Goal: Task Accomplishment & Management: Manage account settings

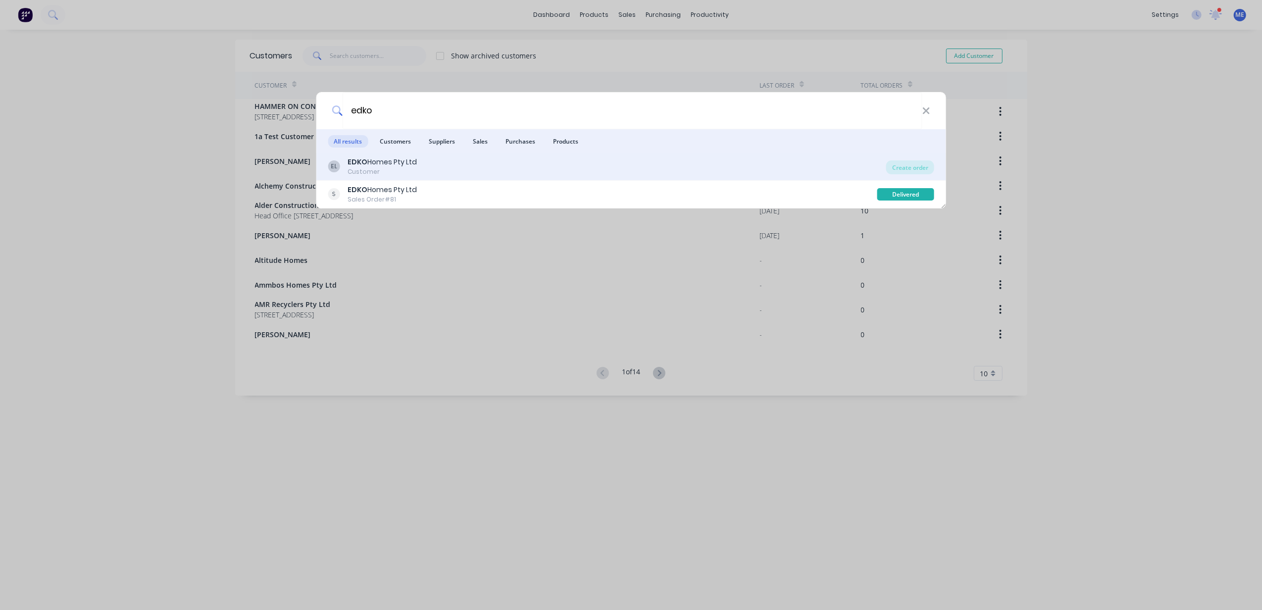
type input "edko"
click at [414, 169] on div "Customer" at bounding box center [381, 171] width 69 height 9
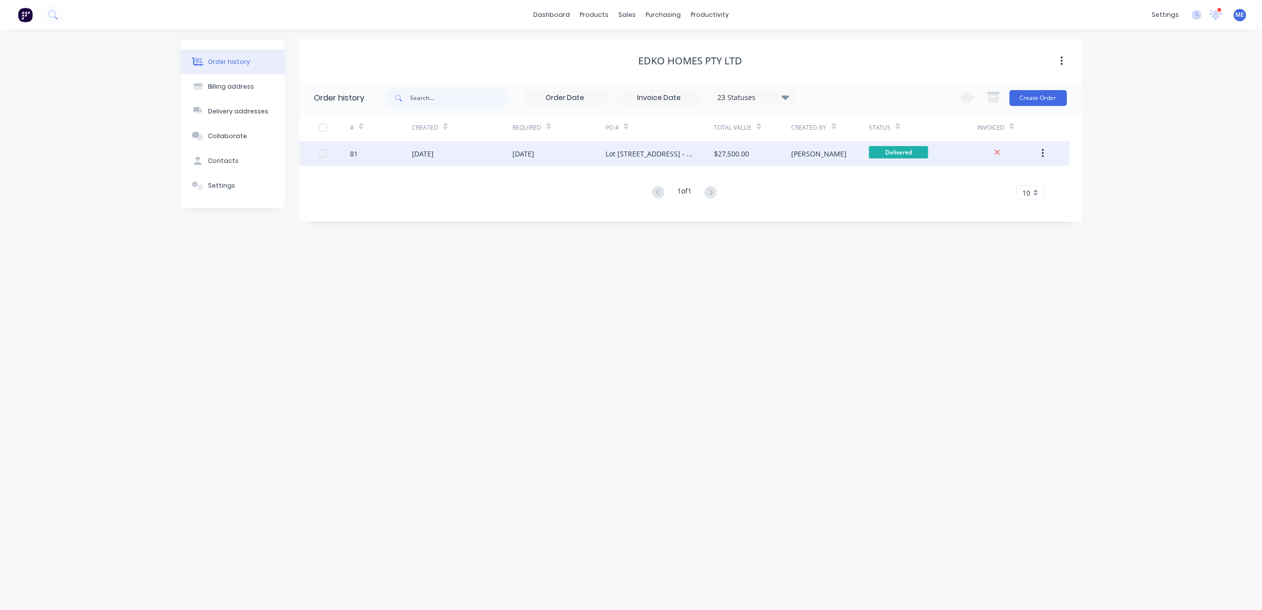
click at [1036, 152] on button "button" at bounding box center [1042, 154] width 23 height 18
click at [1017, 195] on div "Duplicate" at bounding box center [1007, 199] width 76 height 14
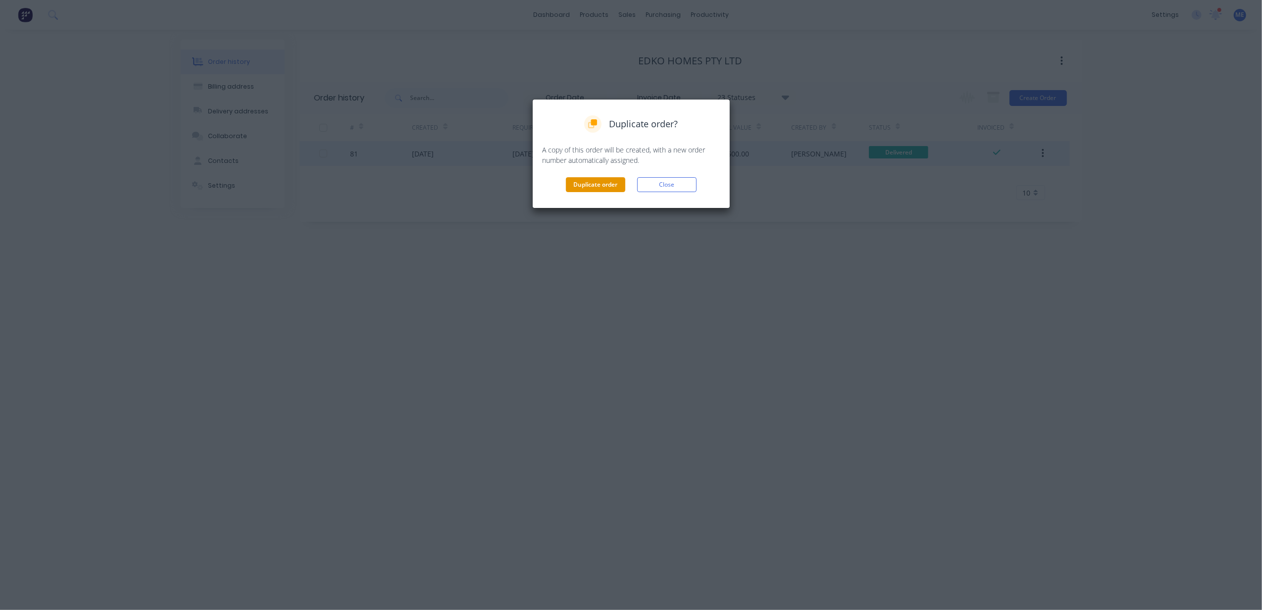
click at [576, 189] on button "Duplicate order" at bounding box center [595, 184] width 59 height 15
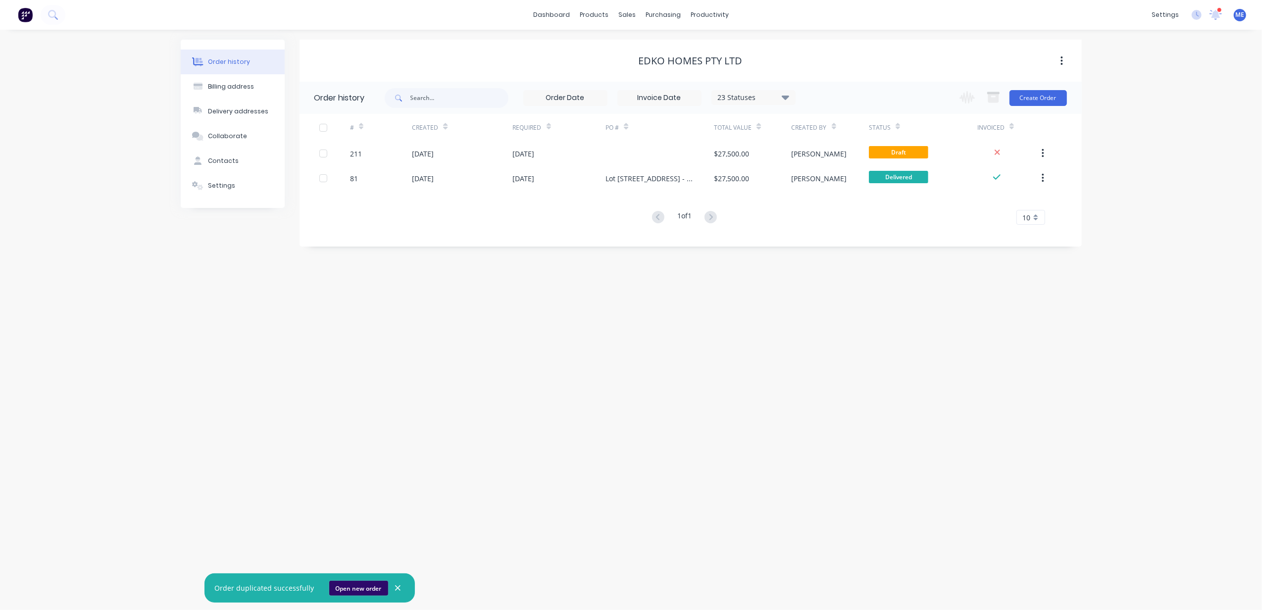
click at [354, 587] on button "Open new order" at bounding box center [358, 588] width 59 height 15
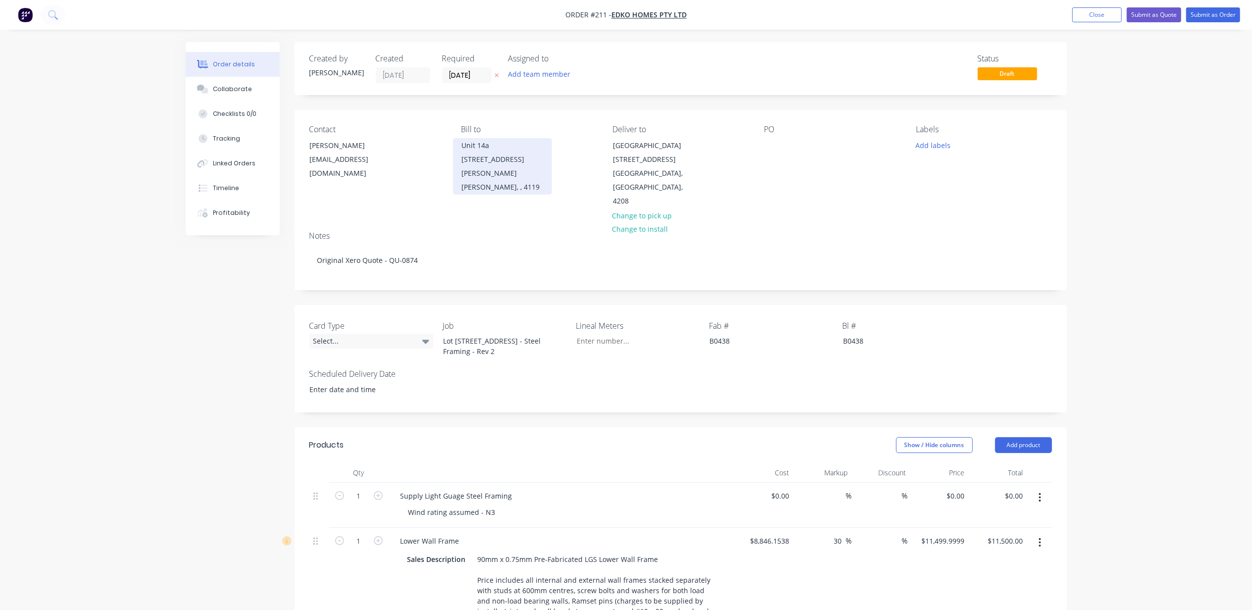
click at [484, 146] on div "Unit 14a [STREET_ADDRESS][PERSON_NAME]" at bounding box center [502, 160] width 82 height 42
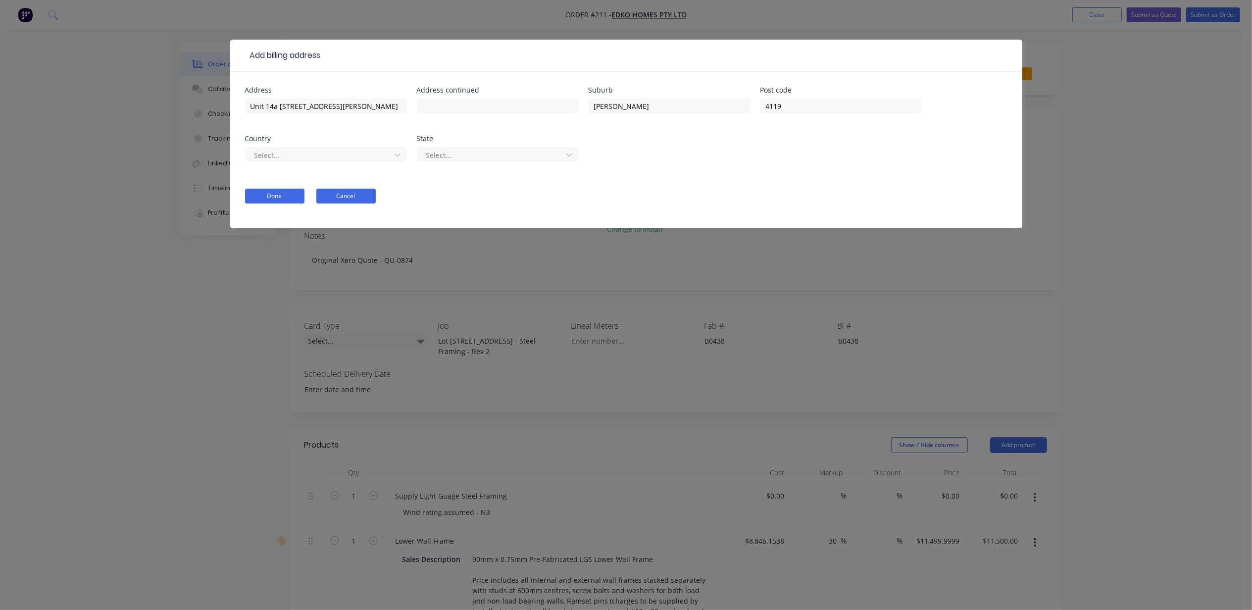
click at [355, 193] on button "Cancel" at bounding box center [345, 196] width 59 height 15
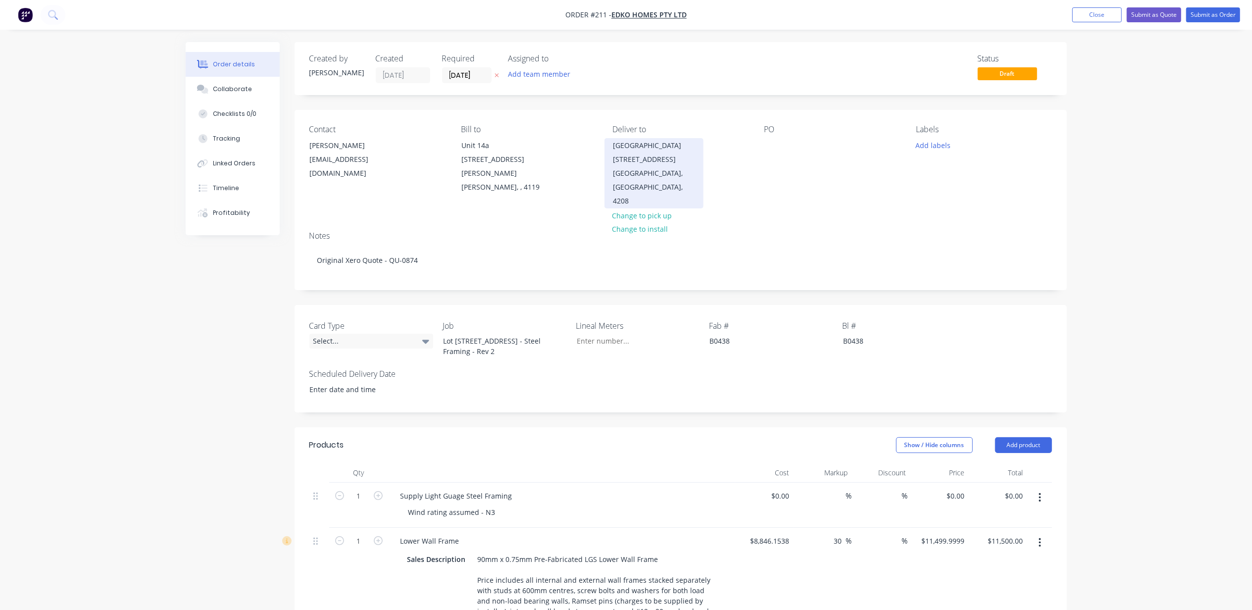
click at [650, 147] on div "[GEOGRAPHIC_DATA][STREET_ADDRESS]" at bounding box center [654, 153] width 82 height 28
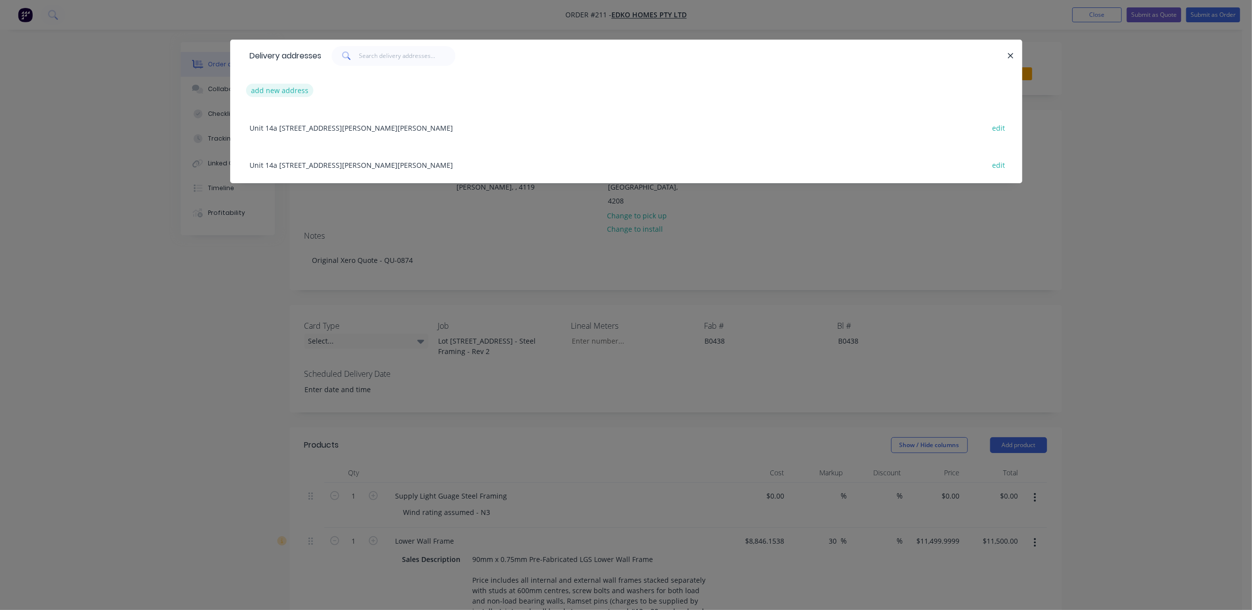
click at [294, 90] on button "add new address" at bounding box center [280, 90] width 68 height 13
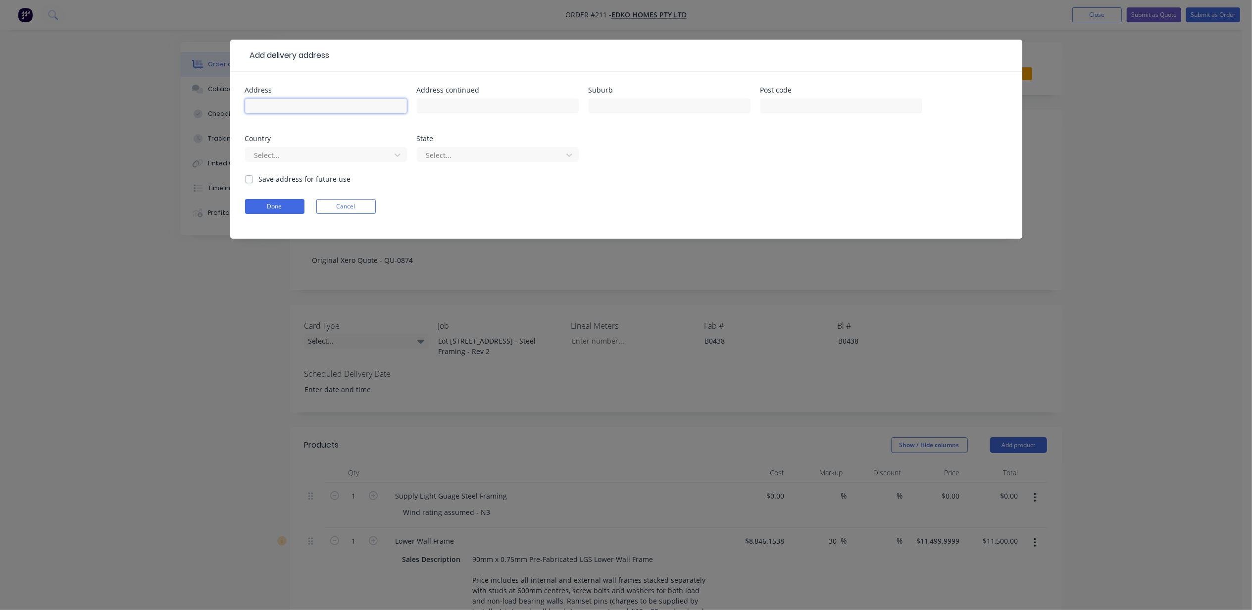
click at [335, 99] on input "text" at bounding box center [326, 105] width 162 height 15
type input "[STREET_ADDRESS]"
type input "Nerang"
click at [801, 109] on input "text" at bounding box center [841, 105] width 162 height 15
type input "4211"
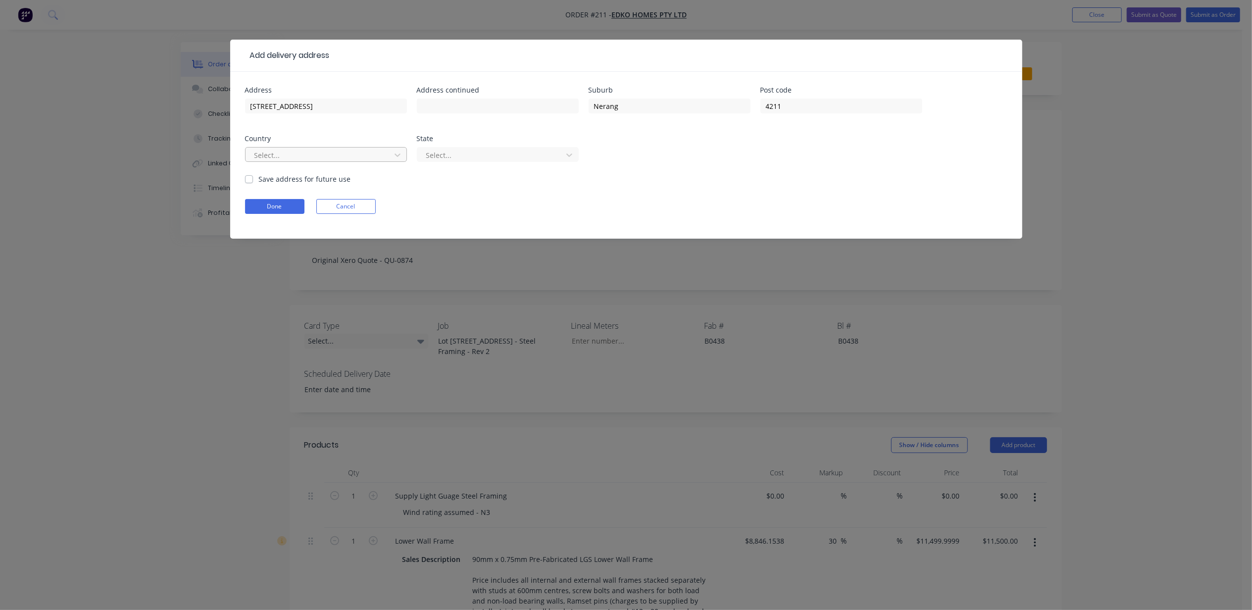
click at [279, 154] on div at bounding box center [319, 155] width 132 height 12
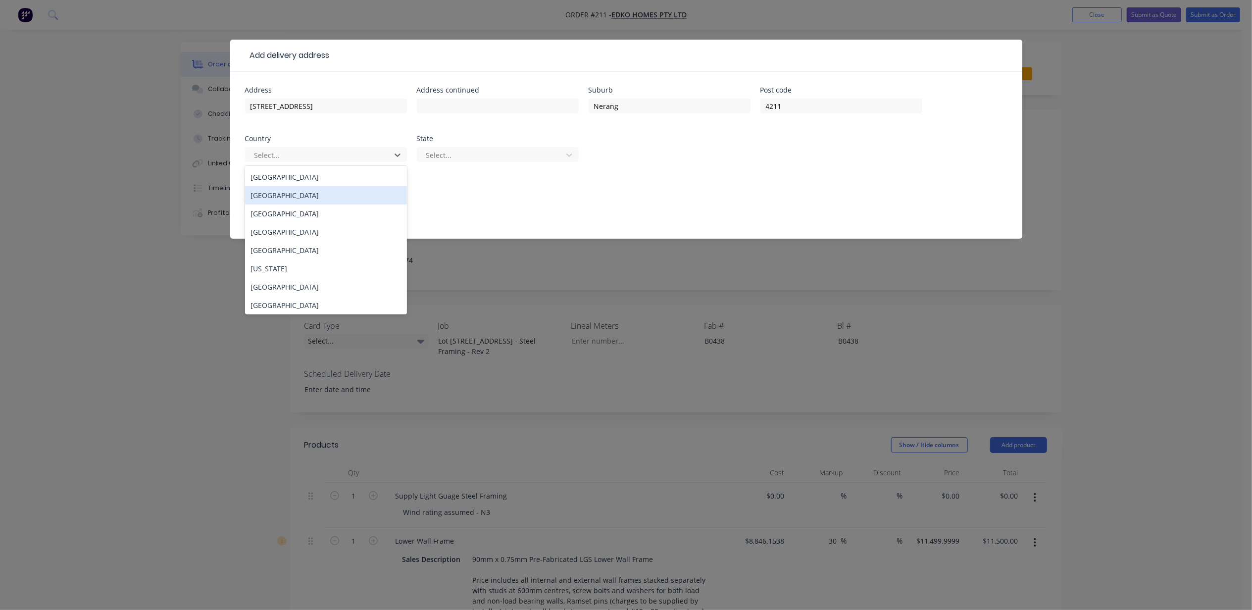
click at [291, 173] on div "[GEOGRAPHIC_DATA]" at bounding box center [326, 177] width 162 height 18
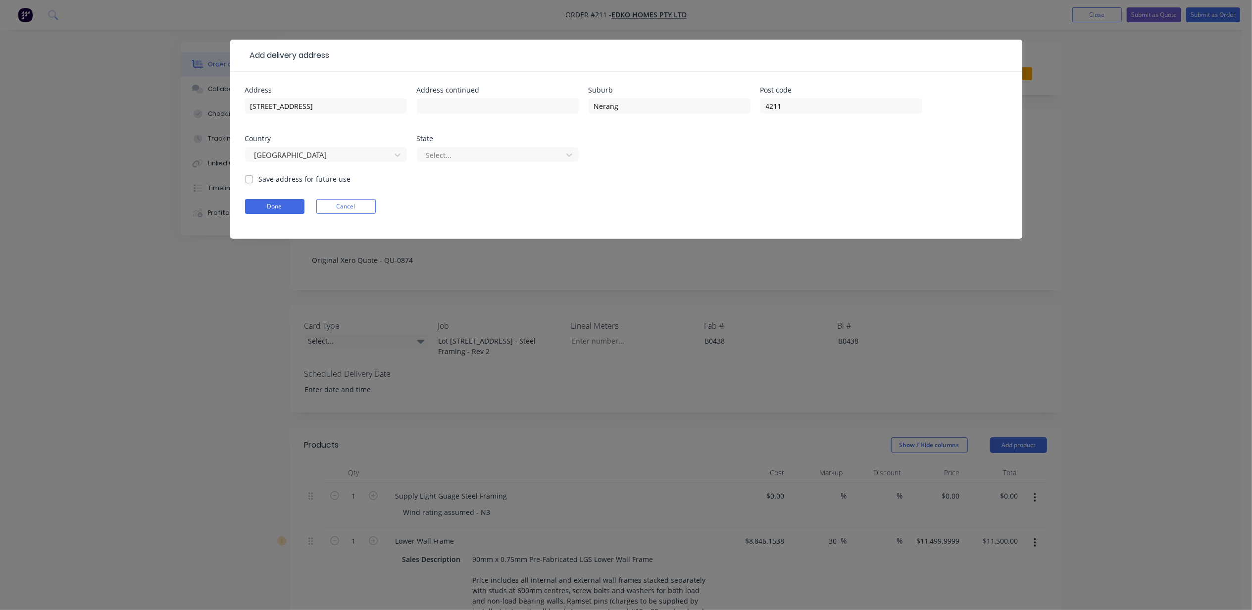
click at [283, 178] on label "Save address for future use" at bounding box center [305, 179] width 92 height 10
click at [253, 178] on input "Save address for future use" at bounding box center [249, 178] width 8 height 9
checkbox input "true"
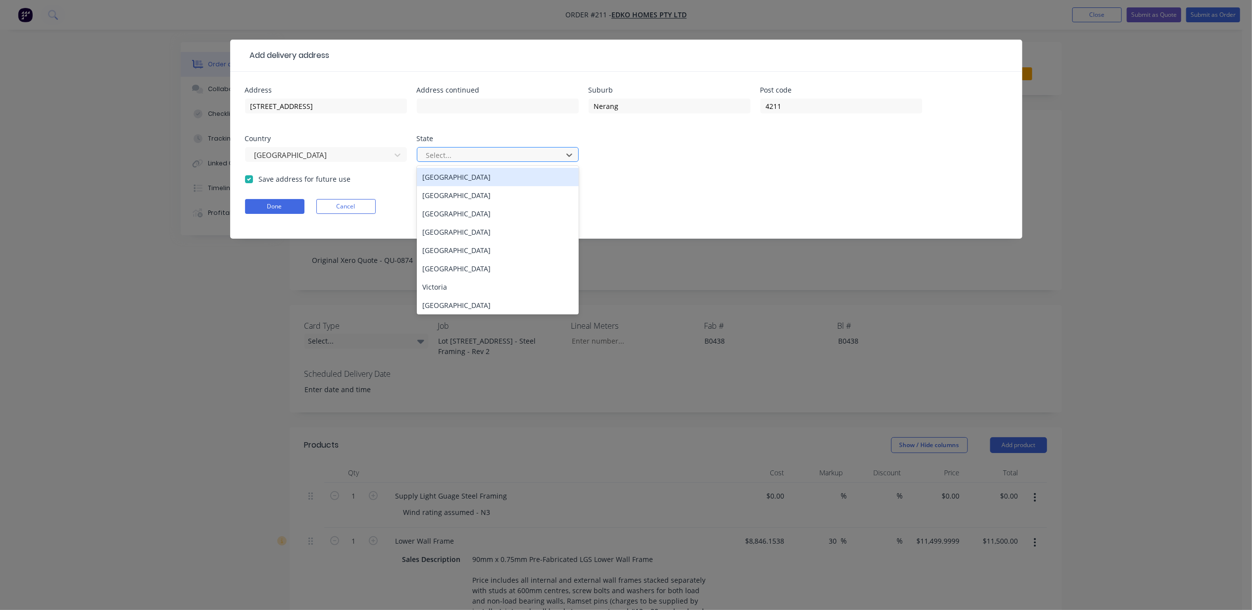
click at [493, 155] on div at bounding box center [491, 155] width 132 height 12
click at [464, 235] on div "[GEOGRAPHIC_DATA]" at bounding box center [498, 232] width 162 height 18
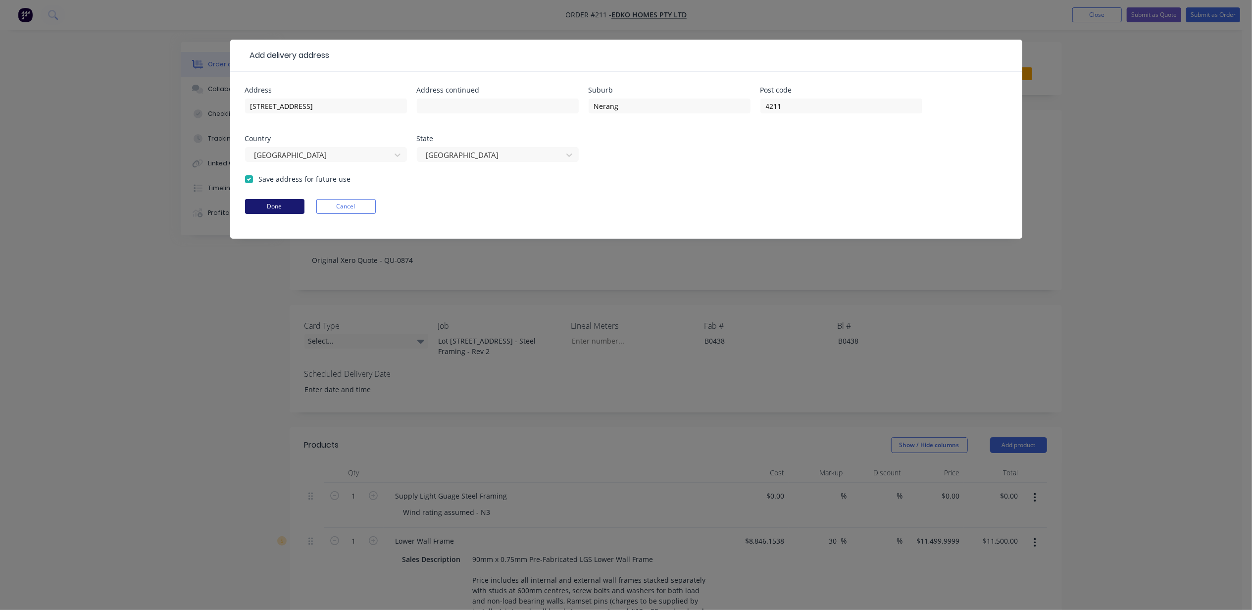
click at [262, 201] on button "Done" at bounding box center [274, 206] width 59 height 15
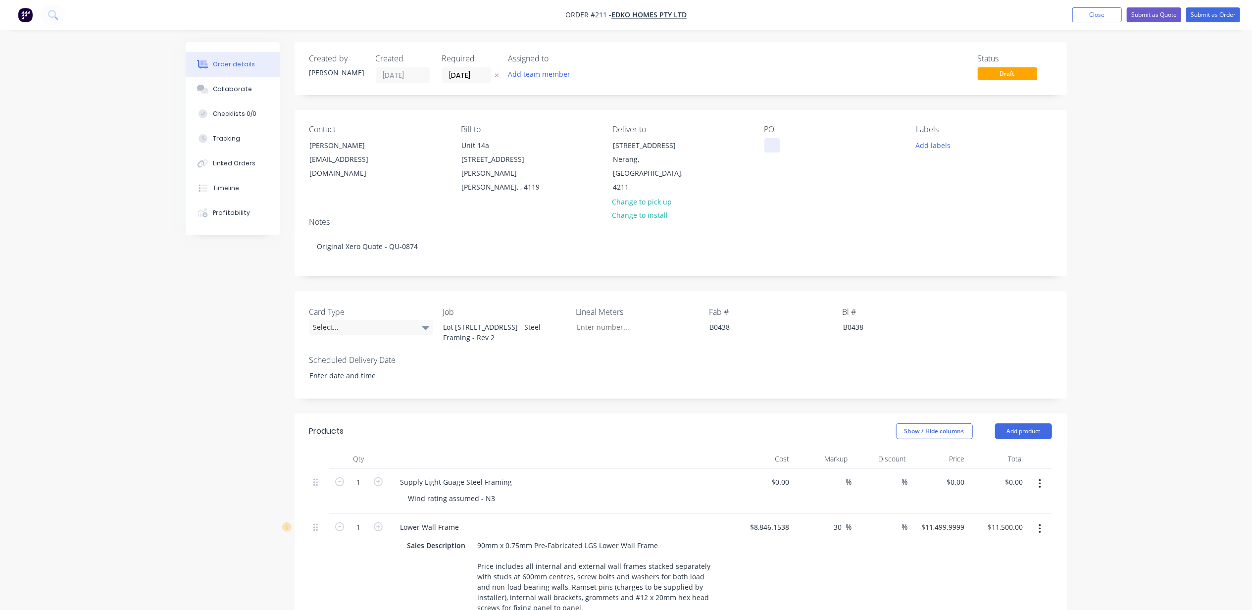
click at [768, 145] on div at bounding box center [772, 145] width 16 height 14
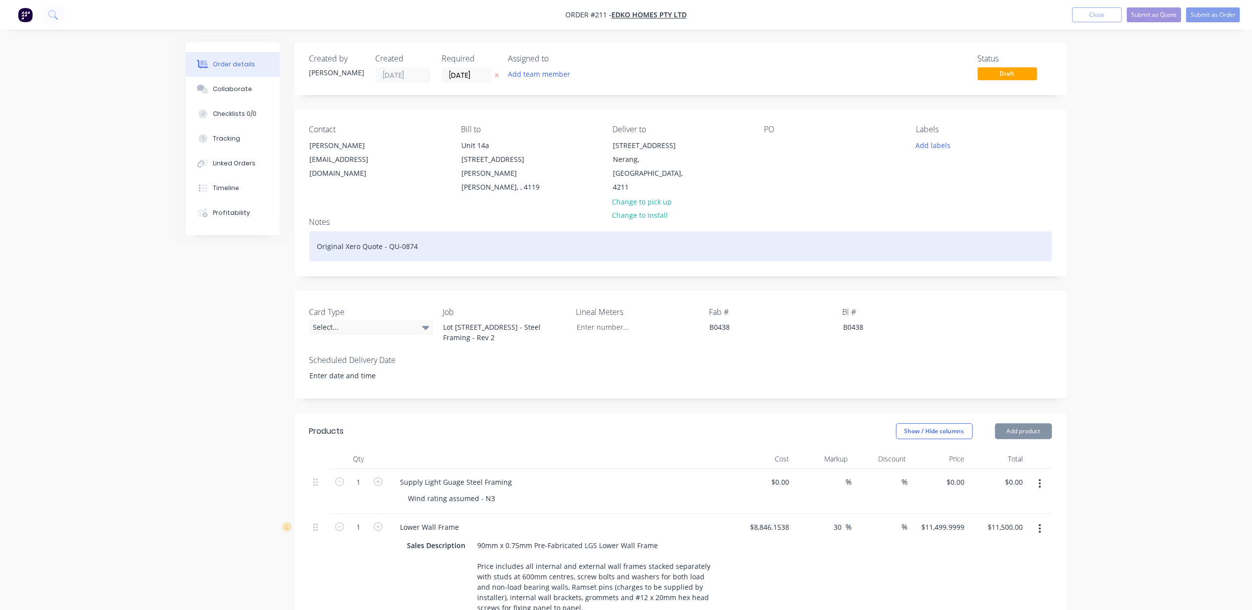
click at [385, 236] on div "Original Xero Quote - QU-0874" at bounding box center [680, 246] width 742 height 30
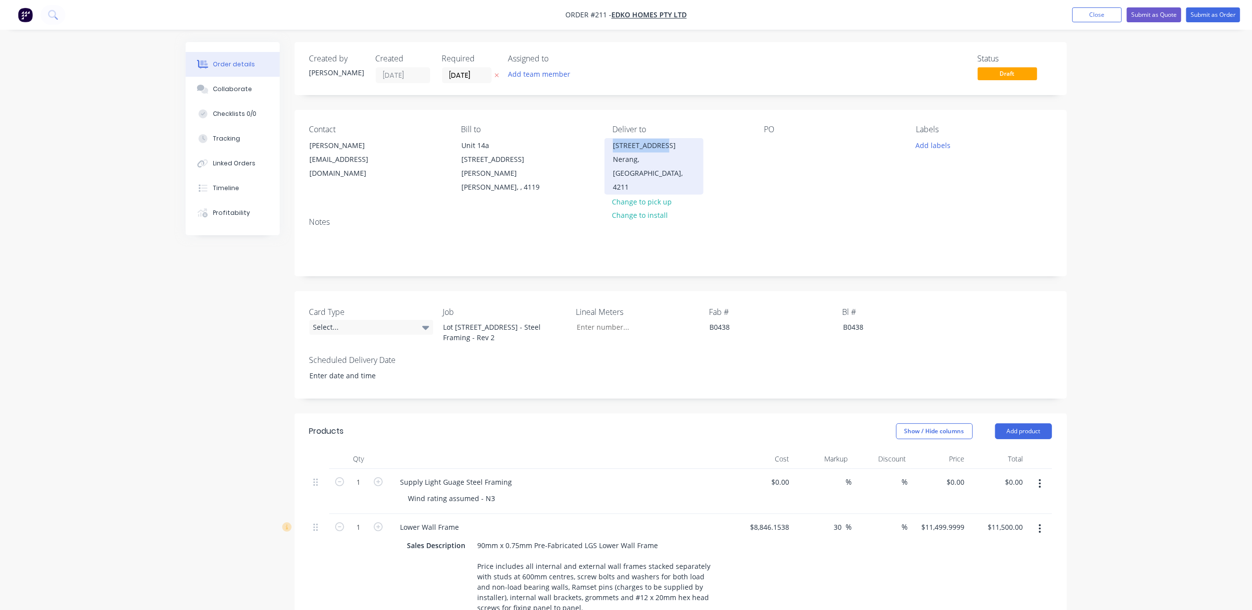
drag, startPoint x: 612, startPoint y: 145, endPoint x: 686, endPoint y: 147, distance: 73.8
click at [686, 147] on div "[STREET_ADDRESS]" at bounding box center [653, 166] width 99 height 56
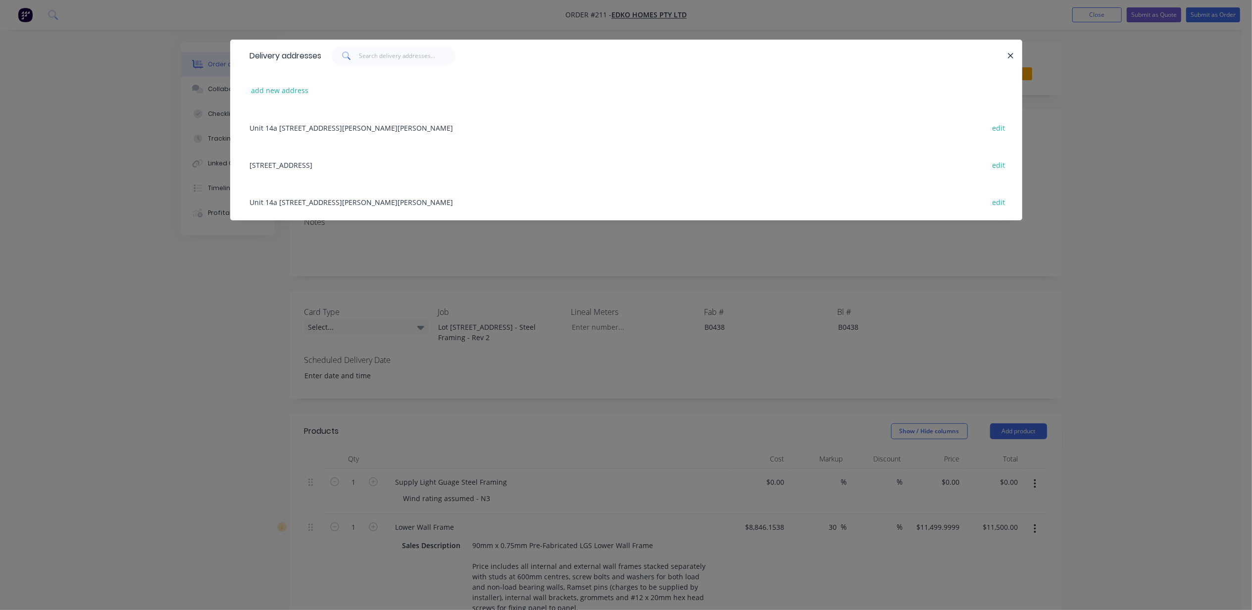
copy div "[STREET_ADDRESS]"
click at [1010, 53] on icon "button" at bounding box center [1010, 55] width 6 height 9
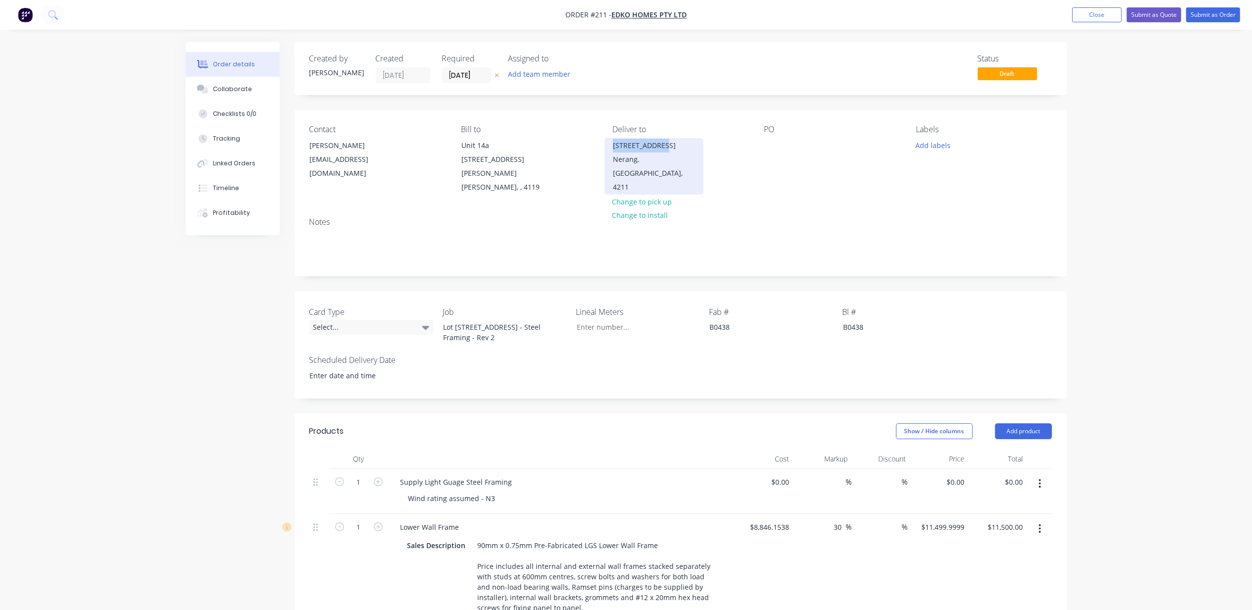
copy div "[STREET_ADDRESS]"
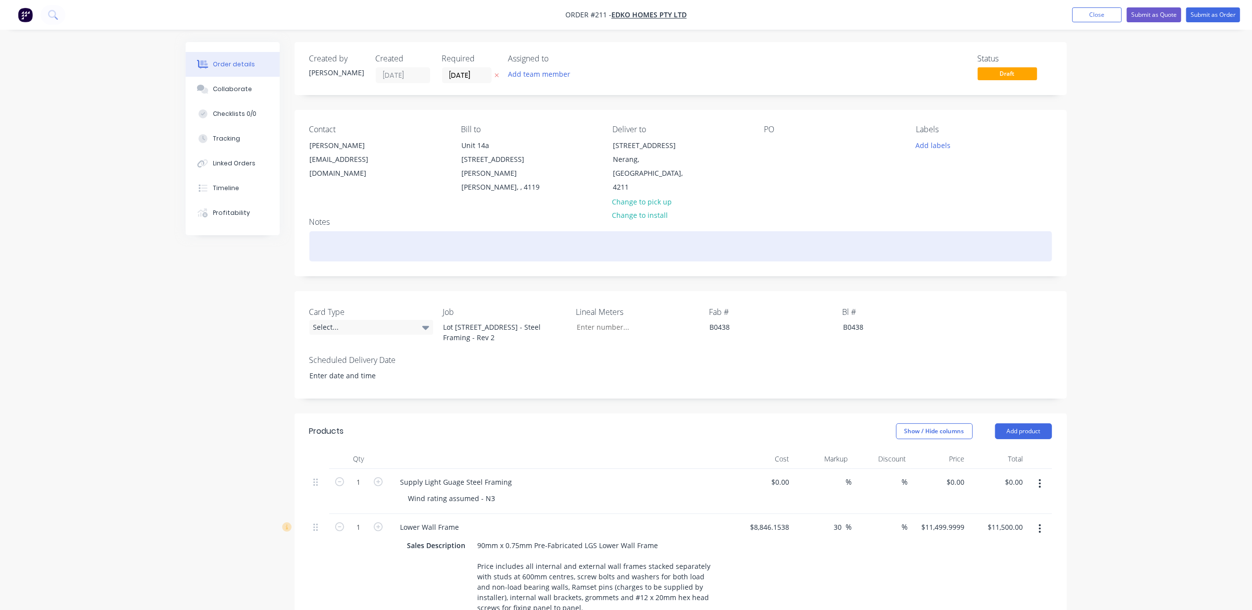
click at [351, 242] on div at bounding box center [680, 246] width 742 height 30
click at [387, 240] on div "[STREET_ADDRESS] - Steel Framing" at bounding box center [680, 246] width 742 height 30
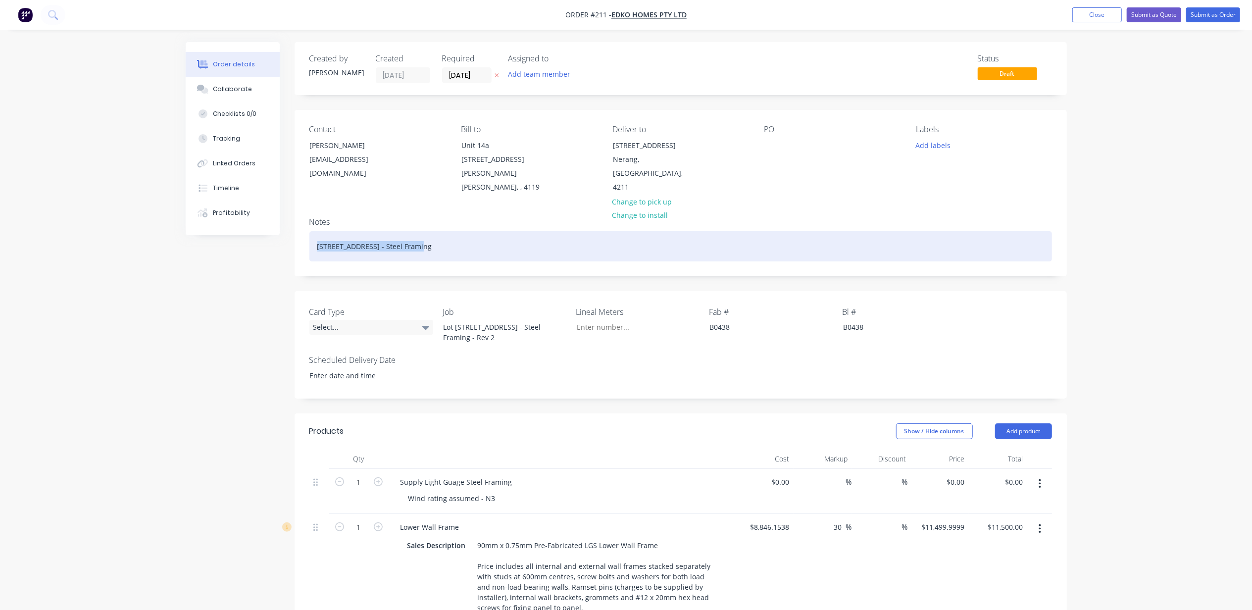
copy div "[STREET_ADDRESS] - Steel Framing"
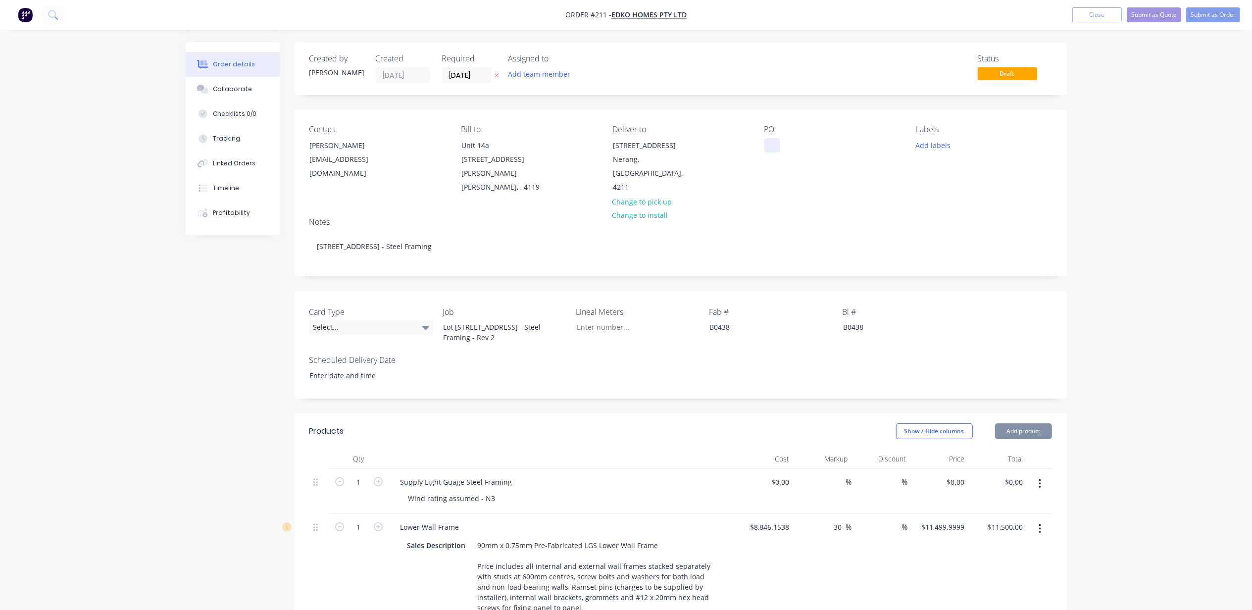
click at [773, 141] on div at bounding box center [772, 145] width 16 height 14
paste div
click at [609, 320] on input "Card Type" at bounding box center [633, 327] width 131 height 15
click at [495, 320] on div "Lot [STREET_ADDRESS] - Steel Framing - Rev 2" at bounding box center [497, 332] width 124 height 25
drag, startPoint x: 459, startPoint y: 335, endPoint x: 422, endPoint y: 299, distance: 51.1
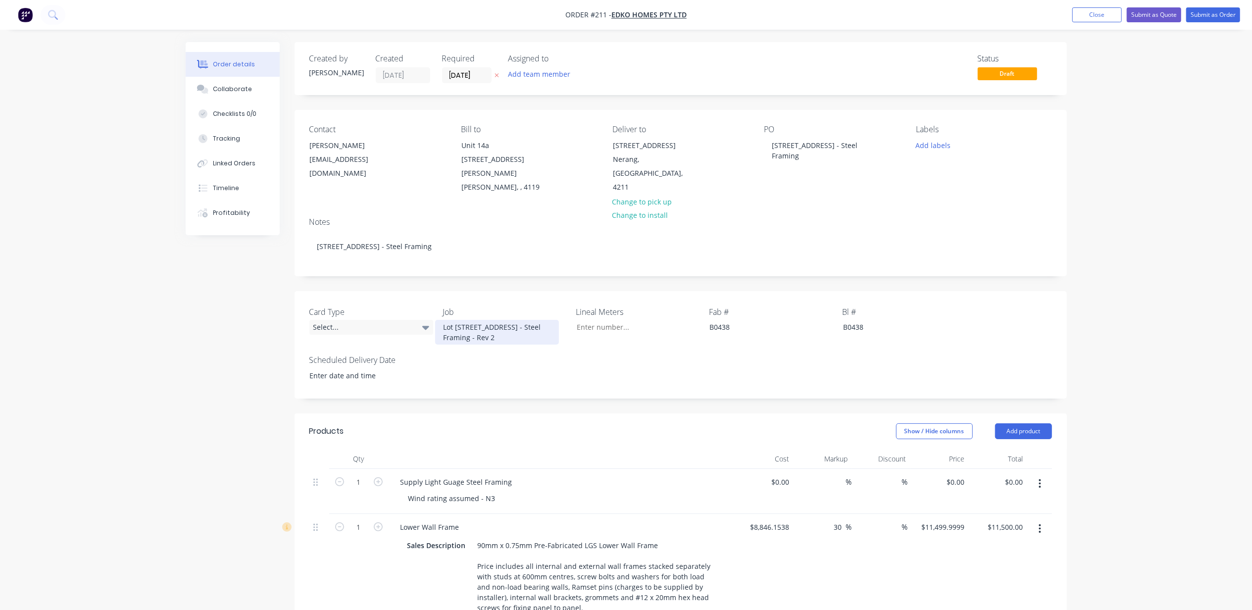
click at [422, 299] on div "Card Type Select... Job Lot [STREET_ADDRESS] - Steel Framing - Rev 2 Lineal Met…" at bounding box center [680, 344] width 772 height 107
paste div
click at [359, 320] on div "Select..." at bounding box center [371, 327] width 124 height 15
click at [337, 348] on div "Parent" at bounding box center [330, 353] width 26 height 13
click at [239, 353] on div "Created by [PERSON_NAME] Created [DATE] Required [DATE] Assigned to Add team me…" at bounding box center [626, 556] width 881 height 1029
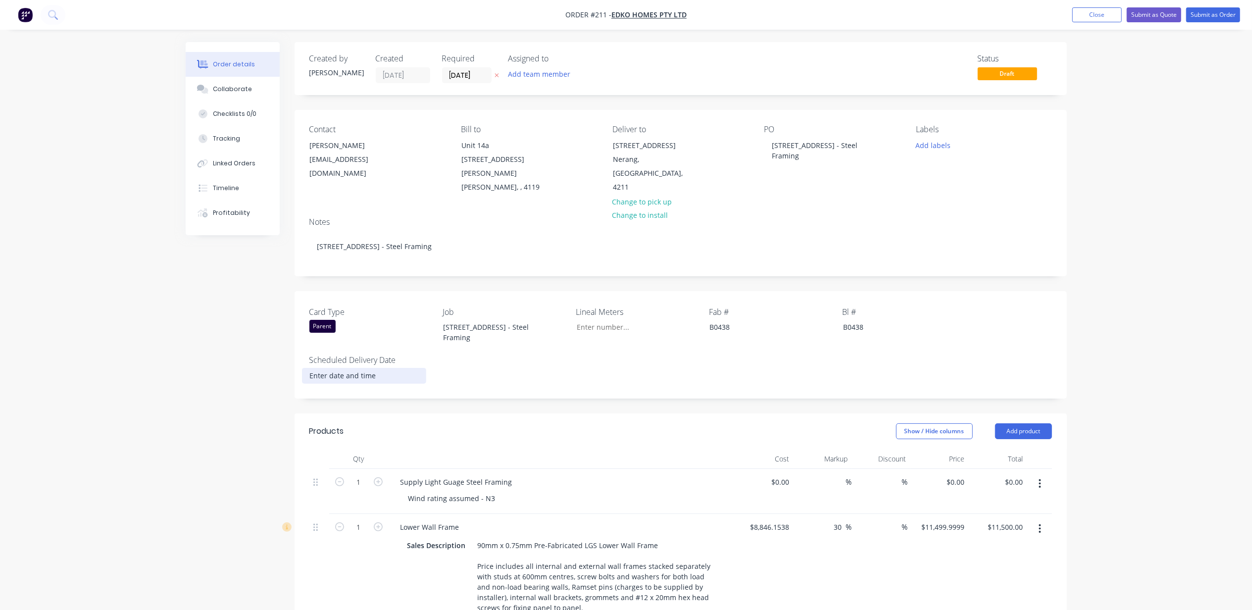
click at [351, 368] on input at bounding box center [363, 375] width 123 height 15
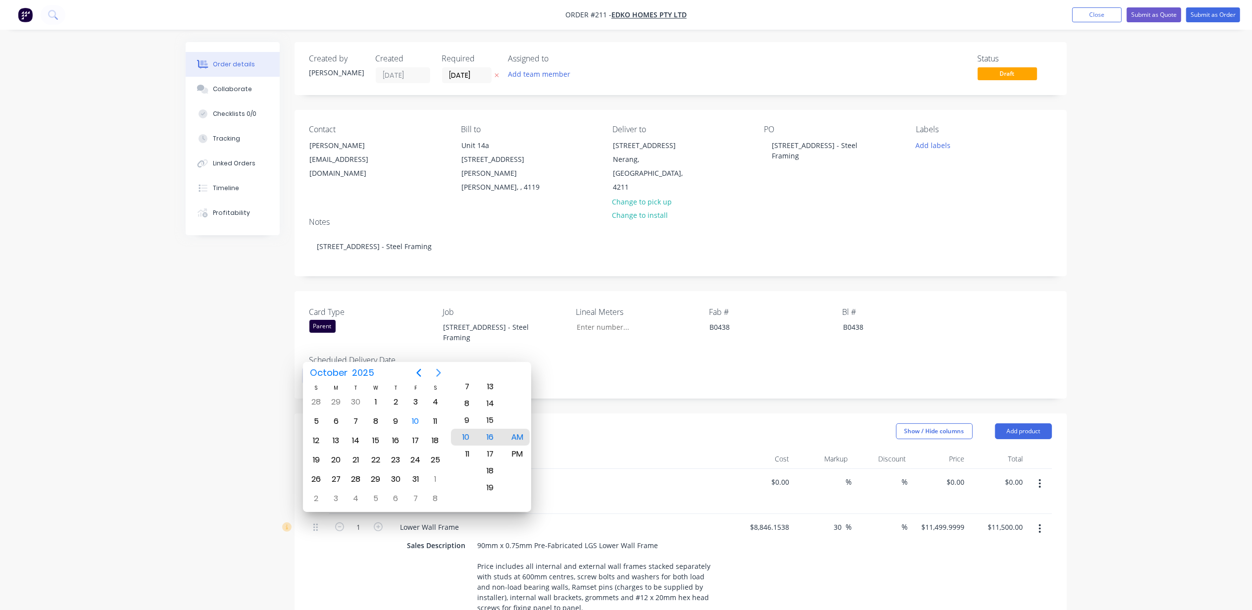
click at [436, 370] on icon "Next page" at bounding box center [439, 373] width 12 height 12
click at [416, 373] on icon "Previous page" at bounding box center [419, 373] width 12 height 12
click at [418, 371] on icon "Previous page" at bounding box center [419, 373] width 12 height 12
click at [354, 478] on div "28" at bounding box center [355, 479] width 15 height 15
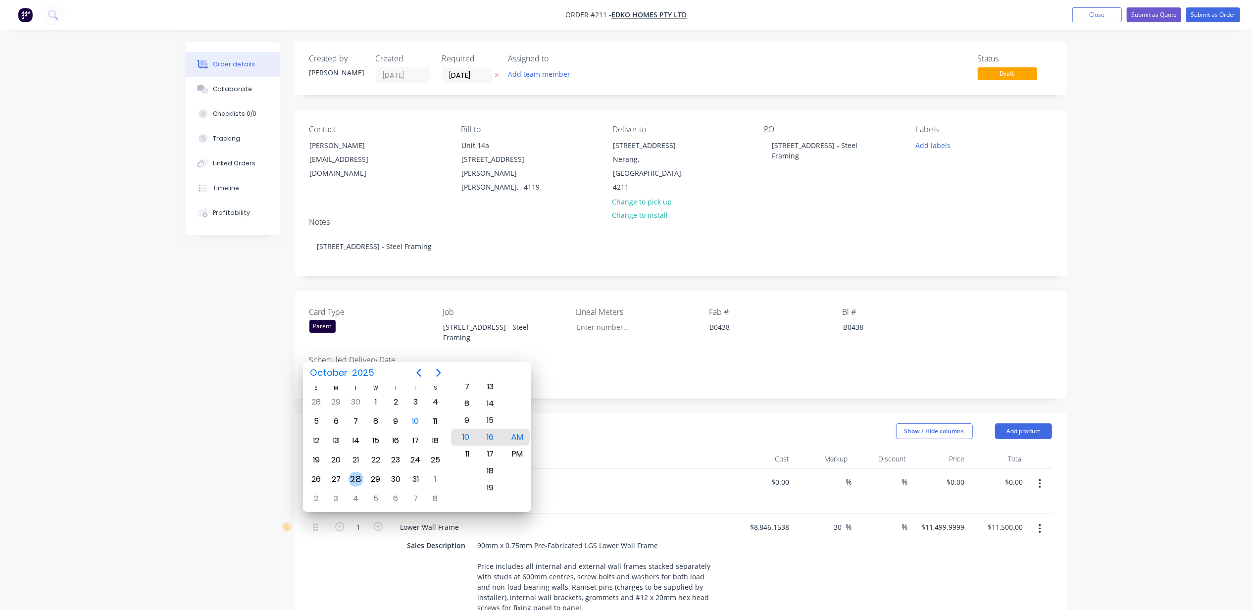
type input "[DATE] 10:16 AM"
click at [239, 414] on div "Created by [PERSON_NAME] Created [DATE] Required [DATE] Assigned to Add team me…" at bounding box center [626, 556] width 881 height 1029
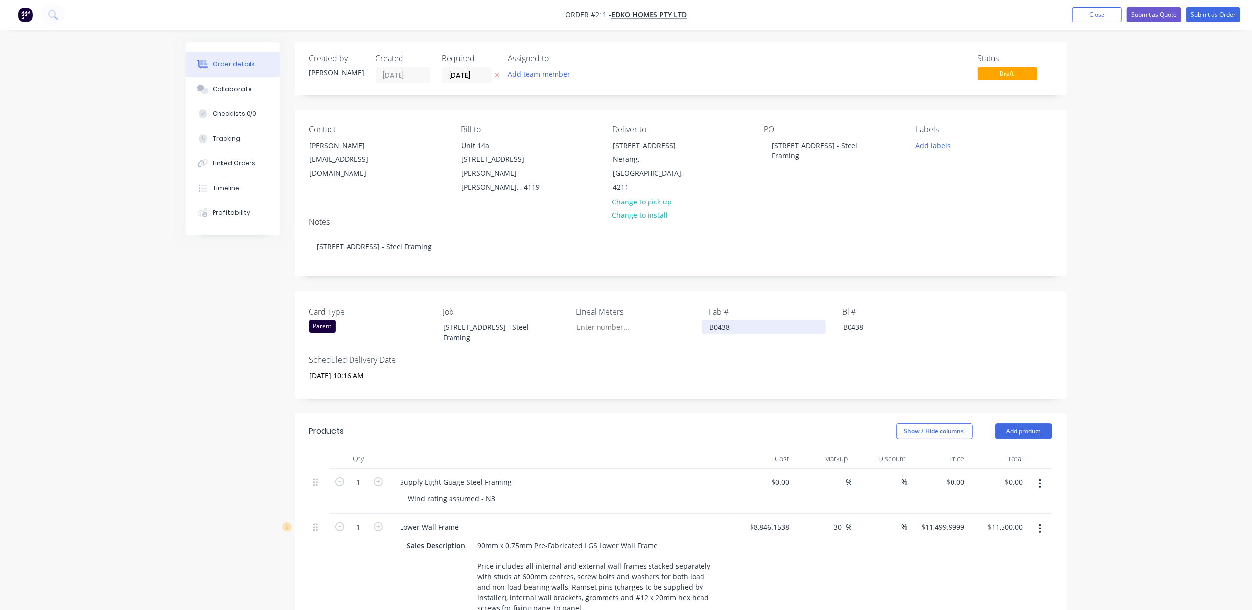
click at [716, 320] on div "B0438" at bounding box center [764, 327] width 124 height 14
click at [857, 320] on div "B0438" at bounding box center [897, 327] width 124 height 14
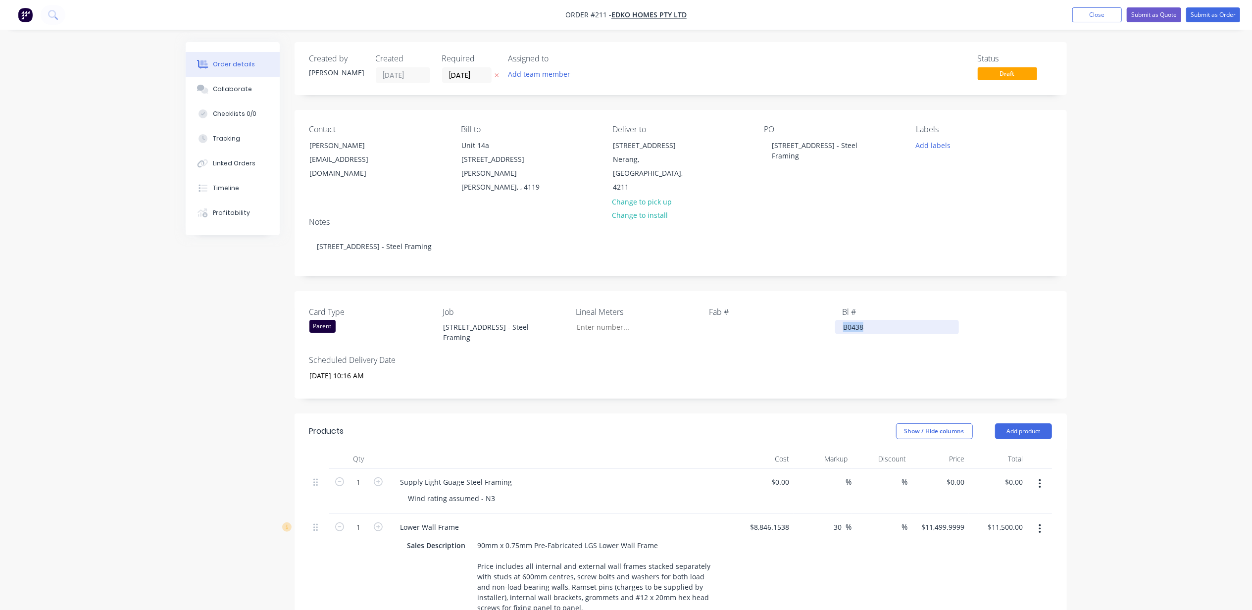
click at [857, 320] on div "B0438" at bounding box center [897, 327] width 124 height 14
click at [1151, 305] on div "Order details Collaborate Checklists 0/0 Tracking Linked Orders Timeline Profit…" at bounding box center [626, 535] width 1252 height 1071
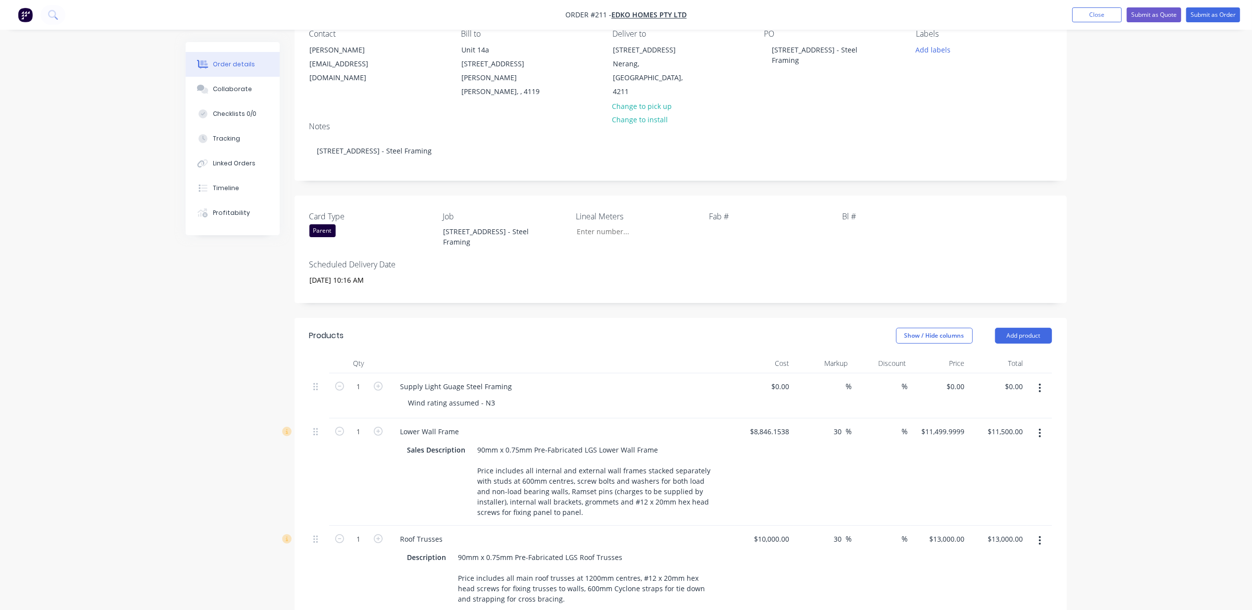
scroll to position [264, 0]
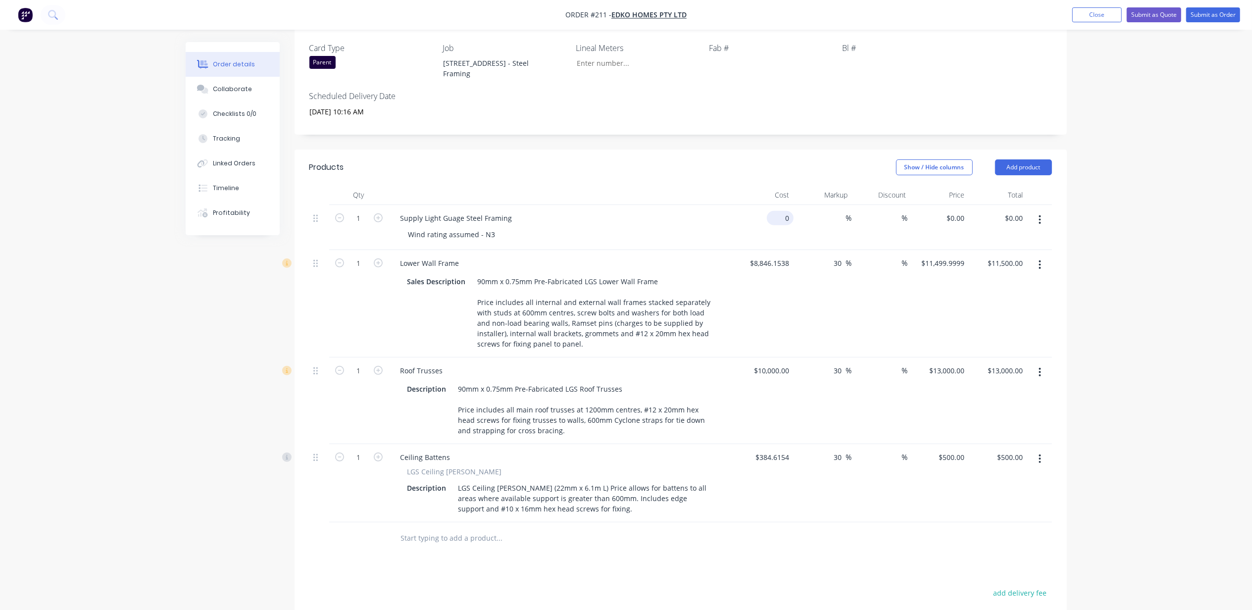
click at [784, 211] on input "0" at bounding box center [782, 218] width 23 height 14
type input "$18,000.00"
click at [896, 211] on input at bounding box center [894, 218] width 14 height 14
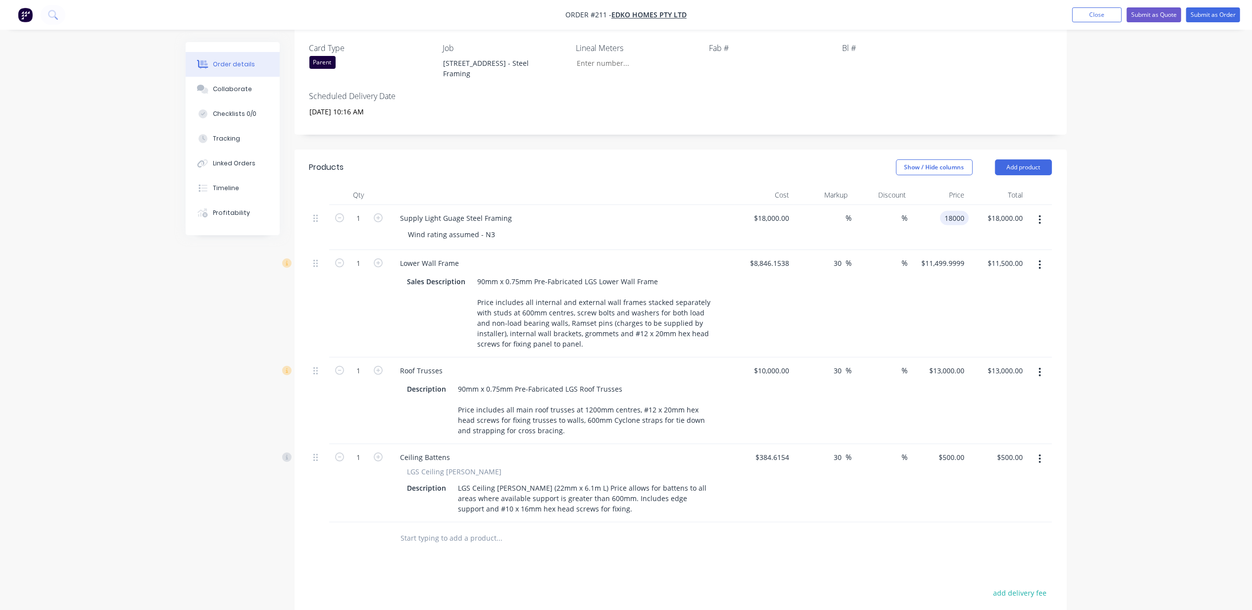
click at [953, 211] on input "18000" at bounding box center [956, 218] width 25 height 14
click at [1041, 256] on button "button" at bounding box center [1039, 265] width 23 height 18
click at [1010, 343] on div "Delete" at bounding box center [1005, 350] width 76 height 14
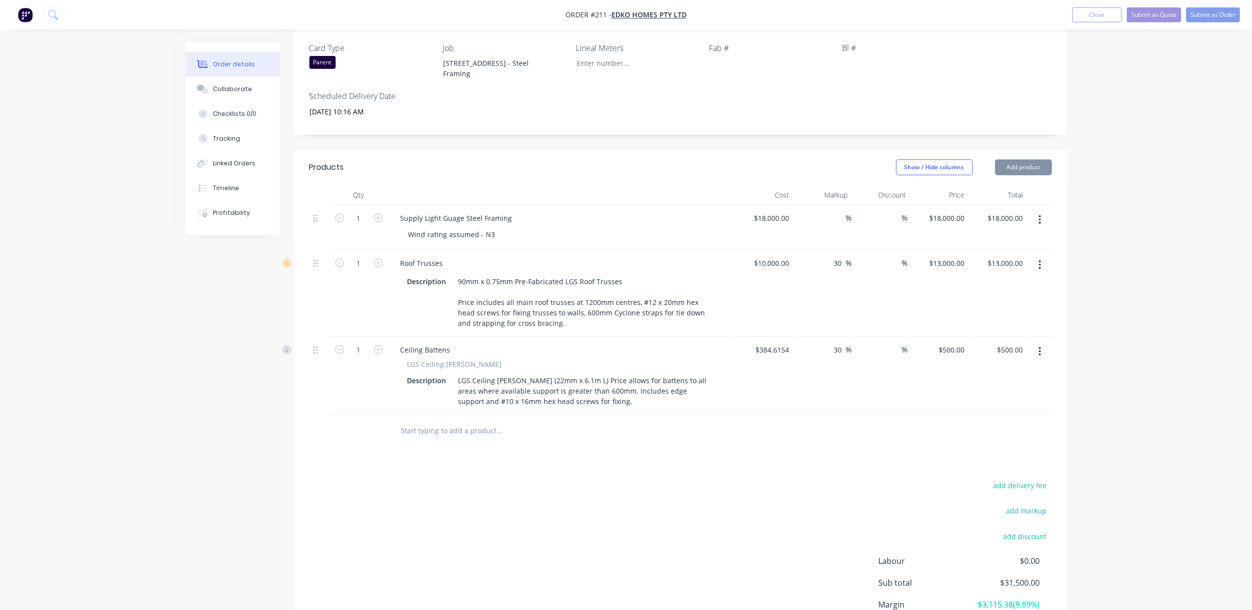
click at [1036, 256] on button "button" at bounding box center [1039, 265] width 23 height 18
click at [1001, 343] on div "Delete" at bounding box center [1005, 350] width 76 height 14
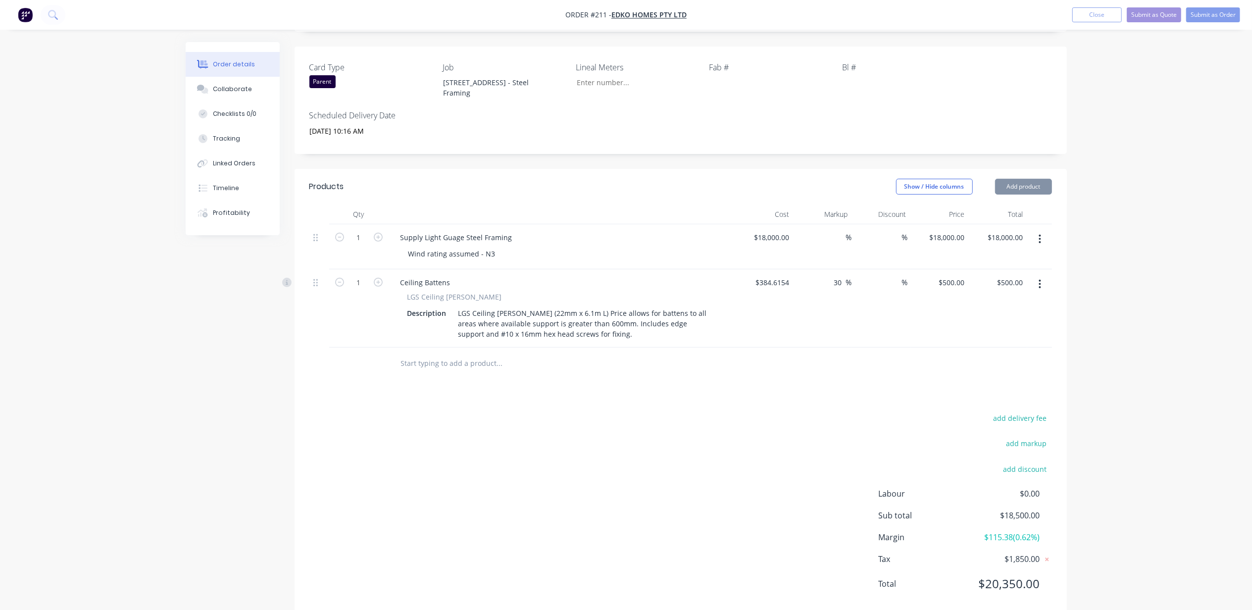
click at [1036, 275] on button "button" at bounding box center [1039, 284] width 23 height 18
click at [980, 362] on div "Delete" at bounding box center [1005, 369] width 76 height 14
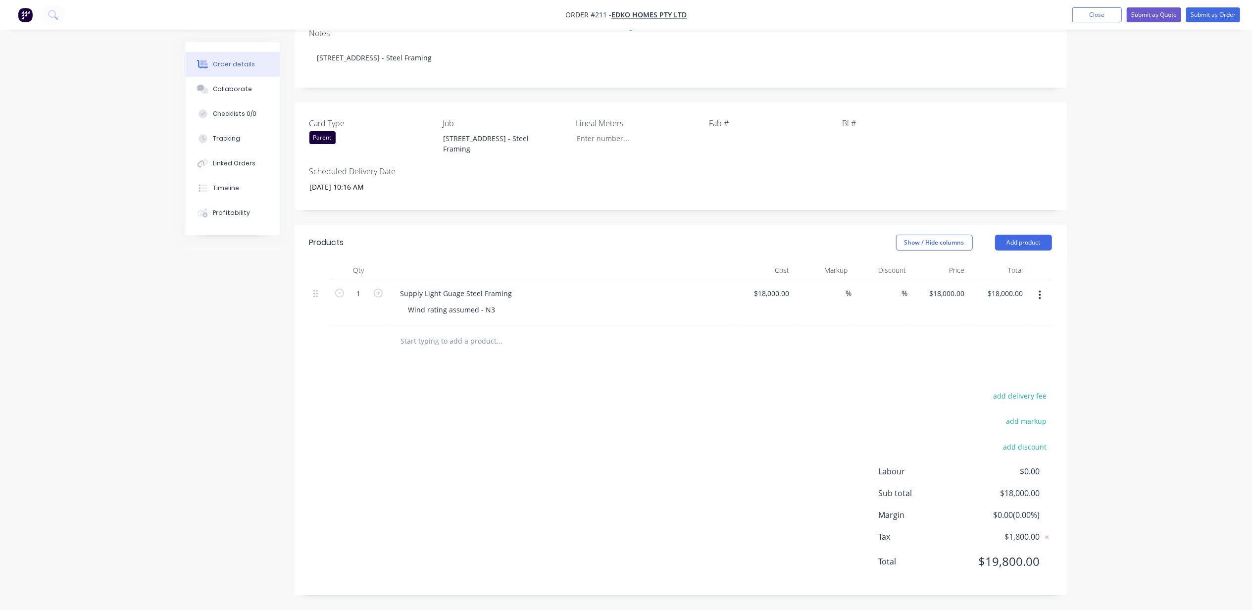
scroll to position [166, 0]
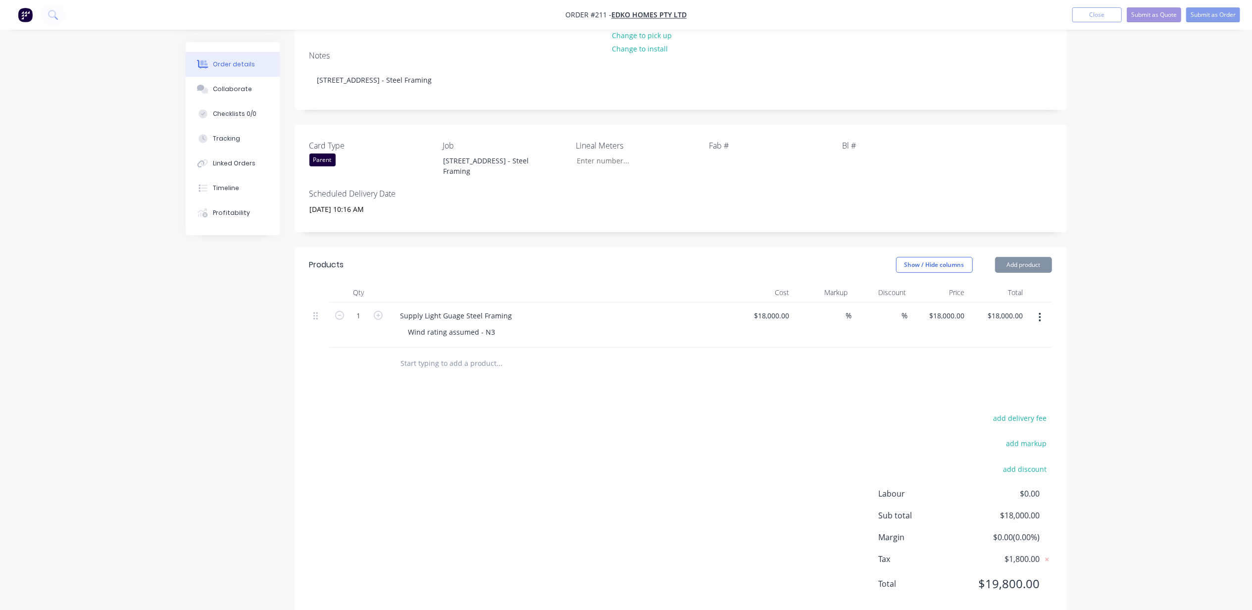
click at [1107, 290] on div "Order details Collaborate Checklists 0/0 Tracking Linked Orders Timeline Profit…" at bounding box center [626, 233] width 1252 height 798
click at [1032, 257] on button "Add product" at bounding box center [1023, 265] width 57 height 16
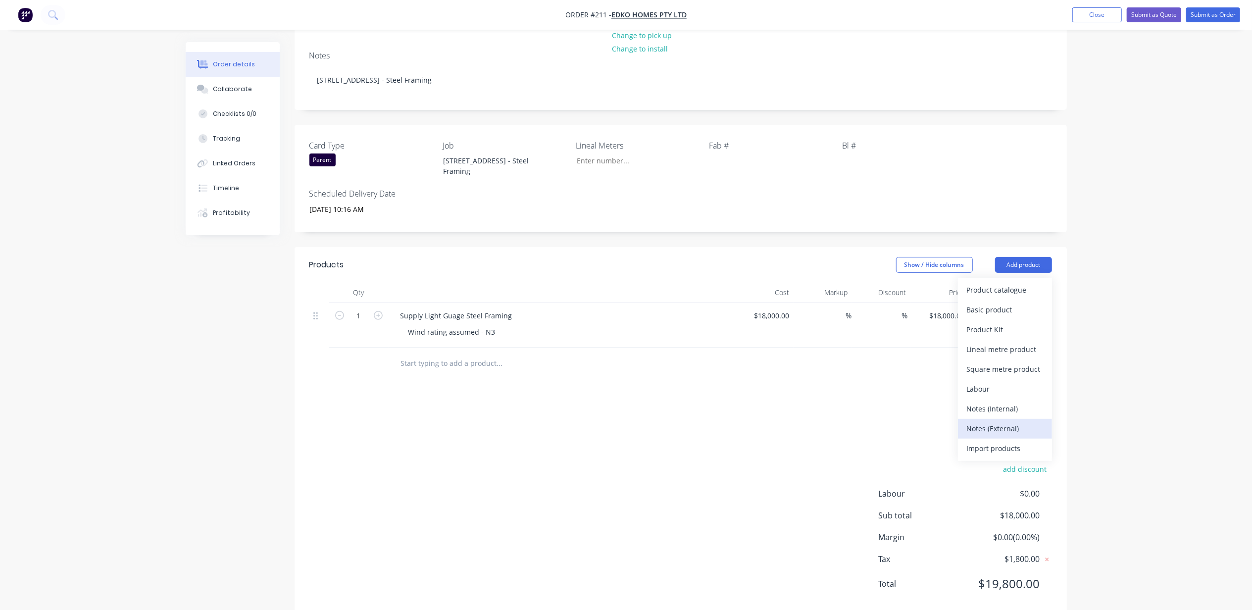
click at [1008, 421] on div "Notes (External)" at bounding box center [1005, 428] width 76 height 14
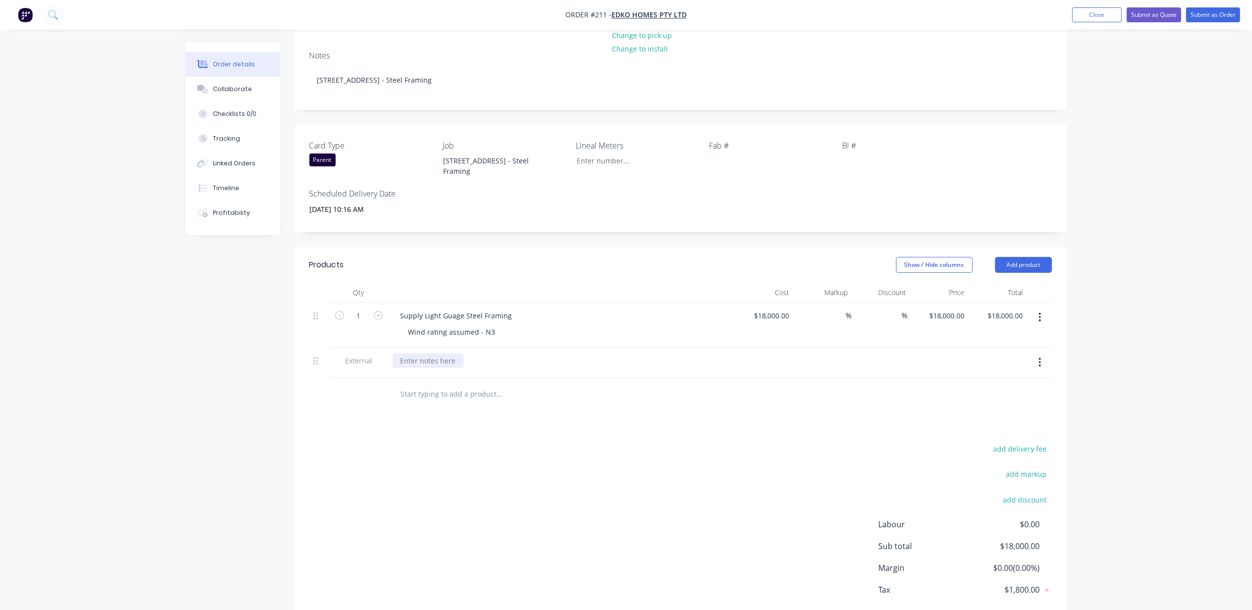
click at [431, 353] on div at bounding box center [428, 360] width 71 height 14
click at [438, 353] on div at bounding box center [428, 360] width 71 height 14
click at [947, 308] on input "18000" at bounding box center [949, 315] width 40 height 14
type input "24250"
type input "34.72"
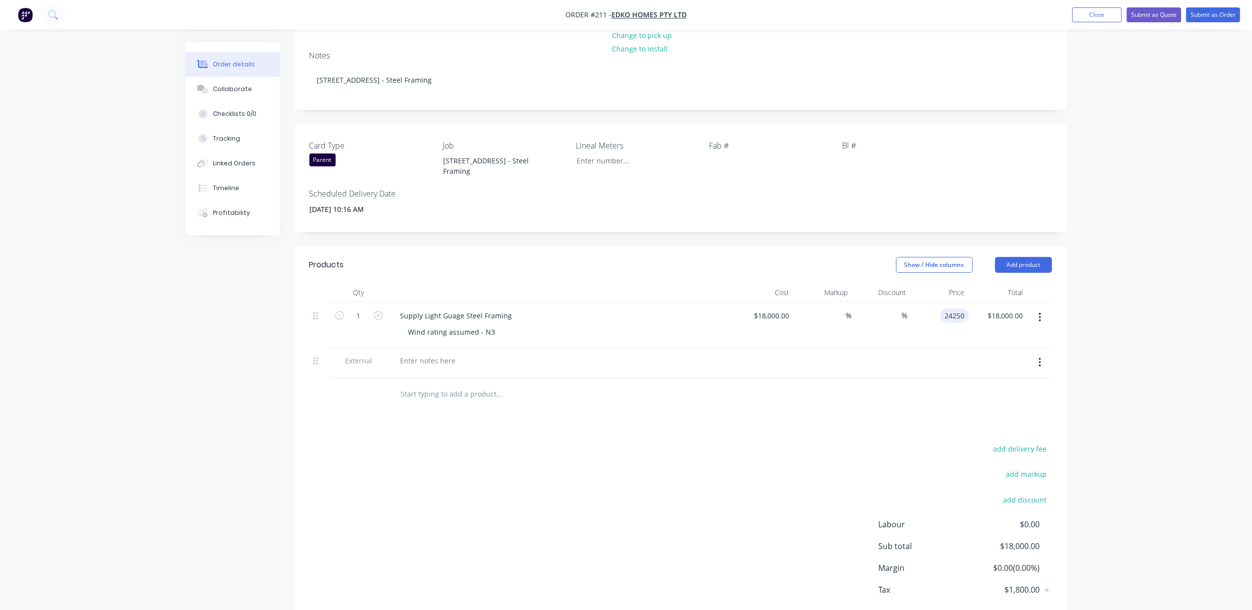
type input "$24,250.00"
click at [1234, 316] on div "Order details Collaborate Checklists 0/0 Tracking Linked Orders Timeline Profit…" at bounding box center [626, 248] width 1252 height 829
click at [779, 302] on div "$18,000.00 $18,000.00" at bounding box center [764, 324] width 58 height 45
click at [781, 308] on input "18000" at bounding box center [773, 315] width 40 height 14
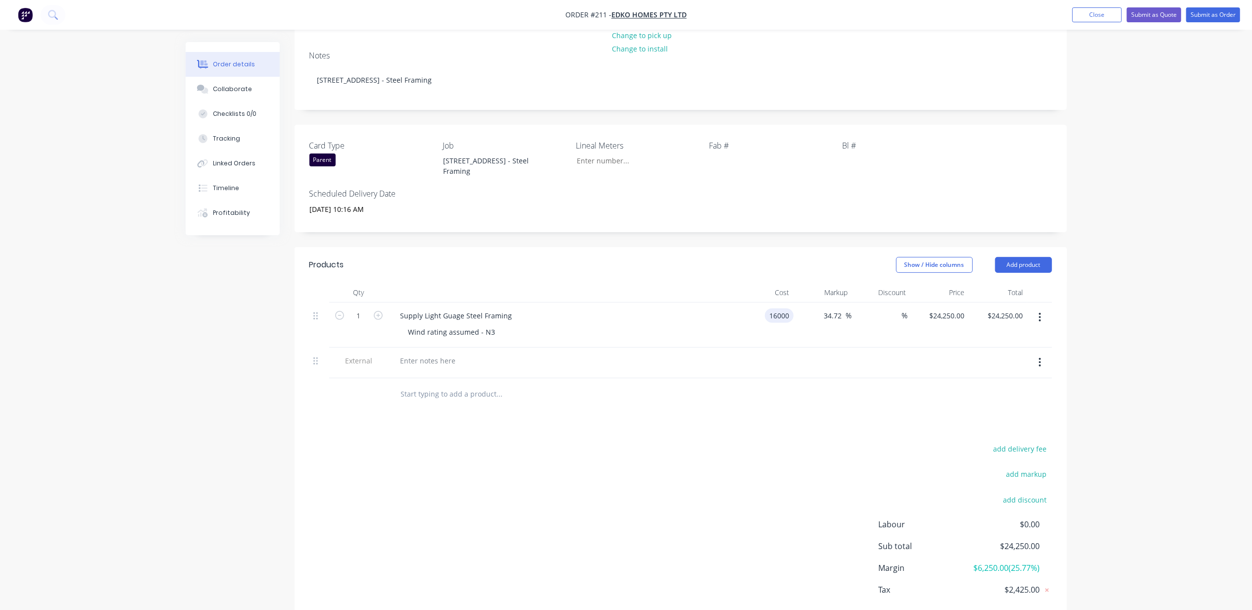
type input "$16,000.00"
type input "$21,555.5556"
type input "$21,555.56"
drag, startPoint x: 1186, startPoint y: 332, endPoint x: 1013, endPoint y: 298, distance: 176.5
click at [1185, 332] on div "Order details Collaborate Checklists 0/0 Tracking Linked Orders Timeline Profit…" at bounding box center [626, 248] width 1252 height 829
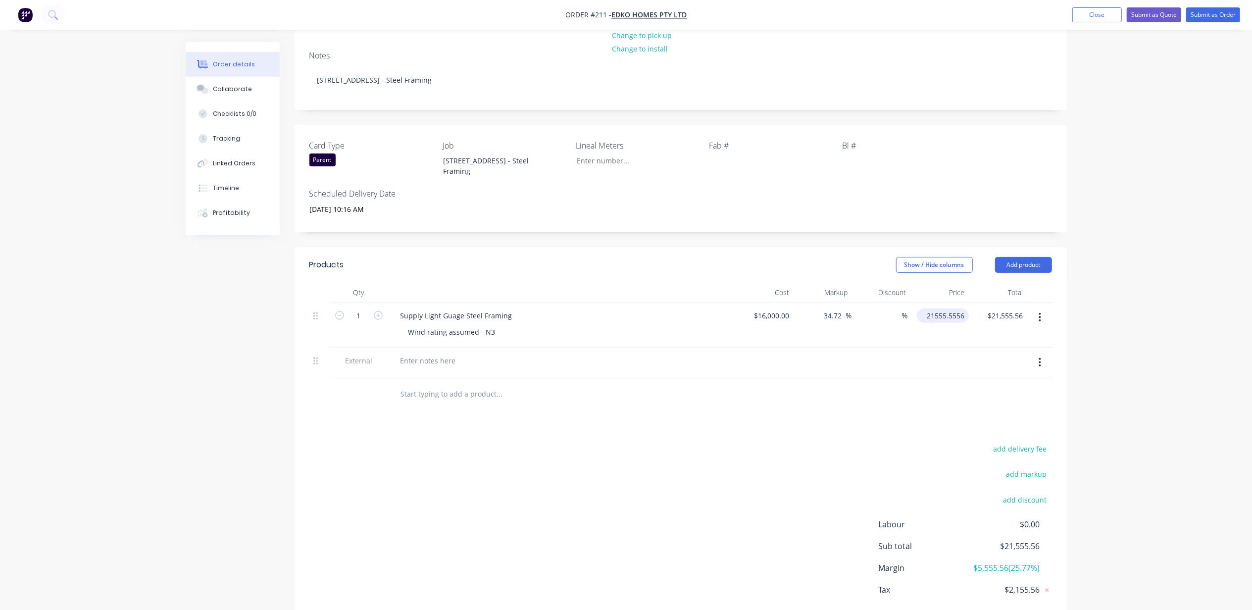
click at [952, 308] on input "21555.5556" at bounding box center [945, 315] width 48 height 14
type input "24250"
type input "51.56"
type input "$24,250.00"
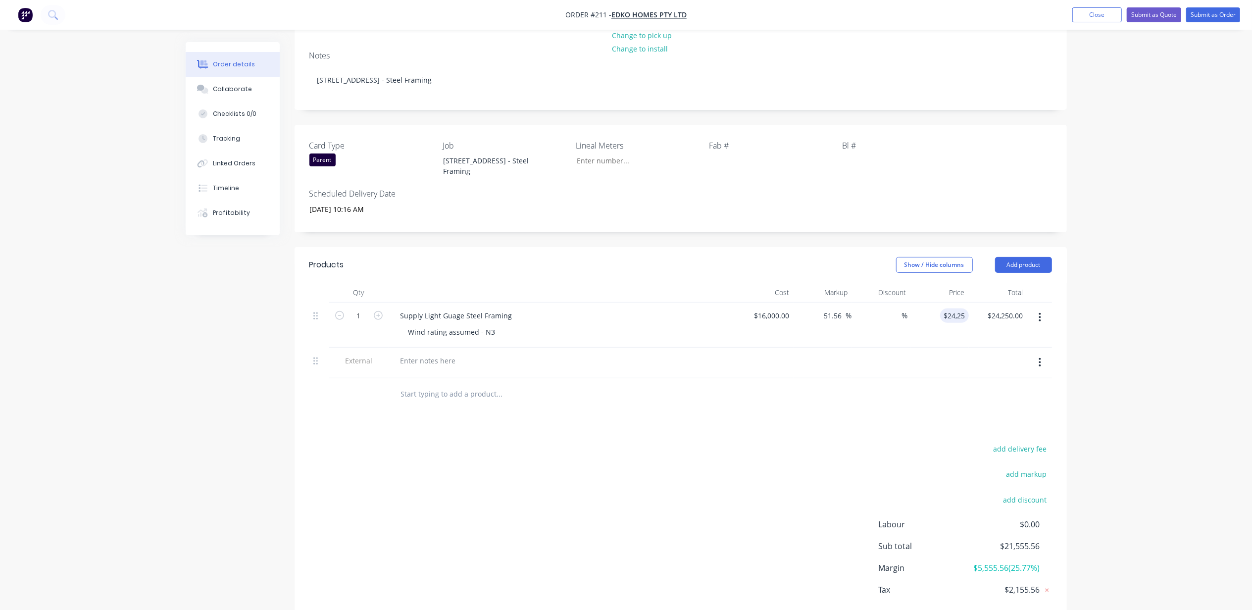
click at [1133, 298] on div "Order details Collaborate Checklists 0/0 Tracking Linked Orders Timeline Profit…" at bounding box center [626, 248] width 1252 height 829
click at [1137, 303] on div "Order details Collaborate Checklists 0/0 Tracking Linked Orders Timeline Profit…" at bounding box center [626, 248] width 1252 height 829
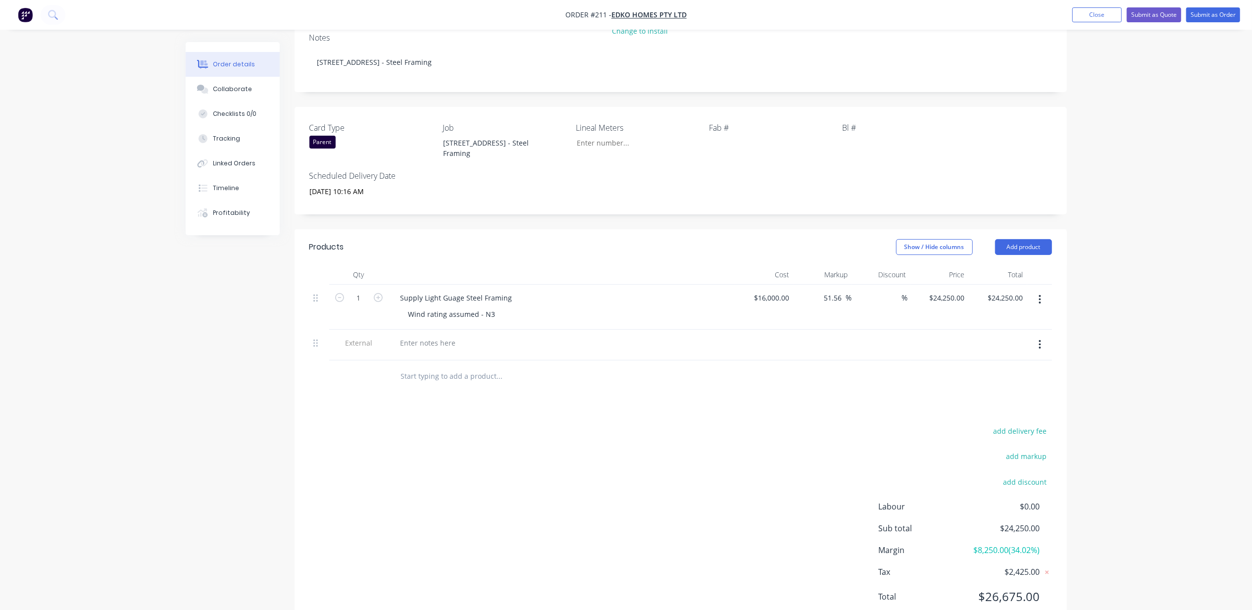
scroll to position [197, 0]
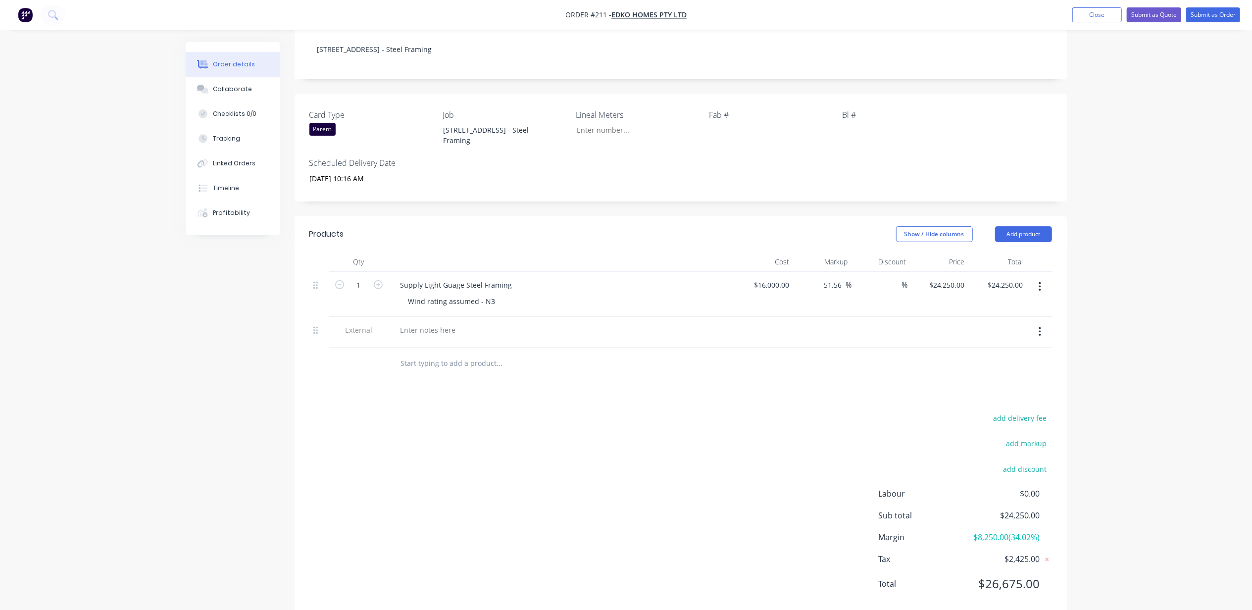
click at [1131, 232] on div "Order details Collaborate Checklists 0/0 Tracking Linked Orders Timeline Profit…" at bounding box center [626, 217] width 1252 height 829
click at [1163, 393] on div "Order details Collaborate Checklists 0/0 Tracking Linked Orders Timeline Profit…" at bounding box center [626, 217] width 1252 height 829
click at [948, 278] on input "24250" at bounding box center [956, 285] width 25 height 14
type input "24000"
type input "50"
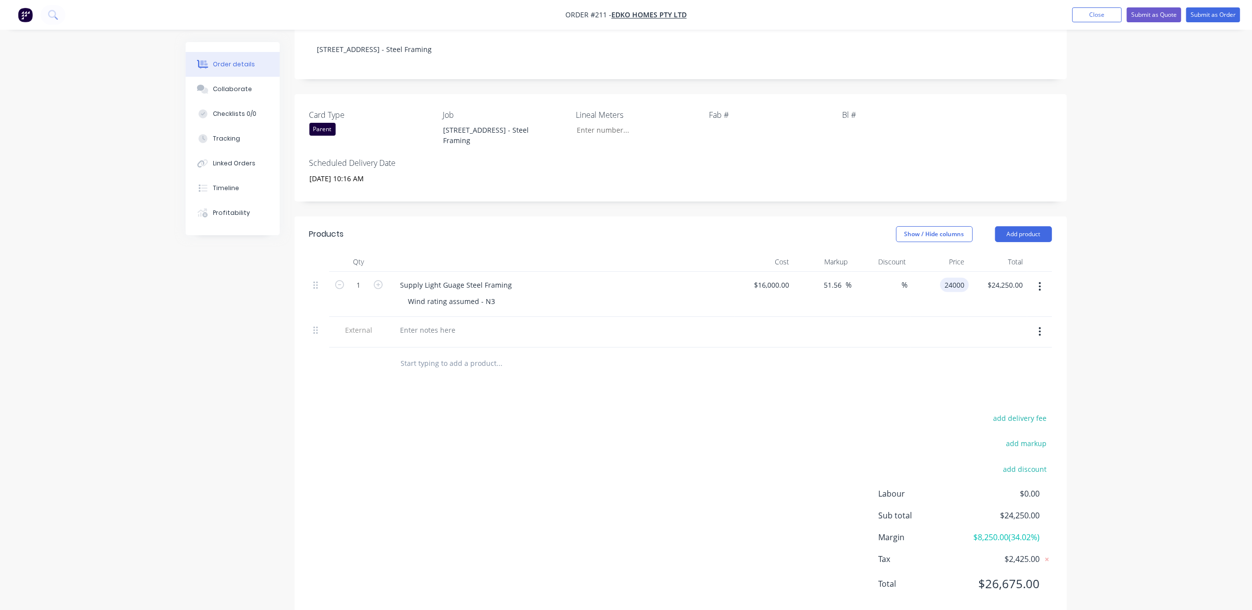
type input "$24,000.00"
click at [1140, 304] on div "Order details Collaborate Checklists 0/0 Tracking Linked Orders Timeline Profit…" at bounding box center [626, 217] width 1252 height 829
click at [1141, 304] on div "Order details Collaborate Checklists 0/0 Tracking Linked Orders Timeline Profit…" at bounding box center [626, 217] width 1252 height 829
click at [1142, 295] on div "Order details Collaborate Checklists 0/0 Tracking Linked Orders Timeline Profit…" at bounding box center [626, 217] width 1252 height 829
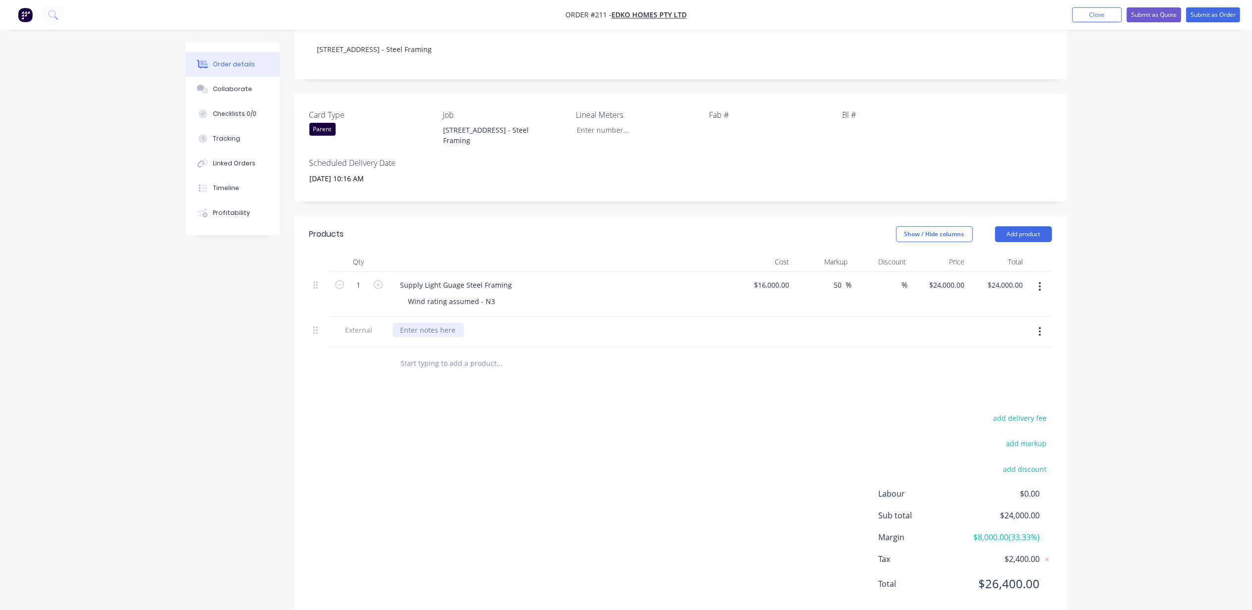
click at [425, 323] on div at bounding box center [428, 330] width 71 height 14
paste div
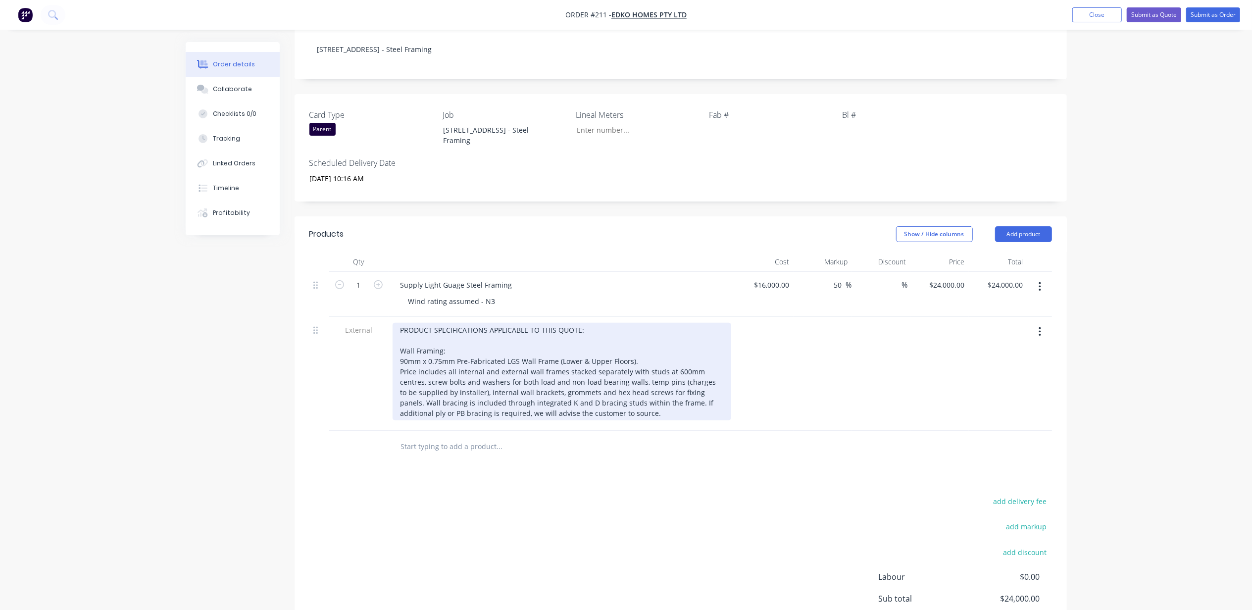
click at [622, 394] on div "PRODUCT SPECIFICATIONS APPLICABLE TO THIS QUOTE: Wall Framing: 90mm x 0.75mm Pr…" at bounding box center [562, 372] width 339 height 98
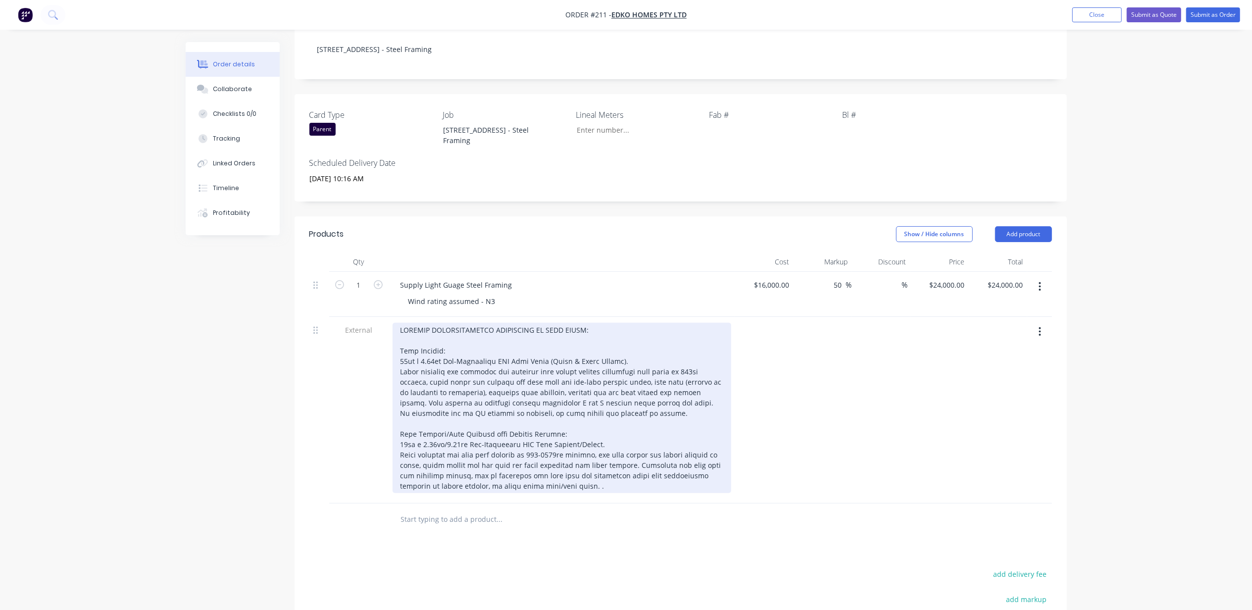
click at [608, 455] on div at bounding box center [562, 408] width 339 height 170
click at [604, 460] on div at bounding box center [562, 408] width 339 height 170
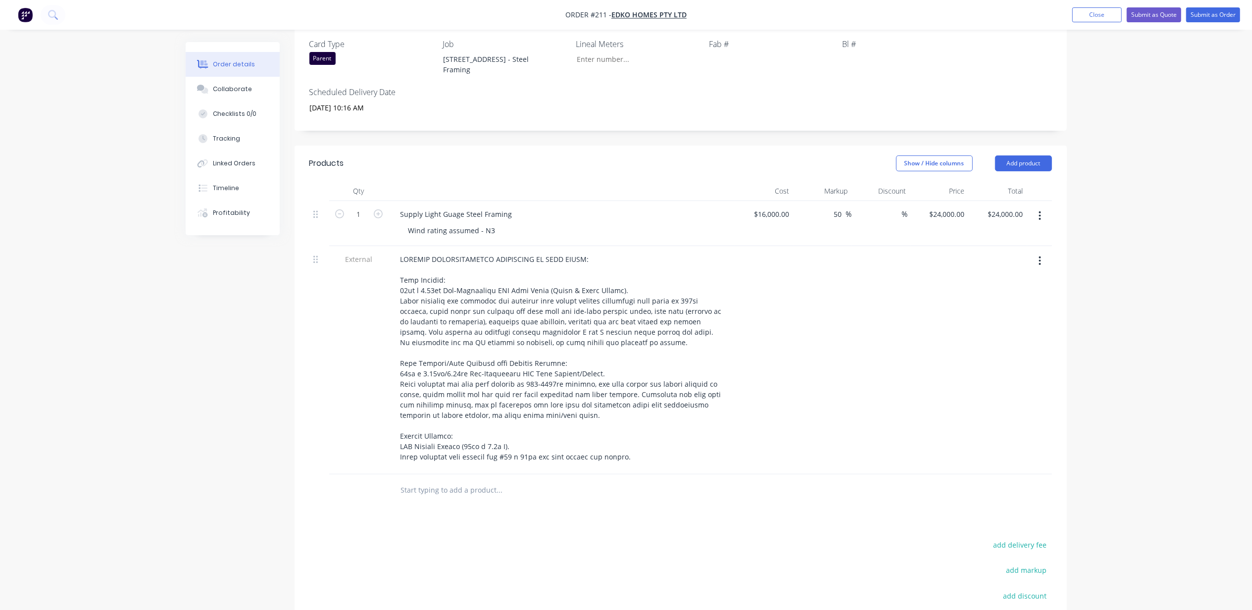
scroll to position [394, 0]
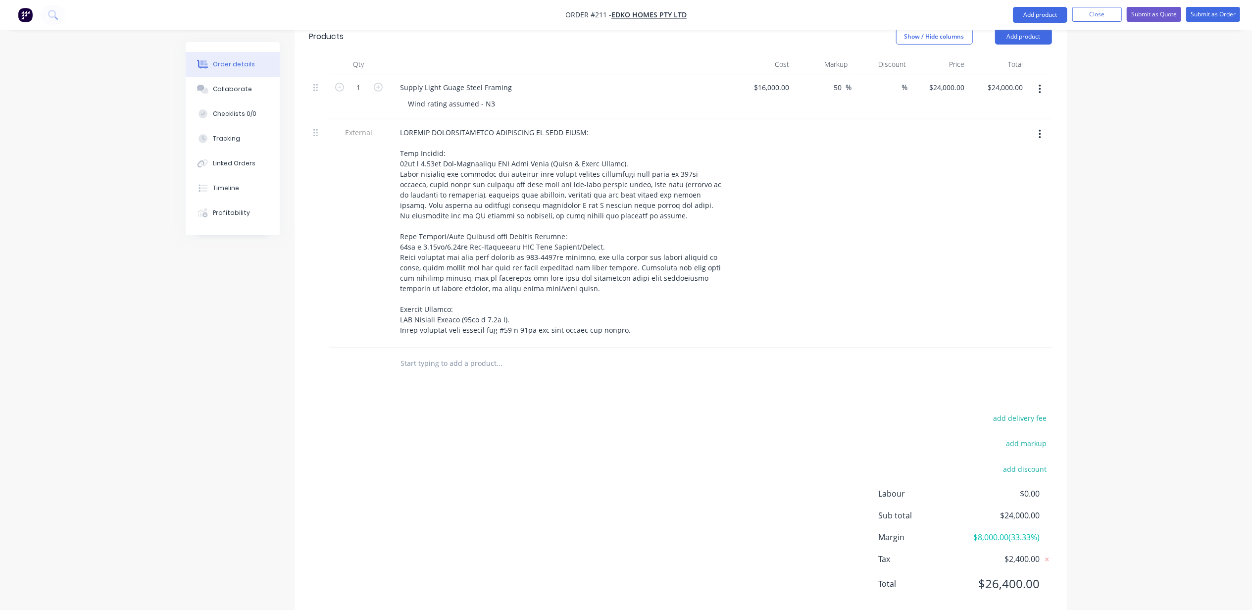
click at [449, 353] on input "text" at bounding box center [499, 363] width 198 height 20
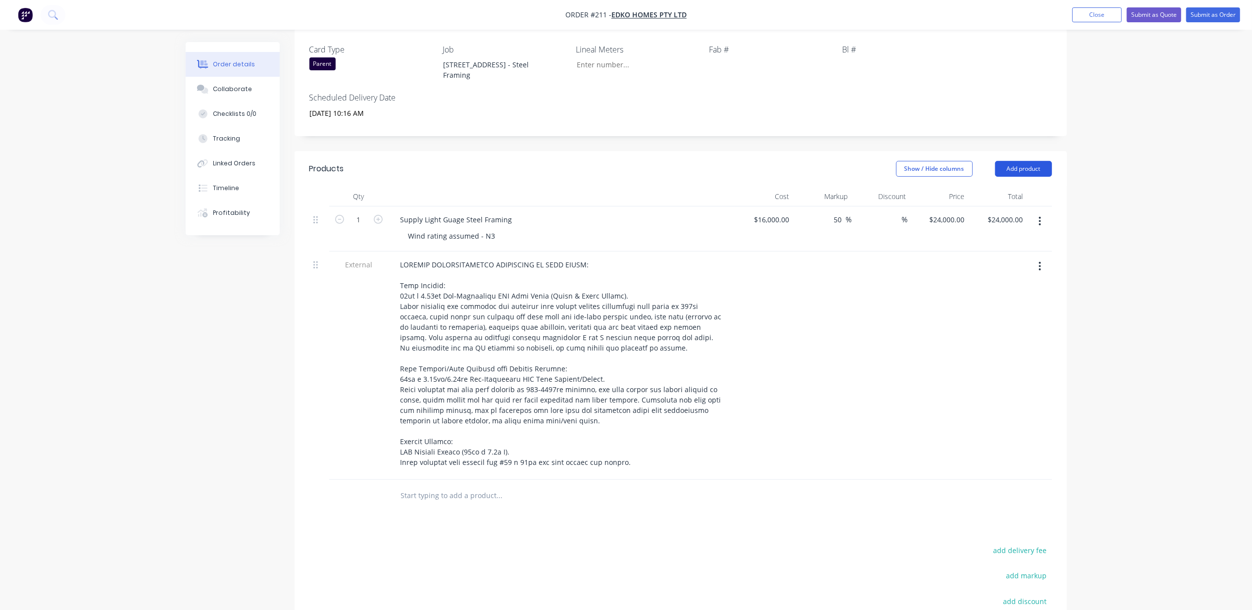
click at [1048, 161] on button "Add product" at bounding box center [1023, 169] width 57 height 16
click at [1020, 325] on div "Notes (External)" at bounding box center [1005, 332] width 76 height 14
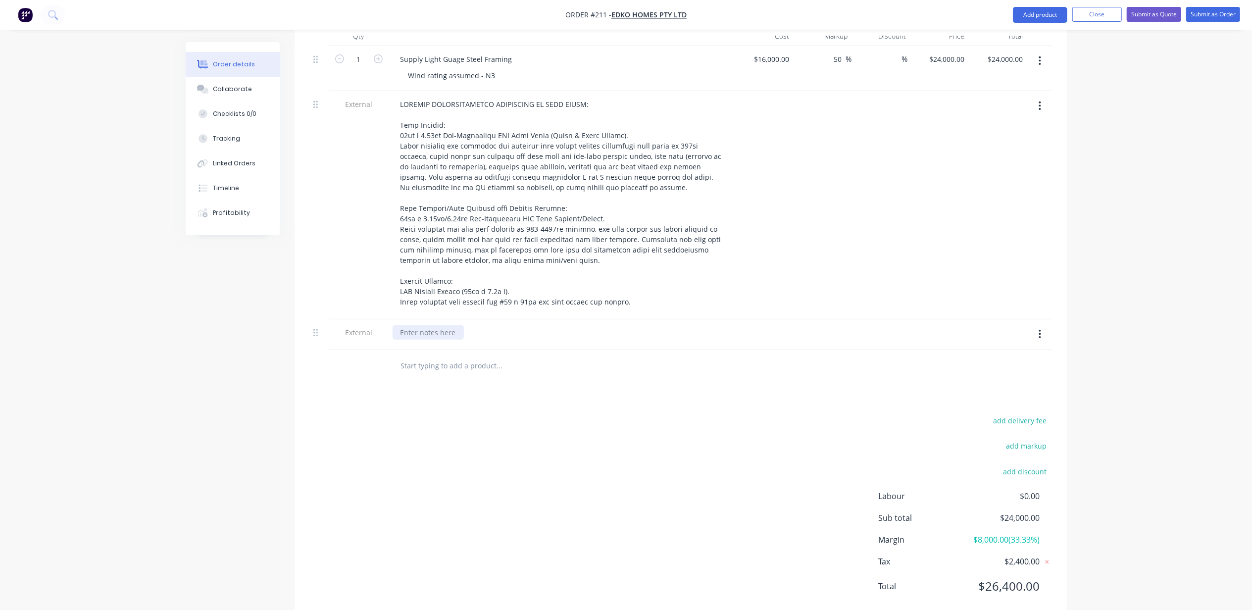
scroll to position [426, 0]
click at [432, 316] on div at bounding box center [562, 331] width 346 height 31
click at [432, 322] on div at bounding box center [428, 329] width 71 height 14
paste div
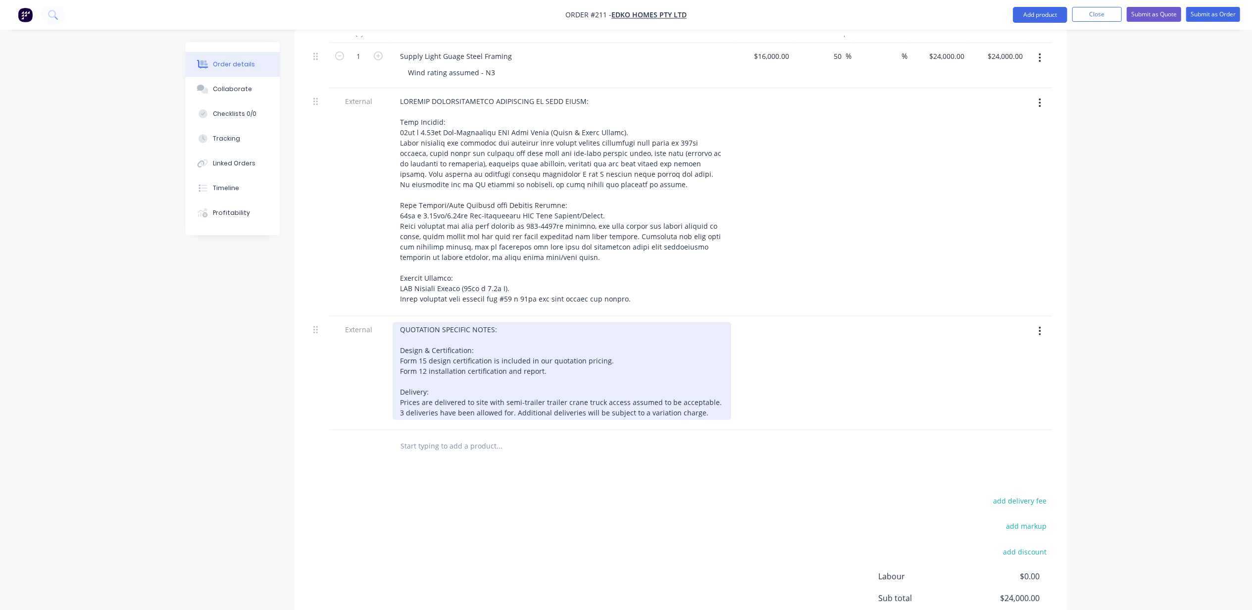
click at [502, 346] on div "QUOTATION SPECIFIC NOTES: Design & Certification: Form 15 design certification …" at bounding box center [562, 371] width 339 height 98
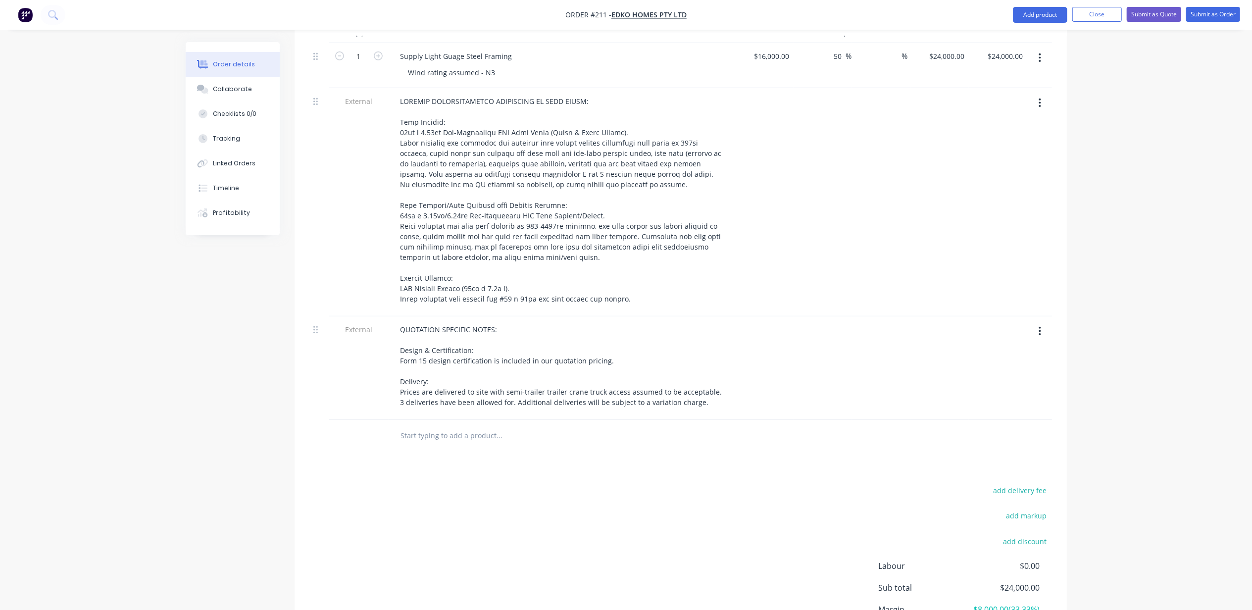
click at [448, 387] on div "QUOTATION SPECIFIC NOTES: Design & Certification: Form 15 design certification …" at bounding box center [562, 367] width 346 height 103
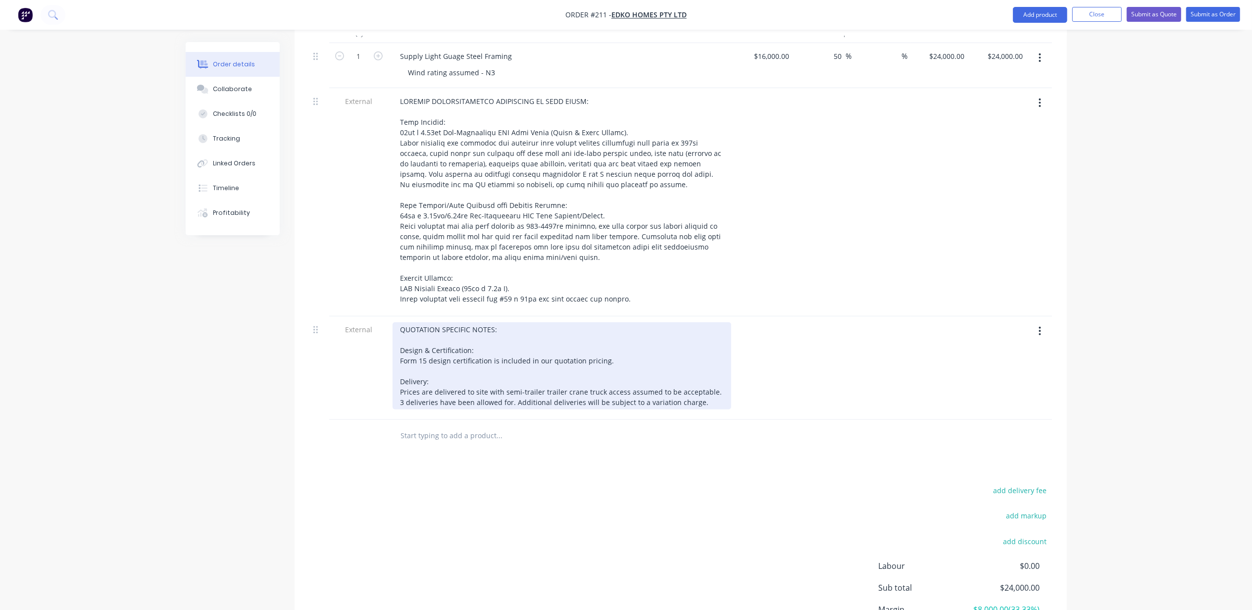
click at [522, 375] on div "QUOTATION SPECIFIC NOTES: Design & Certification: Form 15 design certification …" at bounding box center [562, 365] width 339 height 87
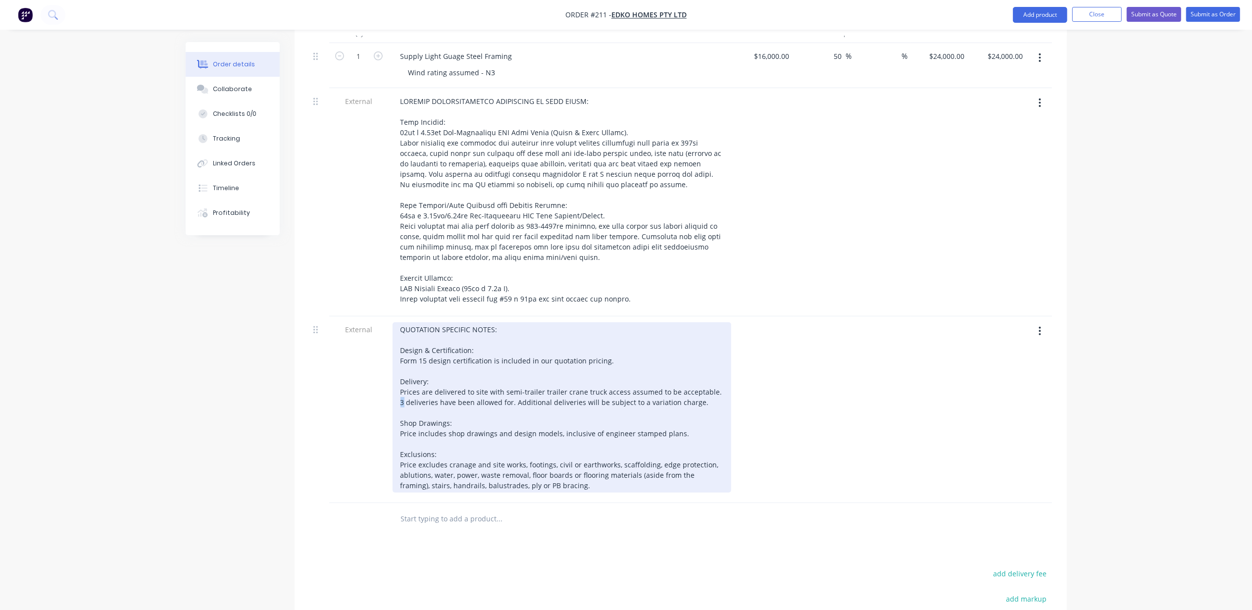
click at [403, 381] on div "QUOTATION SPECIFIC NOTES: Design & Certification: Form 15 design certification …" at bounding box center [562, 407] width 339 height 170
click at [505, 403] on div "QUOTATION SPECIFIC NOTES: Design & Certification: Form 15 design certification …" at bounding box center [562, 407] width 339 height 170
click at [446, 441] on div "QUOTATION SPECIFIC NOTES: Design & Certification: Form 15 design certification …" at bounding box center [562, 407] width 339 height 170
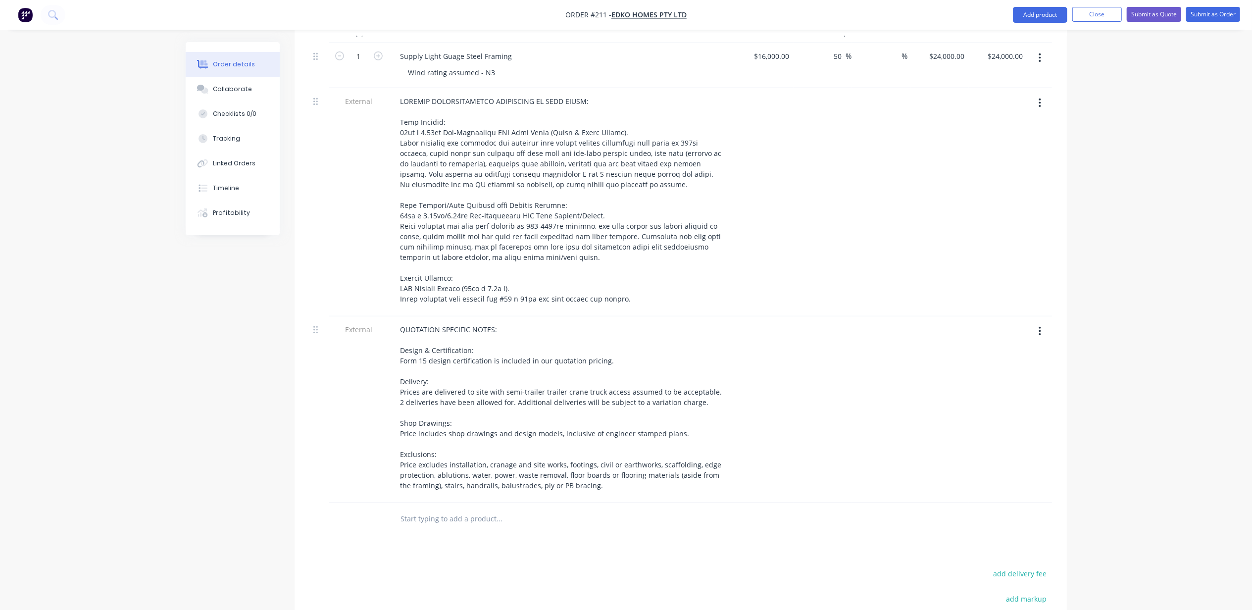
click at [248, 486] on div "Created by [PERSON_NAME] Created [DATE] Required [DATE] Assigned to Add team me…" at bounding box center [626, 201] width 881 height 1171
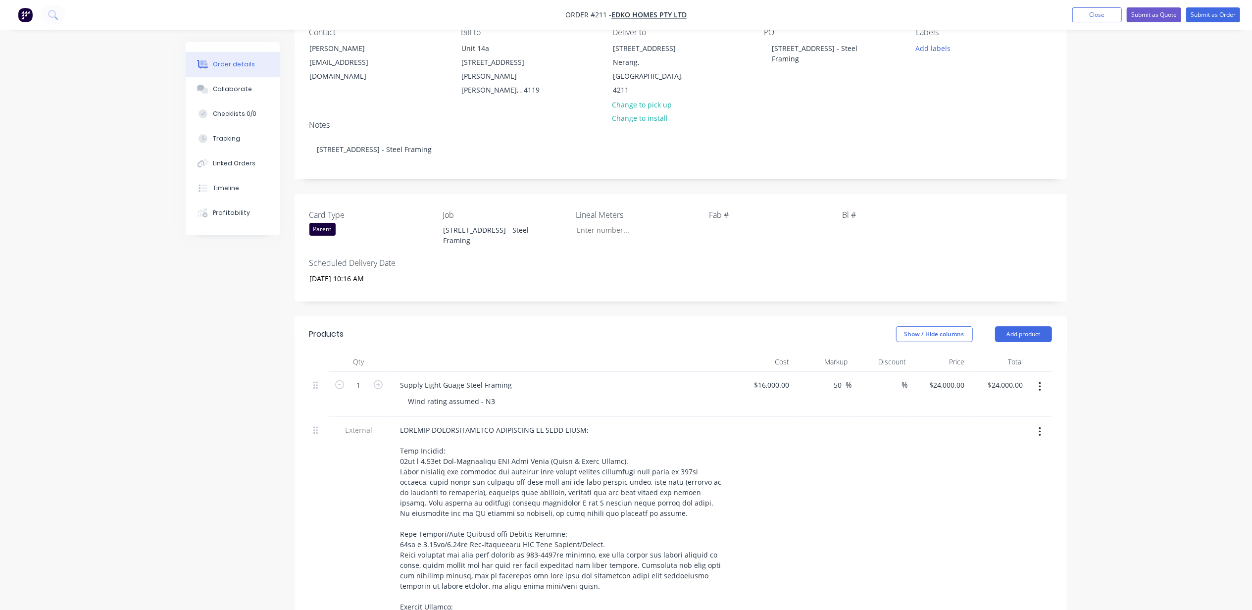
scroll to position [96, 0]
click at [610, 224] on input "Card Type" at bounding box center [633, 231] width 131 height 15
type input "4,000"
click at [1149, 236] on div "Order details Collaborate Checklists 0/0 Tracking Linked Orders Timeline Profit…" at bounding box center [626, 510] width 1252 height 1213
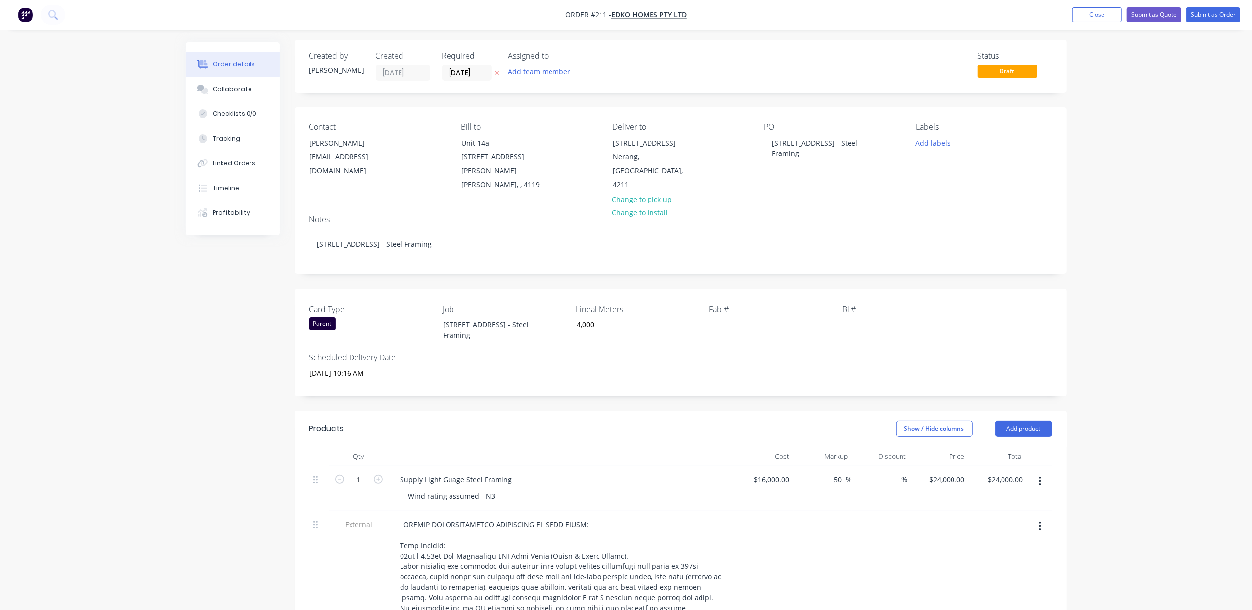
scroll to position [0, 0]
click at [1139, 242] on div "Order details Collaborate Checklists 0/0 Tracking Linked Orders Timeline Profit…" at bounding box center [626, 606] width 1252 height 1213
click at [932, 137] on div "Labels Add labels" at bounding box center [984, 160] width 136 height 70
click at [933, 143] on button "Add labels" at bounding box center [933, 144] width 46 height 13
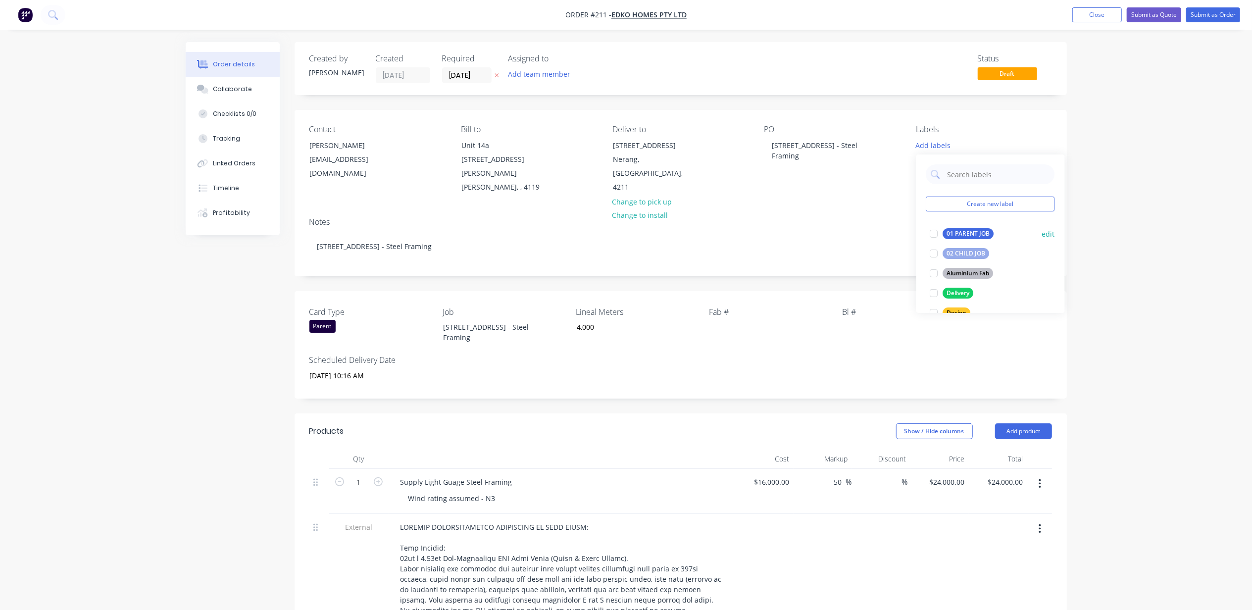
click at [968, 232] on div "01 PARENT JOB" at bounding box center [968, 233] width 51 height 11
click at [955, 287] on div "Delivery" at bounding box center [958, 288] width 31 height 11
click at [961, 305] on div "Design" at bounding box center [957, 308] width 28 height 11
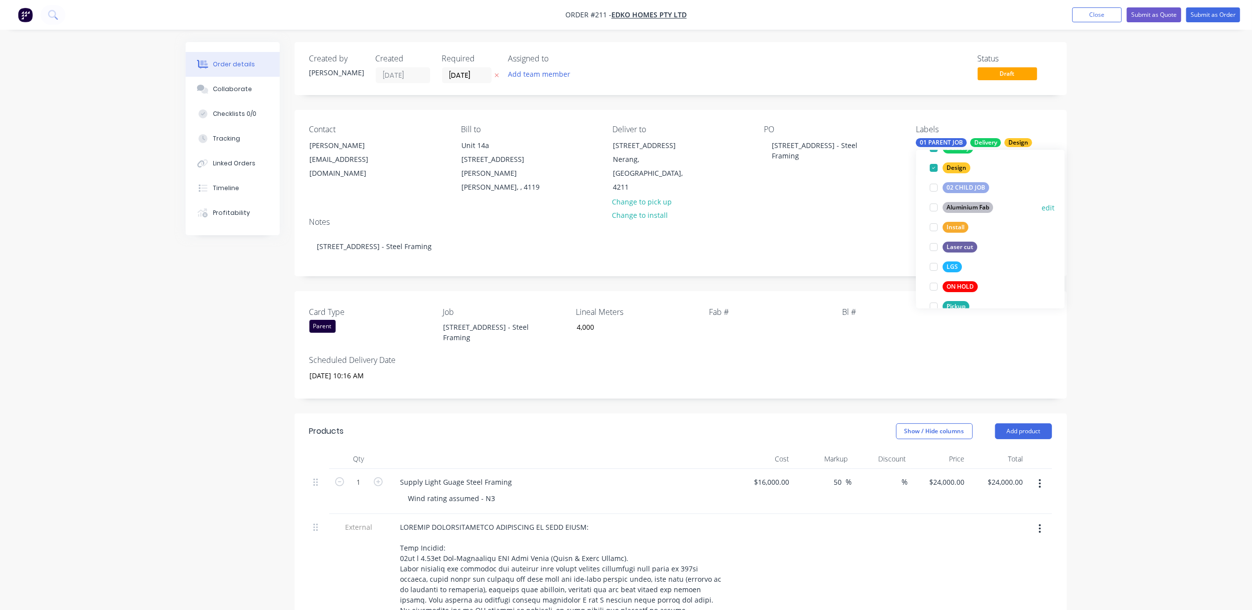
scroll to position [66, 0]
click at [949, 230] on button "LGS" at bounding box center [946, 236] width 40 height 14
click at [1129, 163] on div "Order details Collaborate Checklists 0/0 Tracking Linked Orders Timeline Profit…" at bounding box center [626, 606] width 1252 height 1213
click at [534, 76] on button "Add team member" at bounding box center [538, 73] width 73 height 13
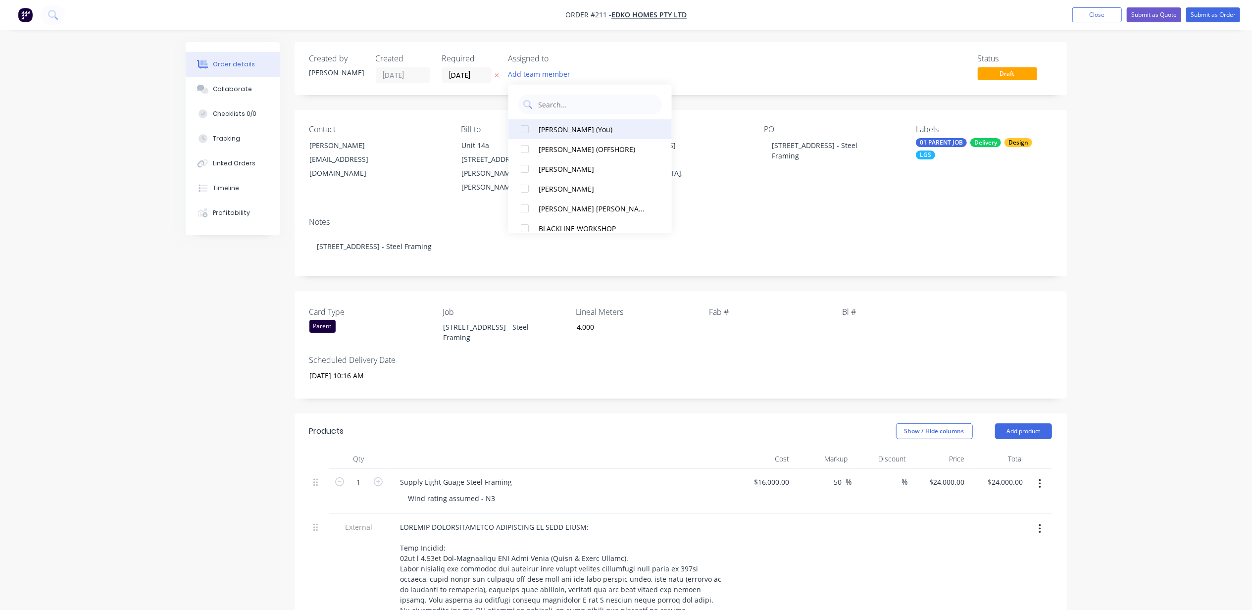
click at [563, 125] on div "[PERSON_NAME] (You)" at bounding box center [594, 129] width 111 height 10
click at [468, 70] on input "[DATE]" at bounding box center [466, 75] width 49 height 15
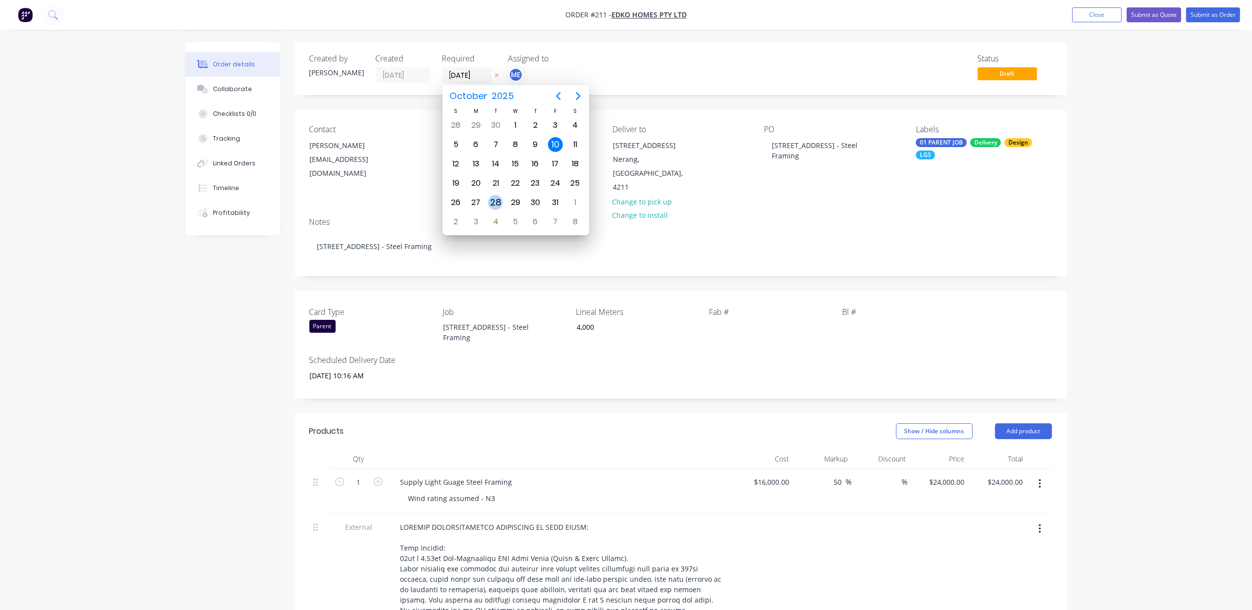
drag, startPoint x: 495, startPoint y: 203, endPoint x: 478, endPoint y: 213, distance: 20.0
click at [495, 202] on div "28" at bounding box center [495, 202] width 15 height 15
type input "[DATE]"
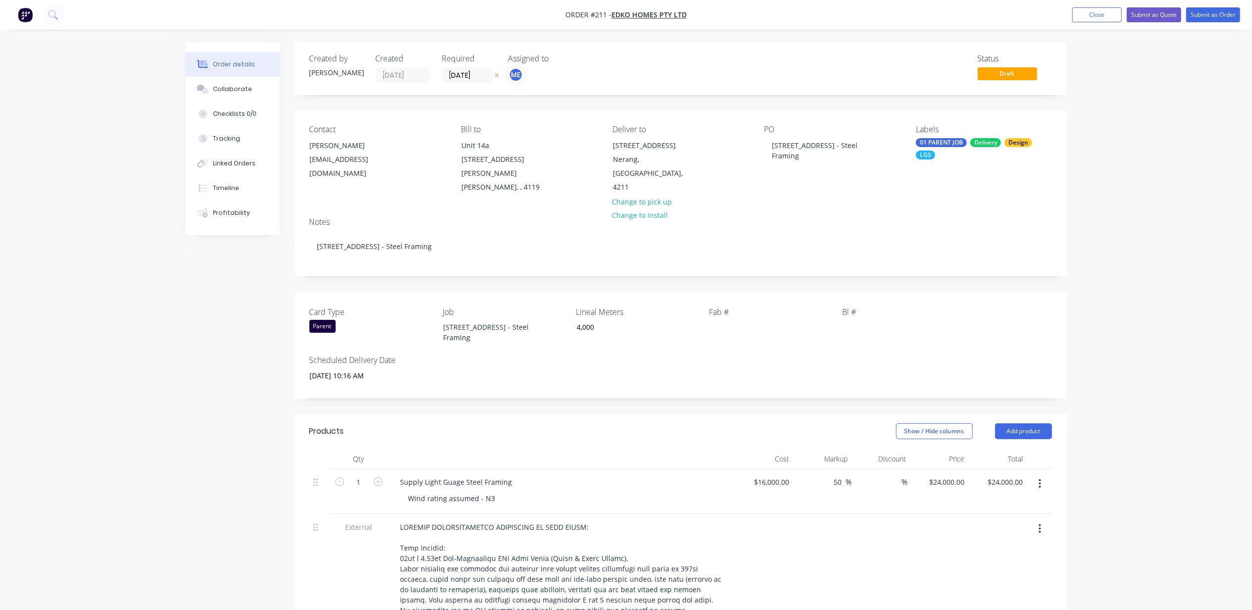
click at [1119, 122] on div "Order details Collaborate Checklists 0/0 Tracking Linked Orders Timeline Profit…" at bounding box center [626, 606] width 1252 height 1213
click at [1163, 14] on button "Submit as Quote" at bounding box center [1154, 14] width 54 height 15
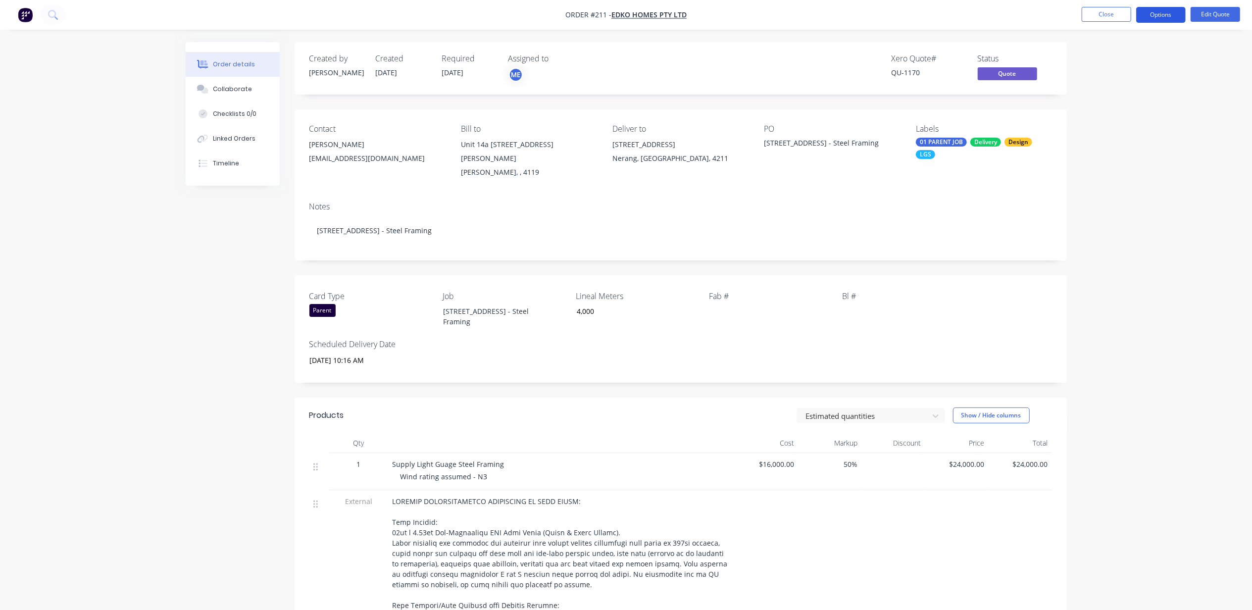
click at [1173, 8] on button "Options" at bounding box center [1160, 15] width 49 height 16
click at [1120, 60] on div "Quote" at bounding box center [1130, 60] width 91 height 14
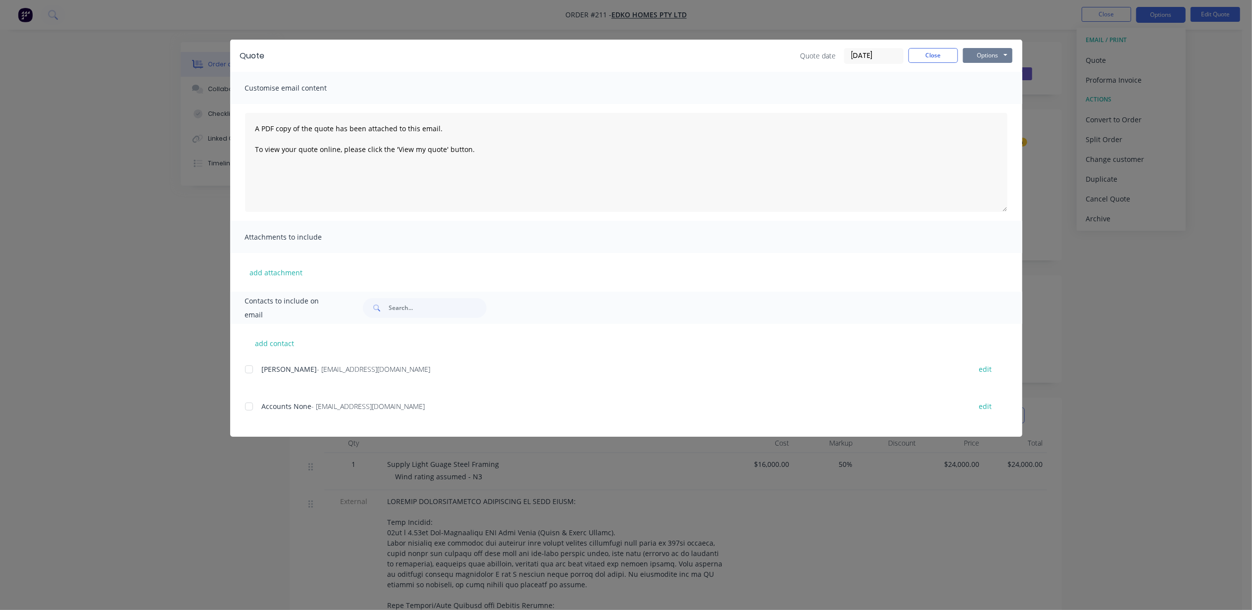
click at [984, 56] on button "Options" at bounding box center [987, 55] width 49 height 15
click at [987, 87] on button "Print" at bounding box center [994, 89] width 63 height 16
click at [995, 56] on button "Options" at bounding box center [987, 55] width 49 height 15
click at [932, 58] on button "Close" at bounding box center [932, 55] width 49 height 15
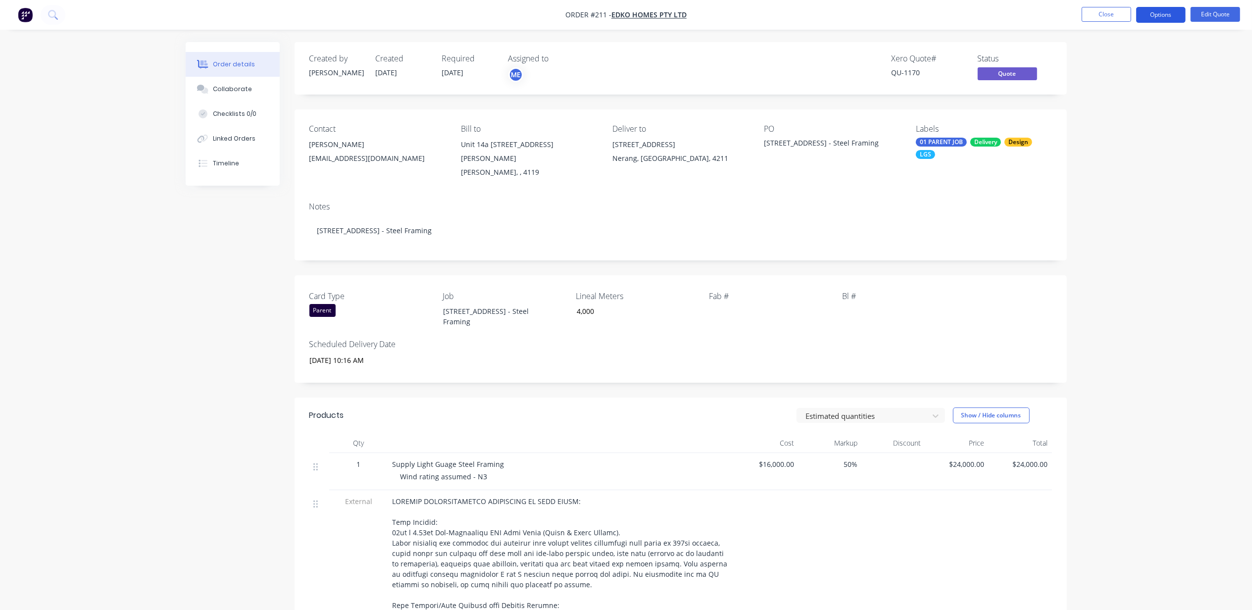
click at [1166, 17] on button "Options" at bounding box center [1160, 15] width 49 height 16
click at [1123, 179] on div "Duplicate" at bounding box center [1130, 179] width 91 height 14
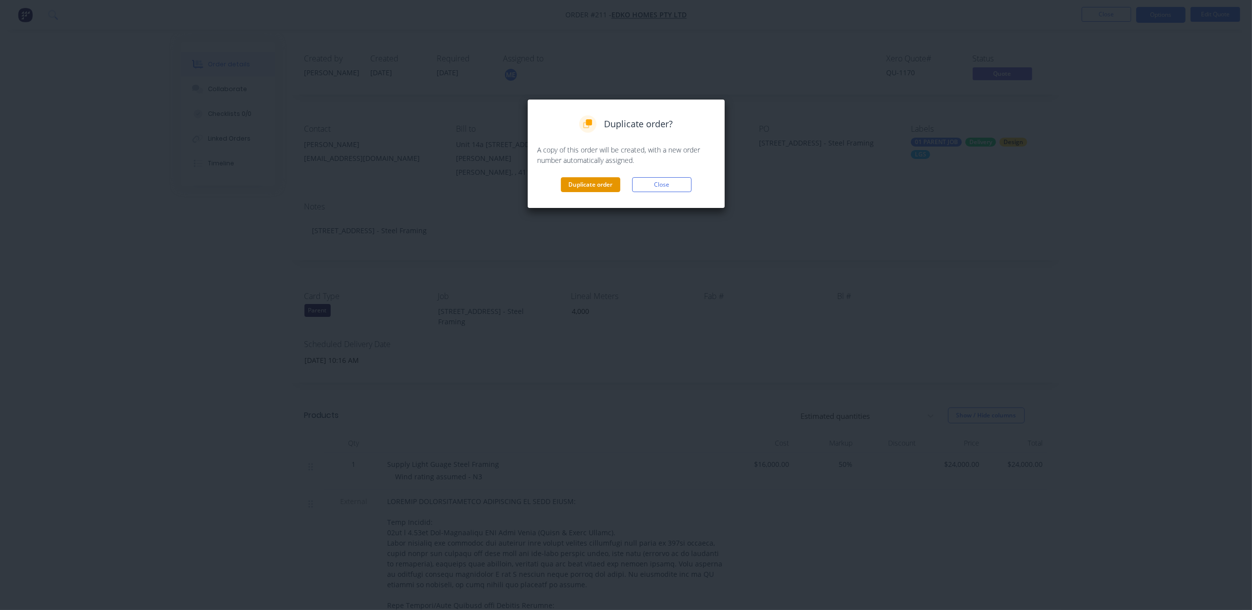
click at [590, 183] on button "Duplicate order" at bounding box center [590, 184] width 59 height 15
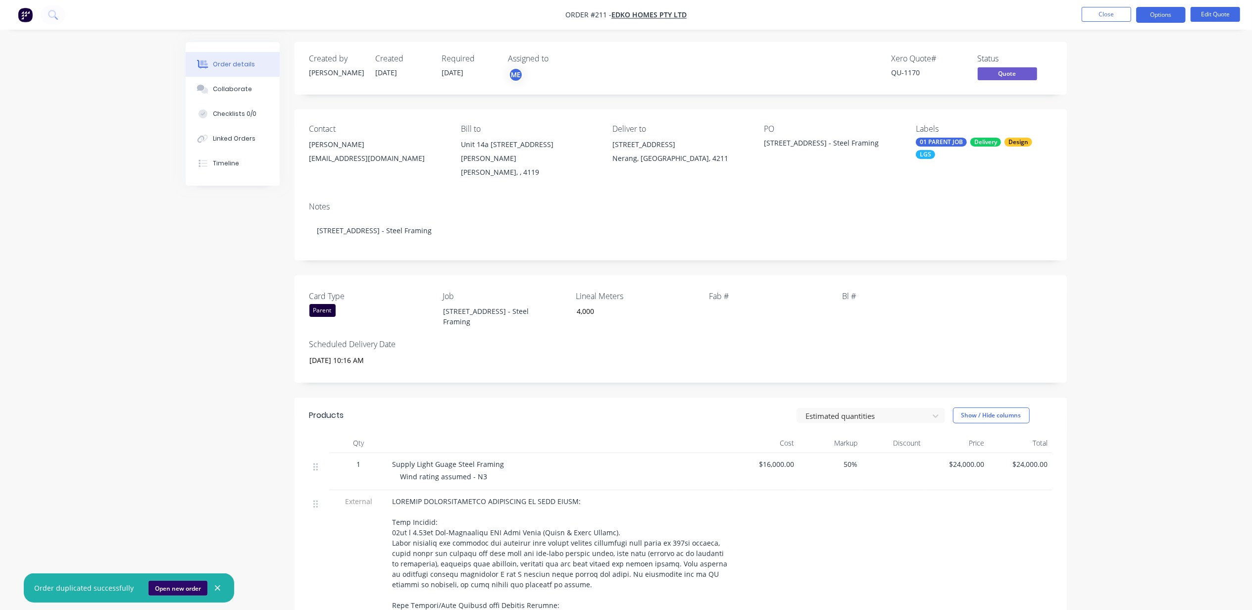
click at [187, 588] on button "Open new order" at bounding box center [177, 588] width 59 height 15
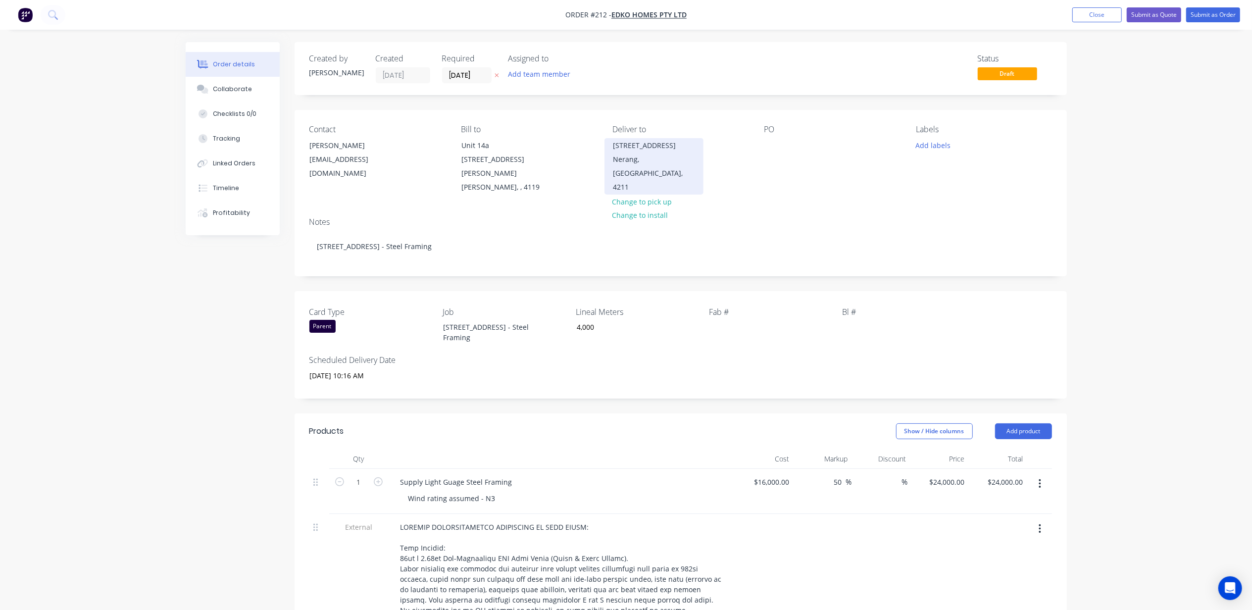
click at [641, 151] on div "[STREET_ADDRESS]" at bounding box center [654, 146] width 82 height 14
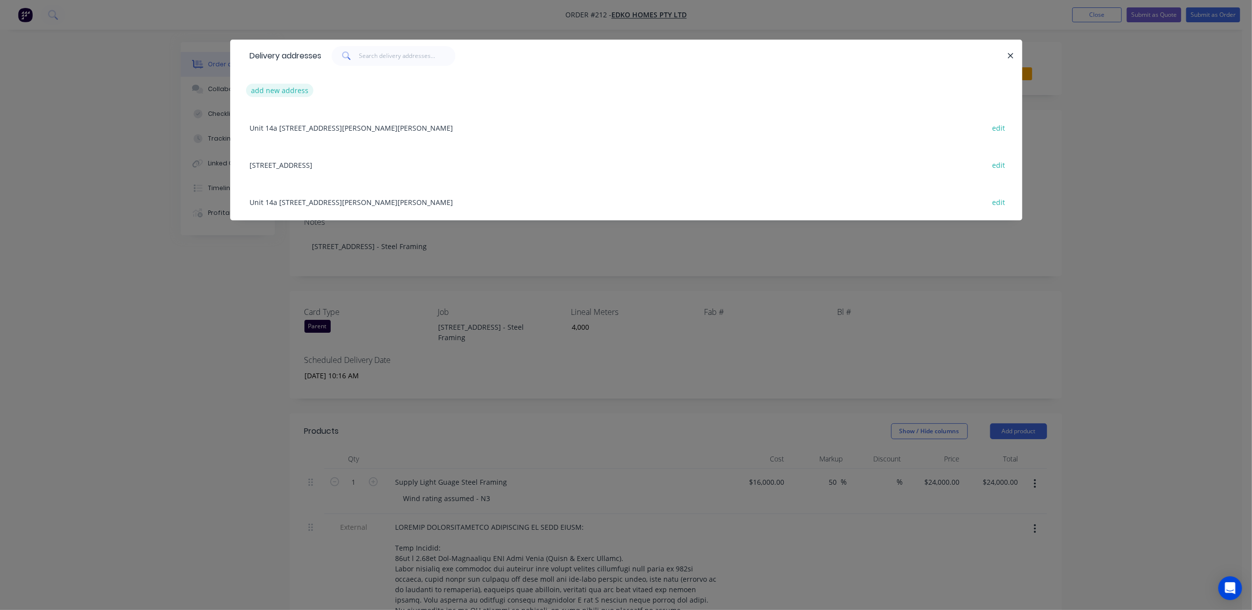
click at [276, 90] on button "add new address" at bounding box center [280, 90] width 68 height 13
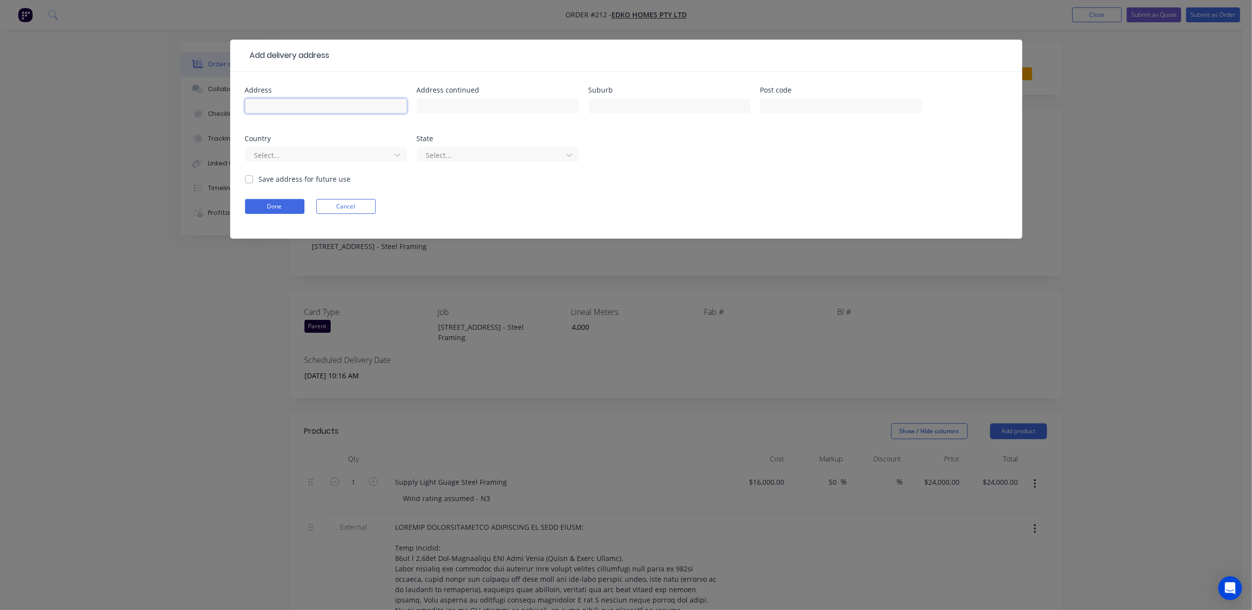
click at [332, 100] on input "text" at bounding box center [326, 105] width 162 height 15
click at [282, 100] on input "text" at bounding box center [326, 105] width 162 height 15
type input "Lot 2 Ormeau Vue"
click at [650, 100] on input "text" at bounding box center [670, 105] width 162 height 15
type input "Ormeau"
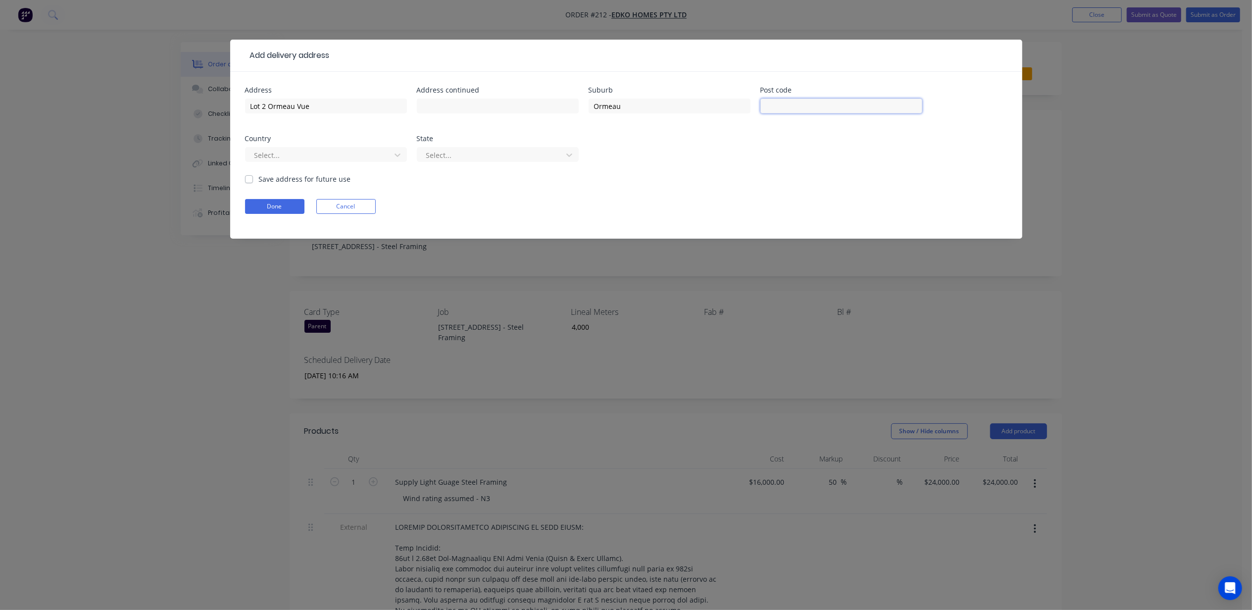
click at [814, 103] on input "text" at bounding box center [841, 105] width 162 height 15
type input "4208"
click at [284, 152] on div at bounding box center [319, 155] width 132 height 12
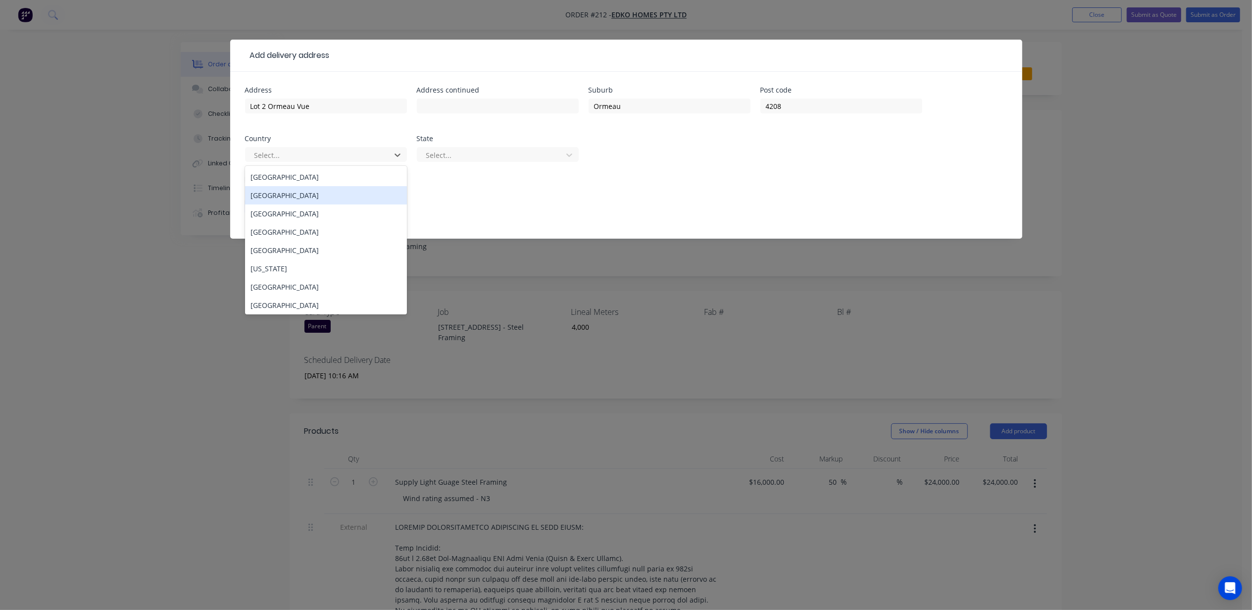
click at [292, 183] on div "[GEOGRAPHIC_DATA]" at bounding box center [326, 177] width 162 height 18
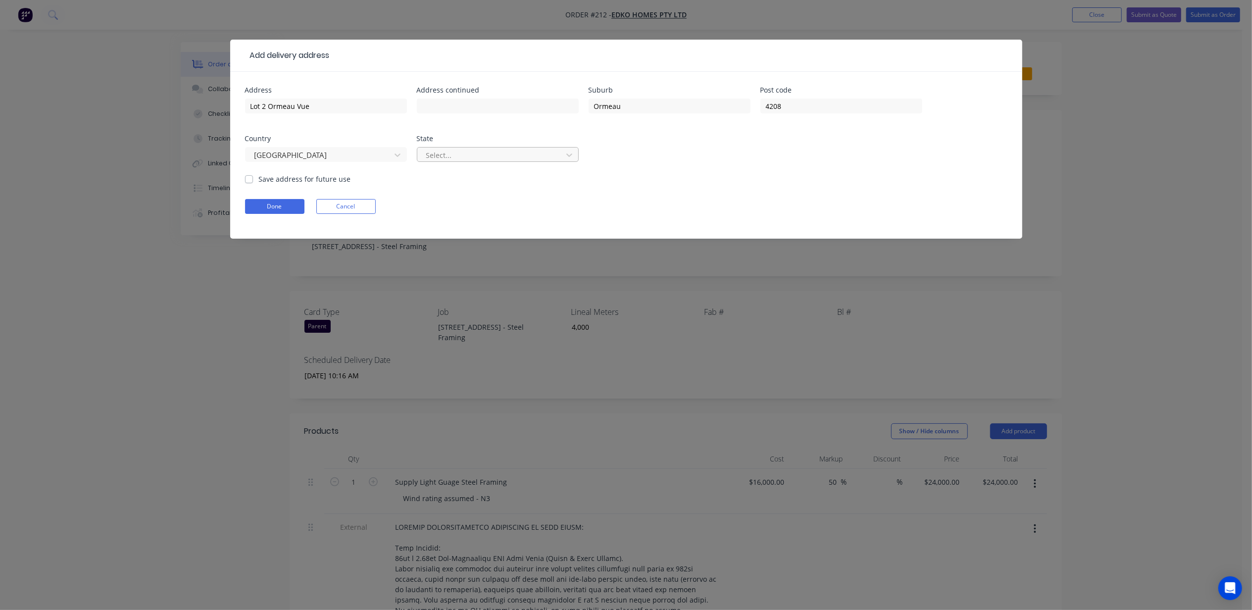
click at [466, 151] on div at bounding box center [491, 155] width 132 height 12
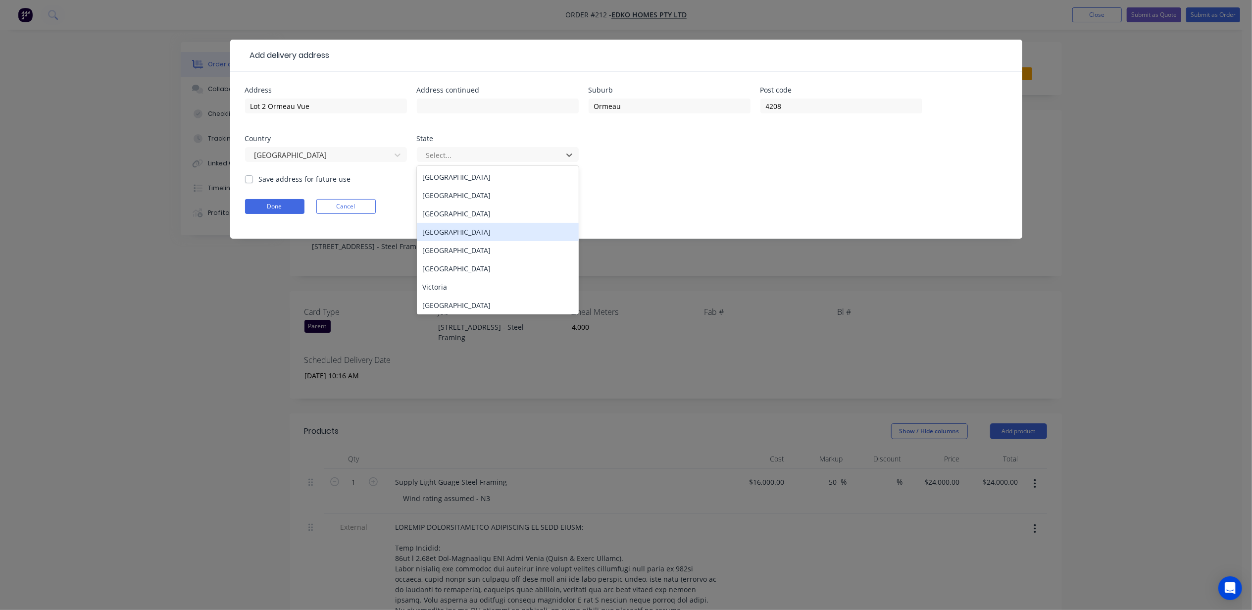
click at [468, 232] on div "[GEOGRAPHIC_DATA]" at bounding box center [498, 232] width 162 height 18
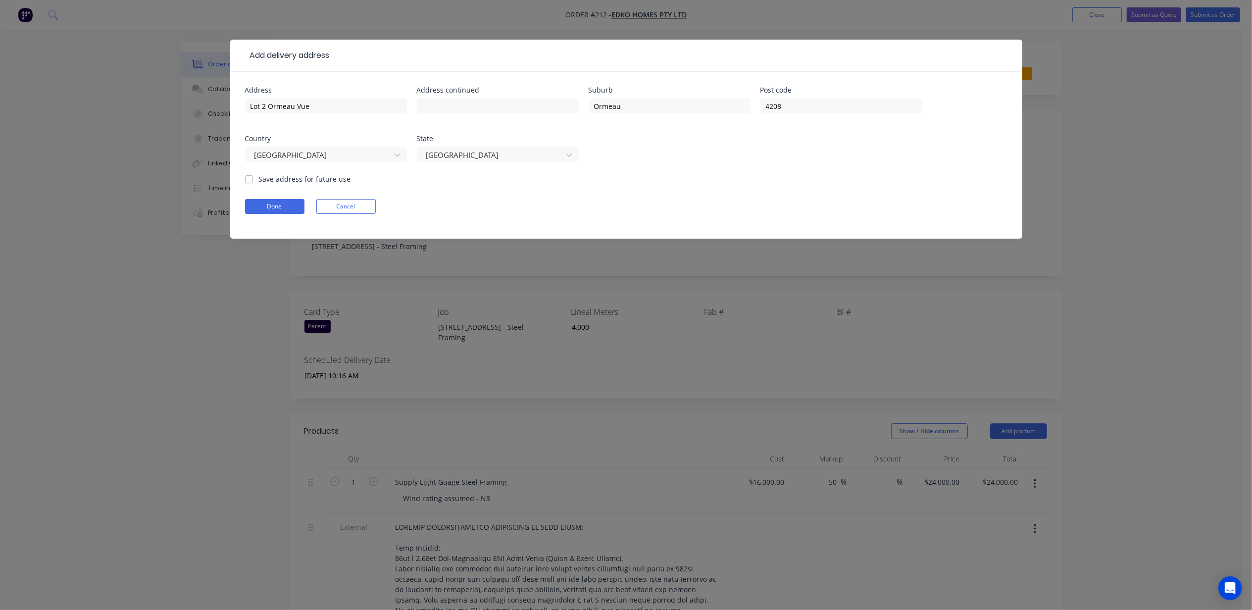
click at [339, 182] on label "Save address for future use" at bounding box center [305, 179] width 92 height 10
click at [253, 182] on input "Save address for future use" at bounding box center [249, 178] width 8 height 9
checkbox input "true"
click at [282, 208] on button "Done" at bounding box center [274, 206] width 59 height 15
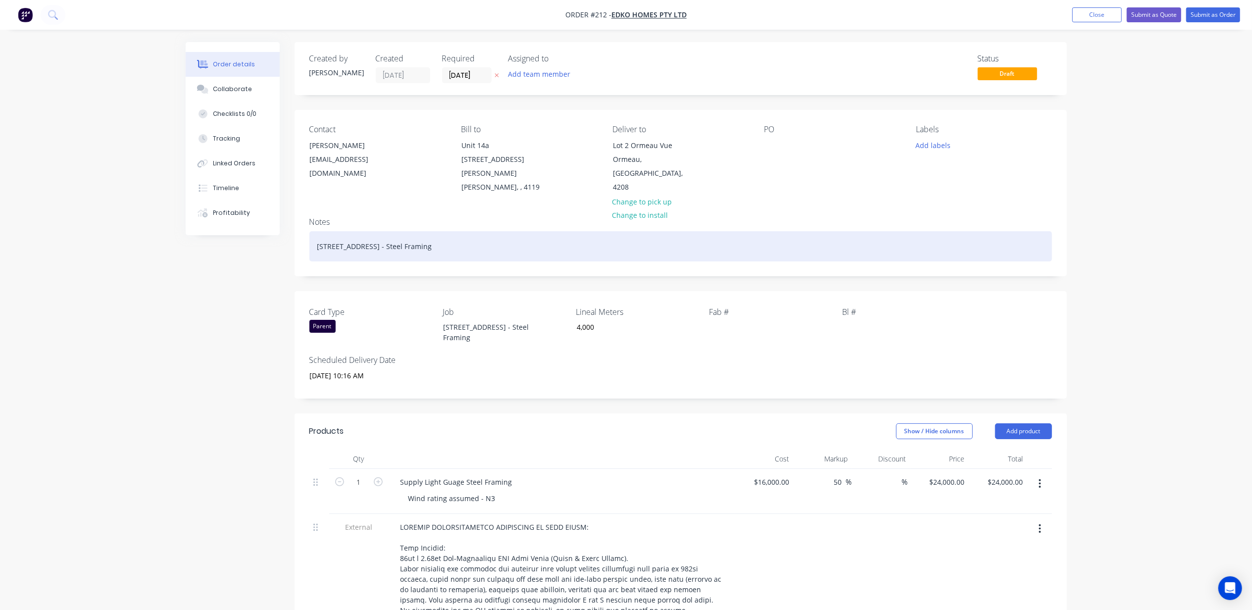
click at [345, 233] on div "[STREET_ADDRESS] - Steel Framing" at bounding box center [680, 246] width 742 height 30
click at [345, 233] on div "Lot 2 Ormeau Vue - Steel Framing" at bounding box center [680, 246] width 742 height 30
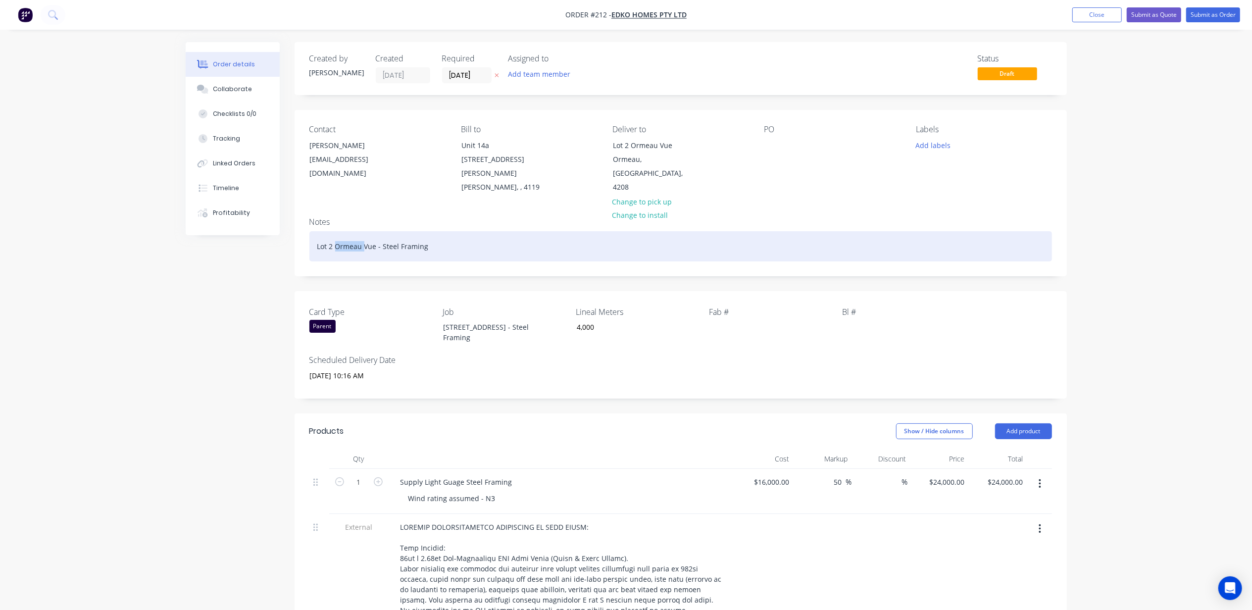
click at [345, 233] on div "Lot 2 Ormeau Vue - Steel Framing" at bounding box center [680, 246] width 742 height 30
copy div "Lot 2 Ormeau Vue - Steel Framing"
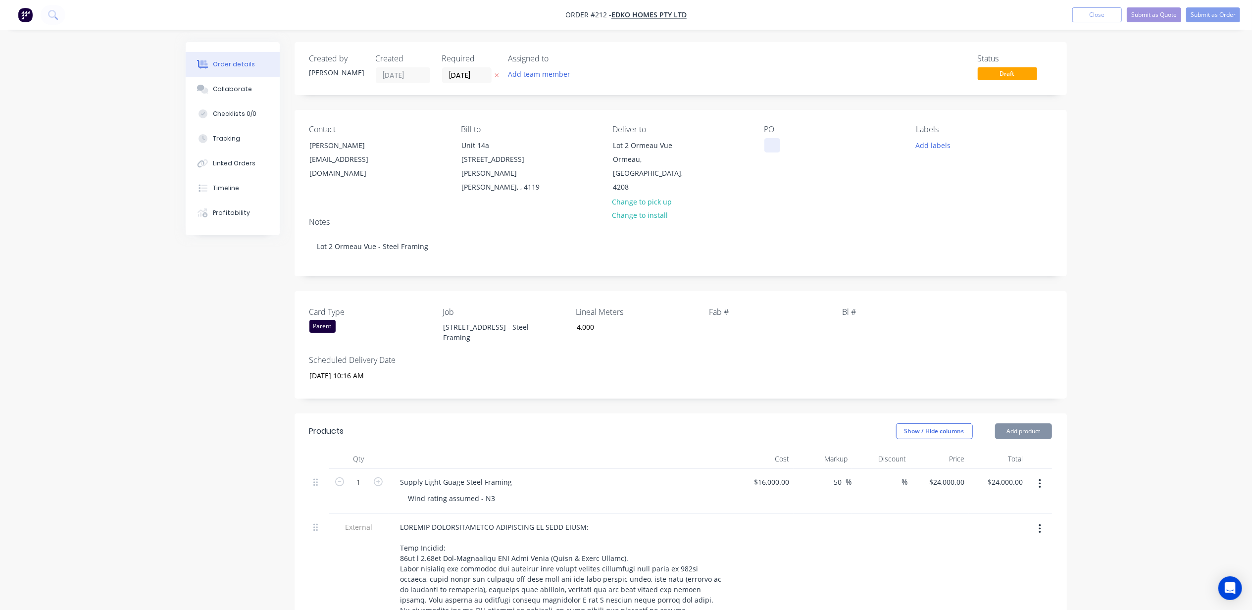
click at [764, 143] on div at bounding box center [772, 145] width 16 height 14
paste div
click at [516, 320] on div "[STREET_ADDRESS] - Steel Framing" at bounding box center [497, 332] width 124 height 25
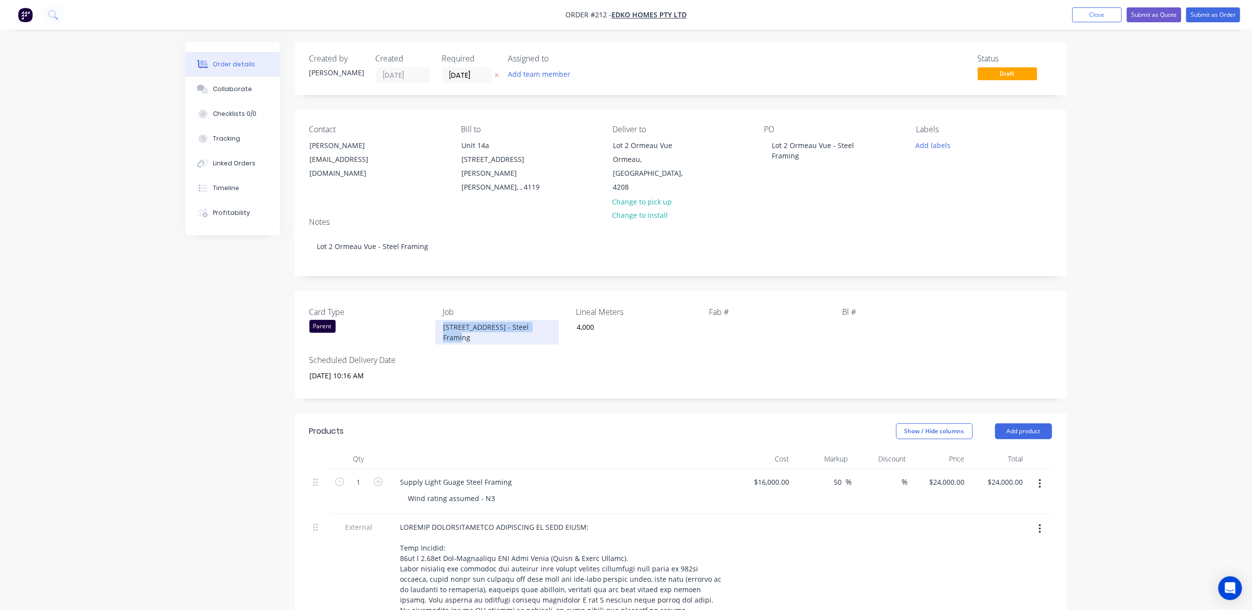
paste div
click at [334, 368] on input "[DATE] 10:16 AM" at bounding box center [363, 375] width 123 height 15
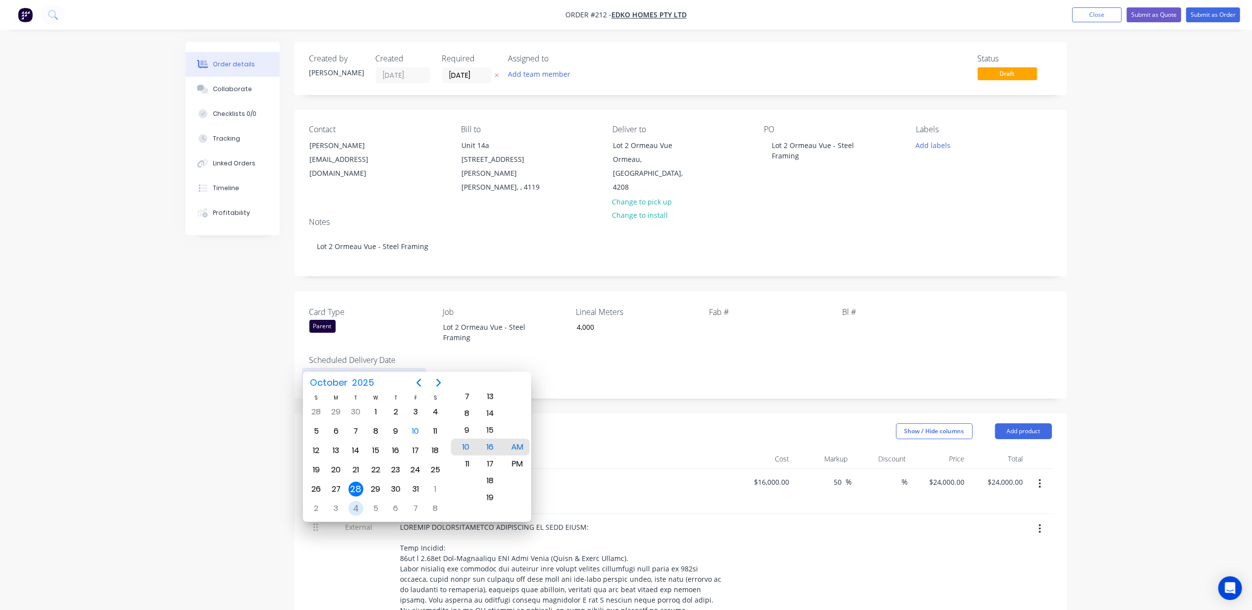
click at [357, 507] on div "4" at bounding box center [355, 508] width 15 height 15
type input "04/11/2025 10:16 AM"
drag, startPoint x: 196, startPoint y: 434, endPoint x: 187, endPoint y: 441, distance: 11.0
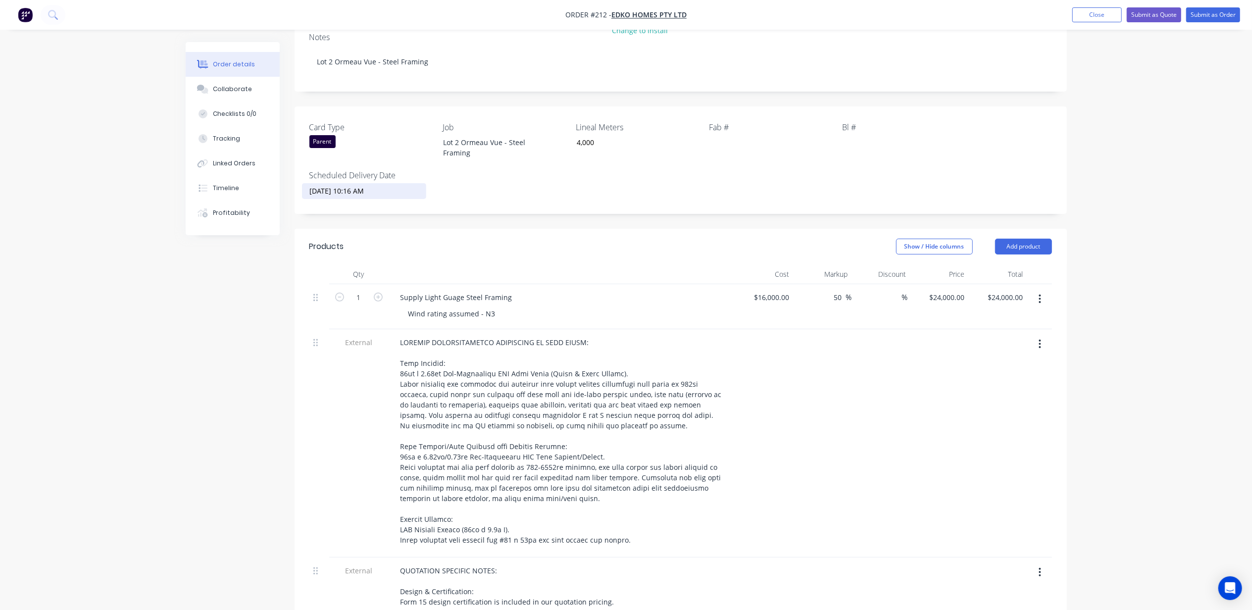
scroll to position [264, 0]
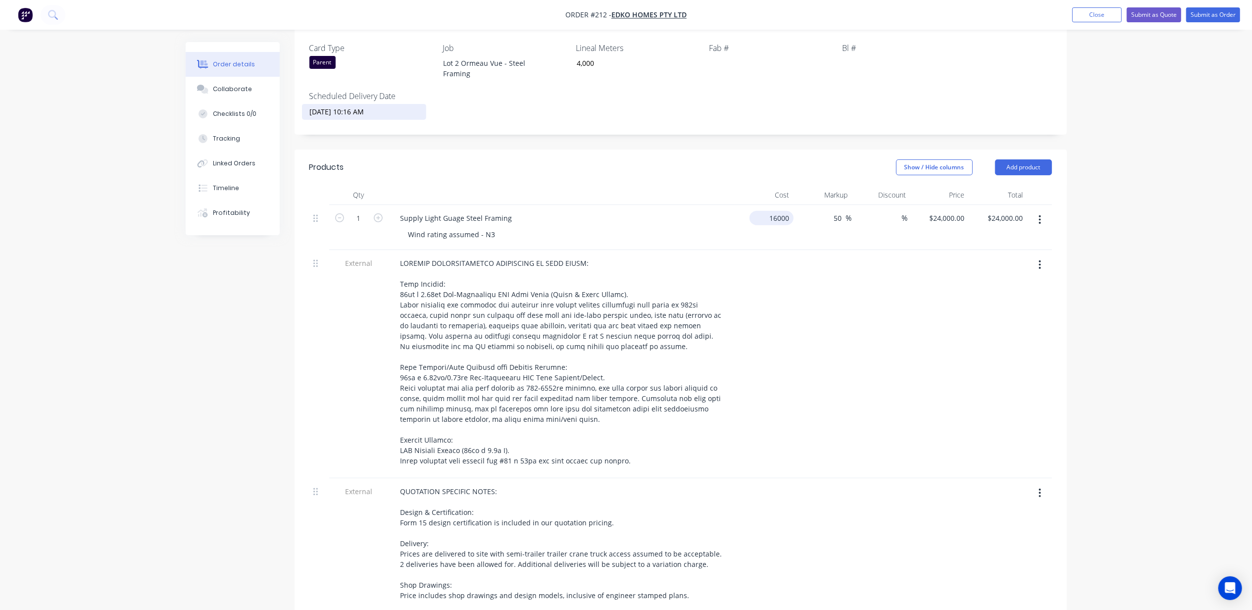
click at [771, 211] on input "16000" at bounding box center [773, 218] width 40 height 14
click at [787, 211] on input "16500" at bounding box center [781, 218] width 25 height 14
type input "$15,500.00"
type input "$23,250.00"
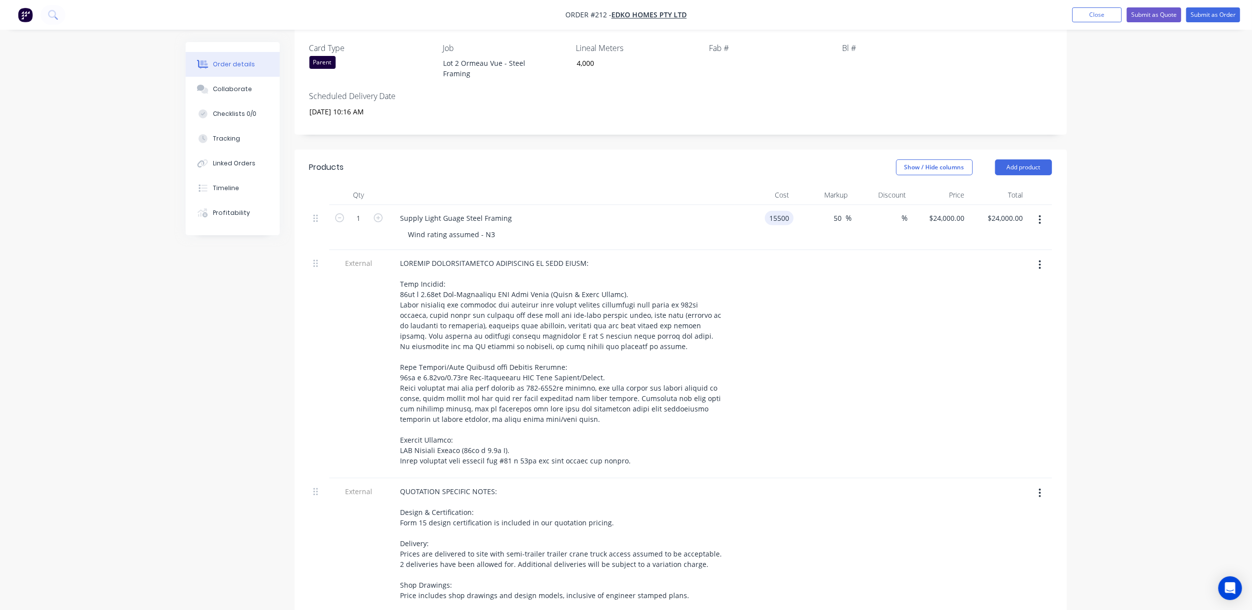
type input "$23,250.00"
click at [1151, 255] on div "Order details Collaborate Checklists 0/0 Tracking Linked Orders Timeline Profit…" at bounding box center [626, 342] width 1252 height 1213
click at [954, 211] on input "23250" at bounding box center [956, 218] width 25 height 14
type input "23500"
type input "51.61"
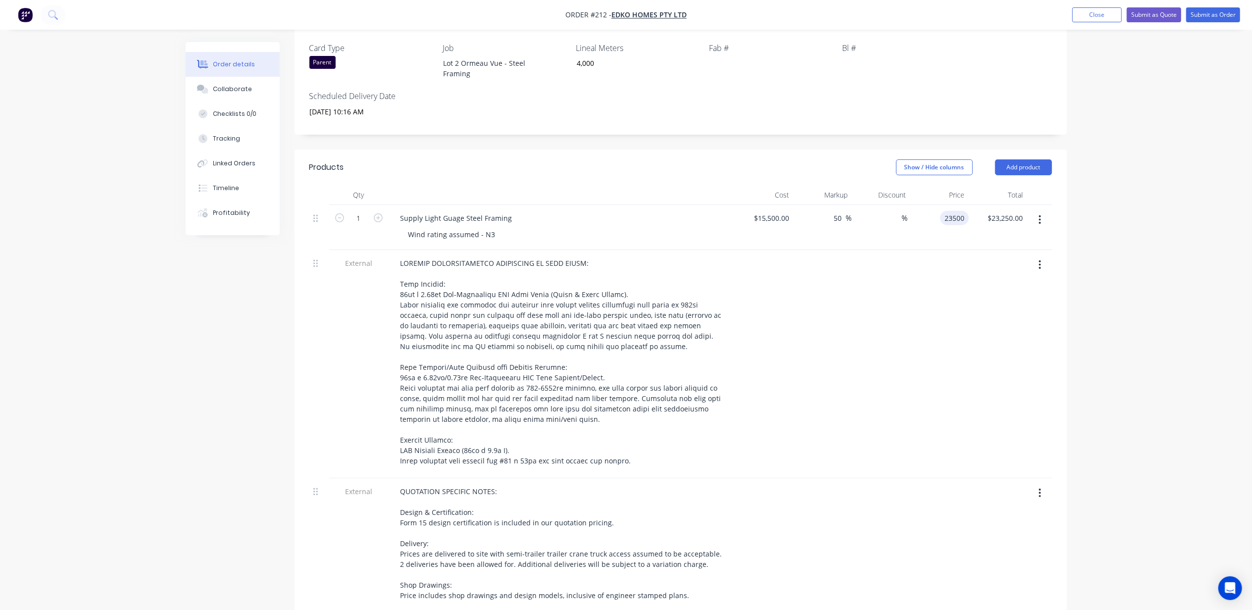
type input "$23,500.00"
click at [1109, 217] on div "Order details Collaborate Checklists 0/0 Tracking Linked Orders Timeline Profit…" at bounding box center [626, 342] width 1252 height 1213
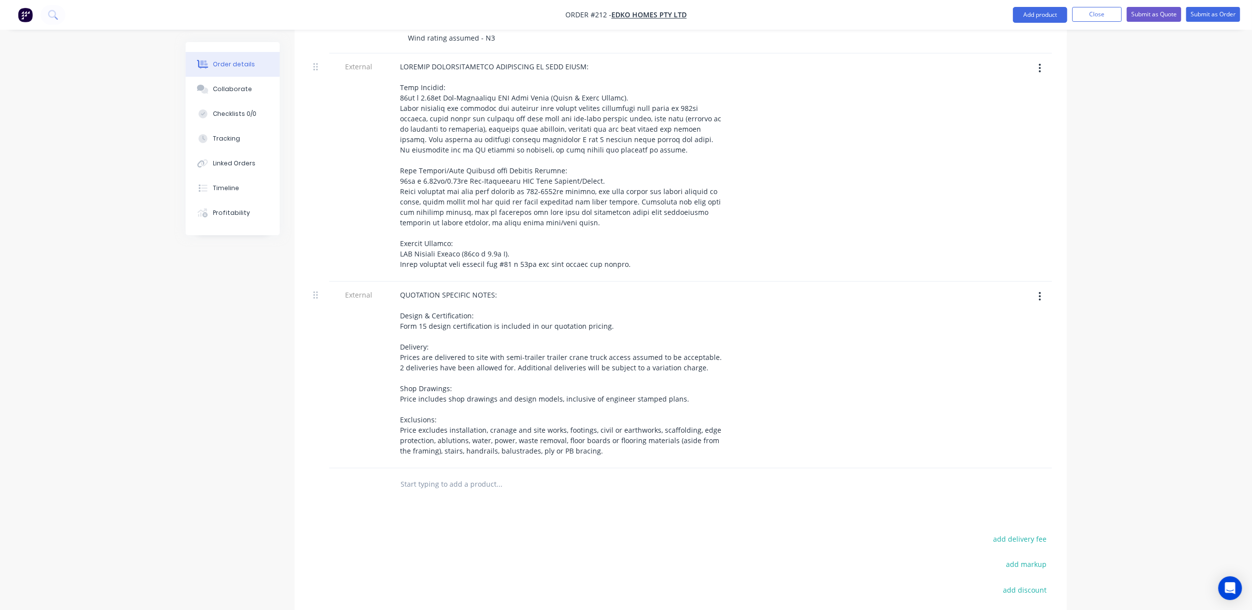
scroll to position [261, 0]
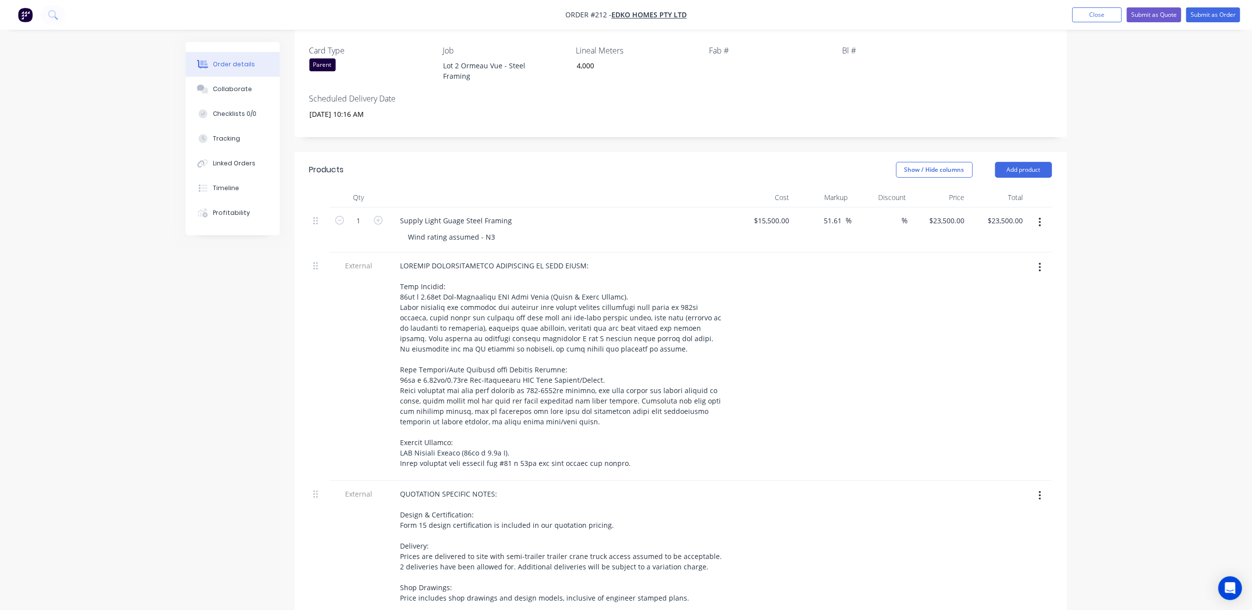
click at [1123, 339] on div "Order details Collaborate Checklists 0/0 Tracking Linked Orders Timeline Profit…" at bounding box center [626, 345] width 1252 height 1213
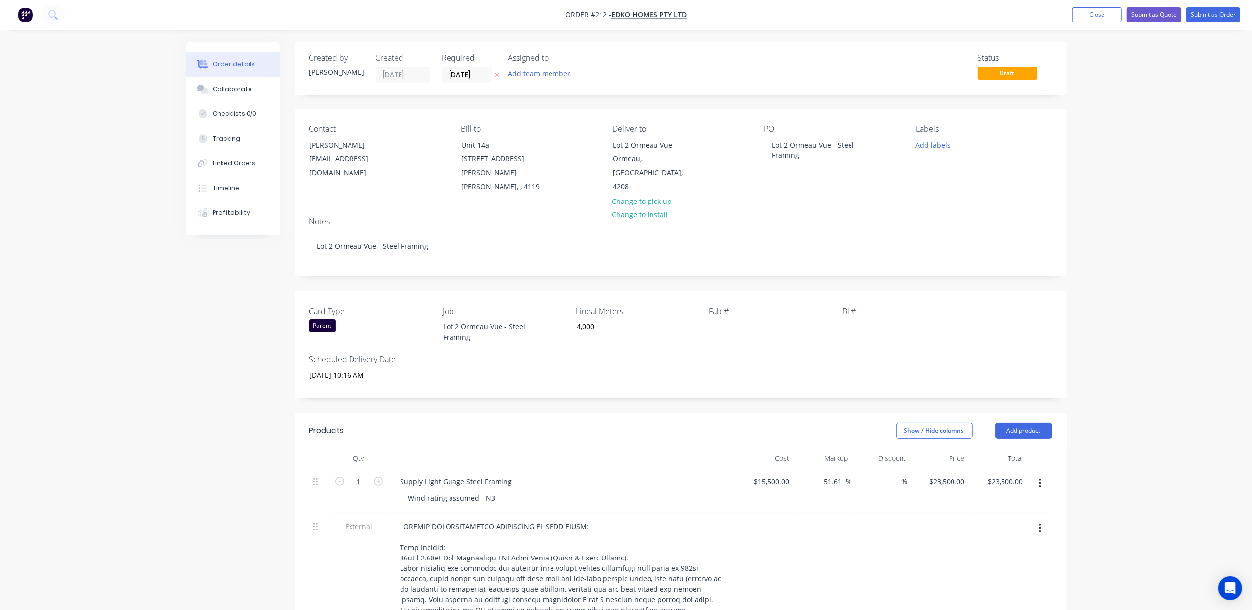
scroll to position [0, 0]
click at [464, 76] on input "[DATE]" at bounding box center [466, 75] width 49 height 15
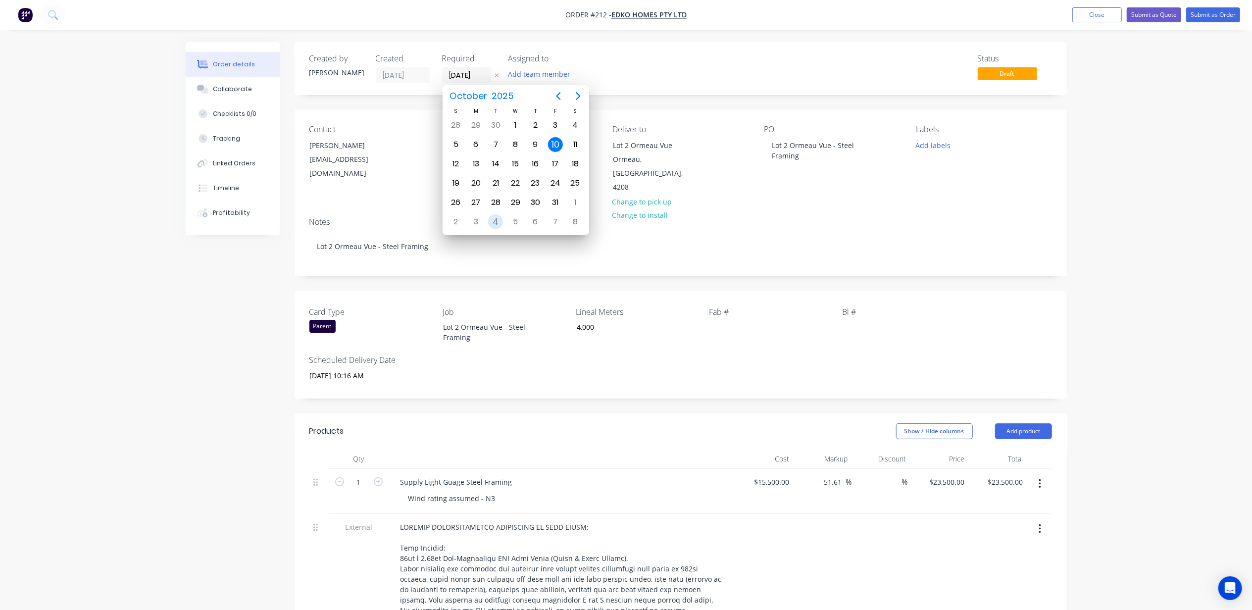
click at [495, 222] on div "4" at bounding box center [495, 221] width 15 height 15
type input "04/11/25"
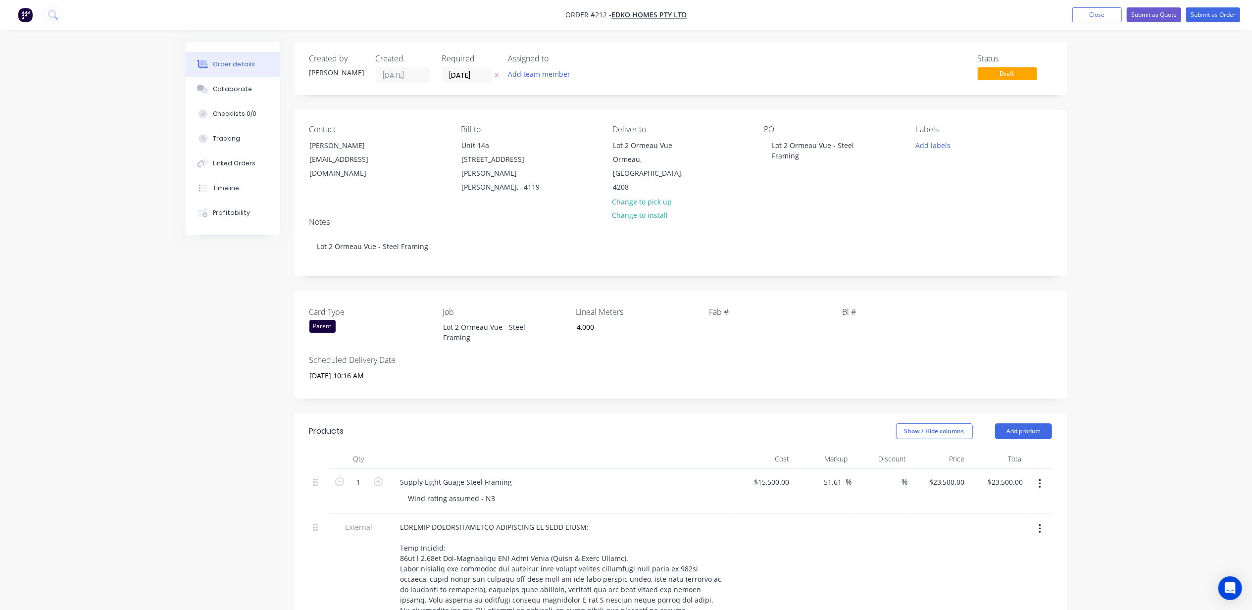
click at [503, 68] on div "Add team member" at bounding box center [538, 73] width 73 height 13
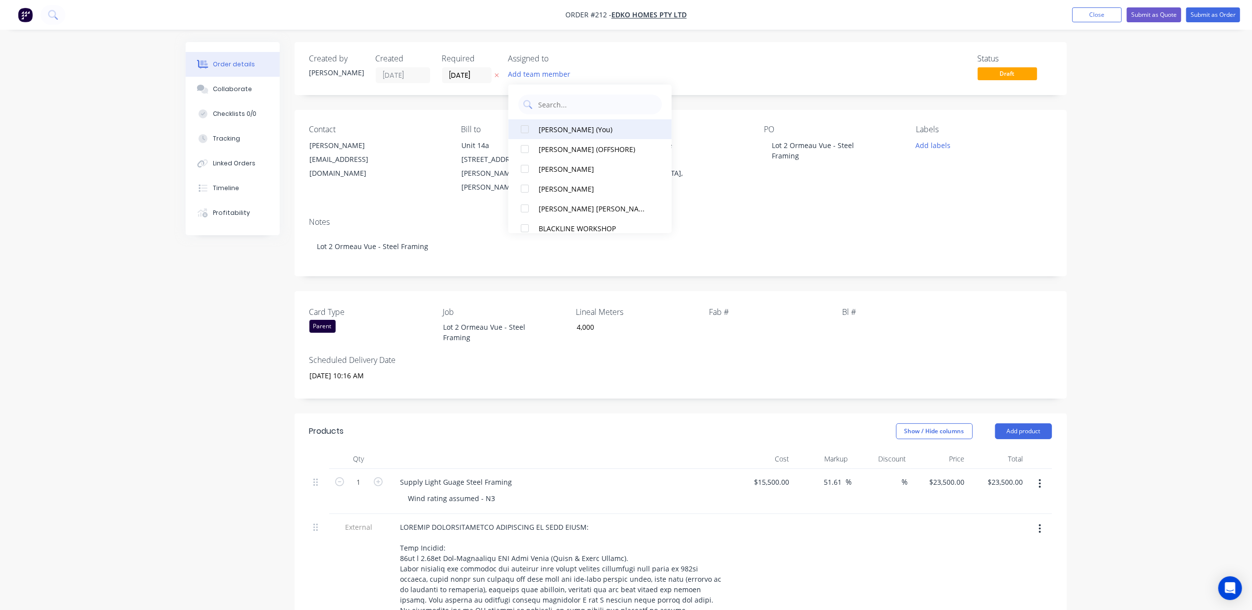
click at [551, 137] on button "[PERSON_NAME] (You)" at bounding box center [589, 129] width 163 height 20
click at [168, 348] on div "Order details Collaborate Checklists 0/0 Tracking Linked Orders Timeline Profit…" at bounding box center [626, 606] width 1252 height 1213
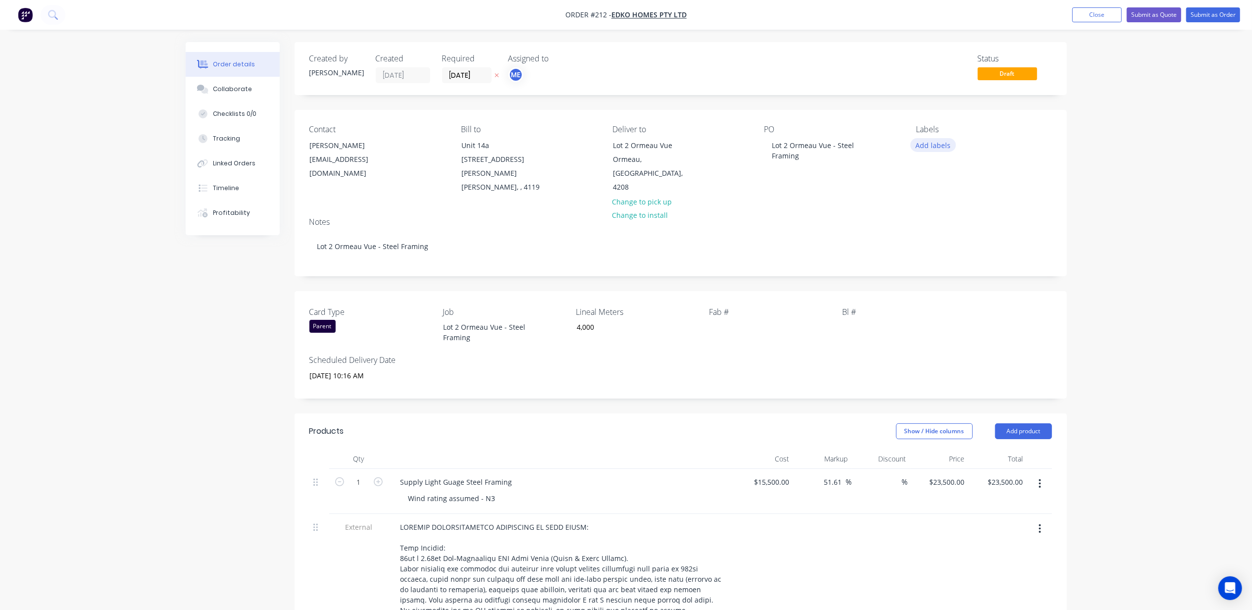
click at [921, 148] on button "Add labels" at bounding box center [933, 144] width 46 height 13
click at [971, 232] on div "01 PARENT JOB" at bounding box center [968, 233] width 51 height 11
click at [943, 147] on div "Labels 01 PARENT JOB" at bounding box center [984, 160] width 136 height 70
click at [945, 144] on div "01 PARENT JOB" at bounding box center [941, 142] width 51 height 9
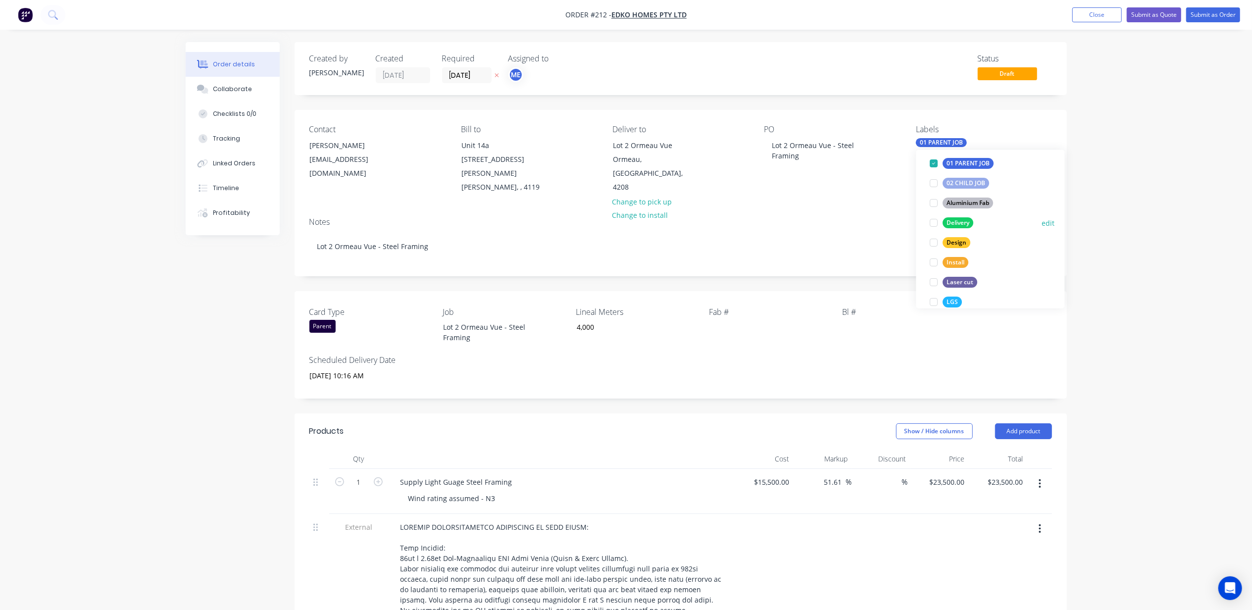
click at [934, 224] on div at bounding box center [934, 223] width 20 height 20
click at [933, 243] on div at bounding box center [934, 243] width 20 height 20
click at [934, 303] on div at bounding box center [934, 302] width 20 height 20
click at [1104, 224] on div "Order details Collaborate Checklists 0/0 Tracking Linked Orders Timeline Profit…" at bounding box center [626, 606] width 1252 height 1213
click at [162, 443] on div "Order details Collaborate Checklists 0/0 Tracking Linked Orders Timeline Profit…" at bounding box center [626, 606] width 1252 height 1213
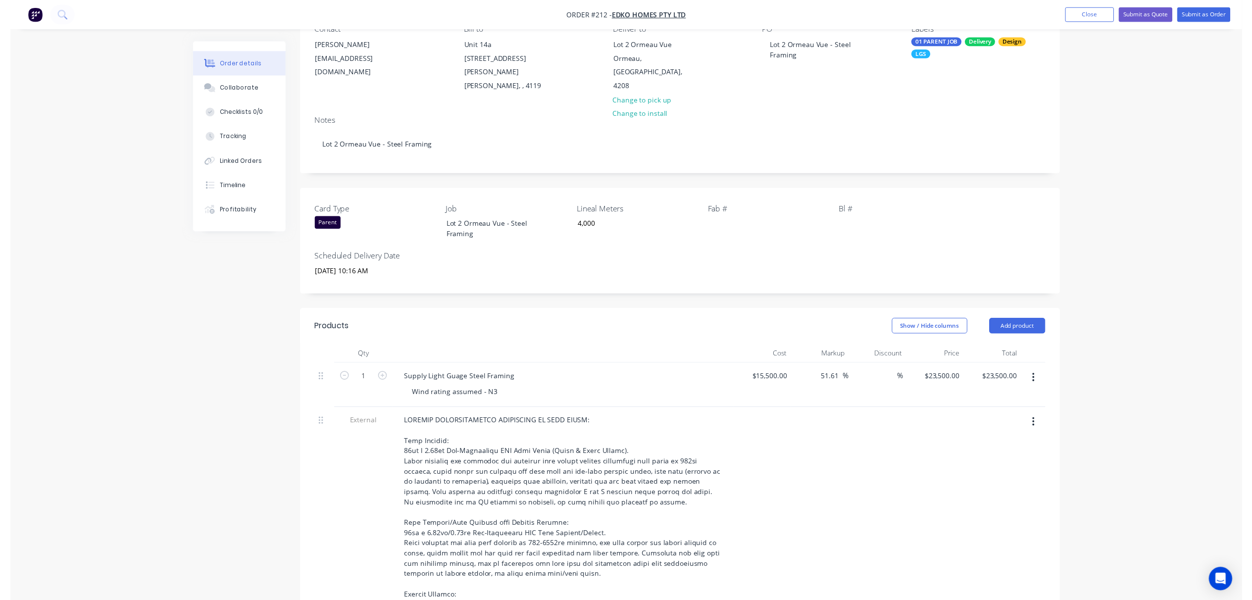
scroll to position [0, 0]
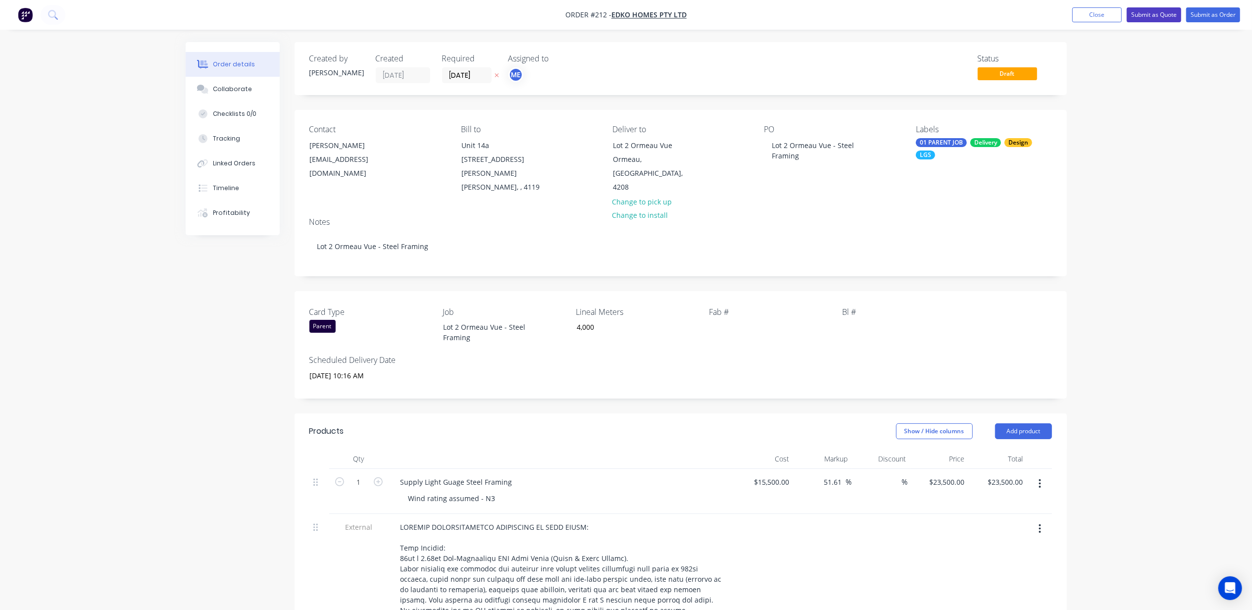
click at [1150, 11] on button "Submit as Quote" at bounding box center [1154, 14] width 54 height 15
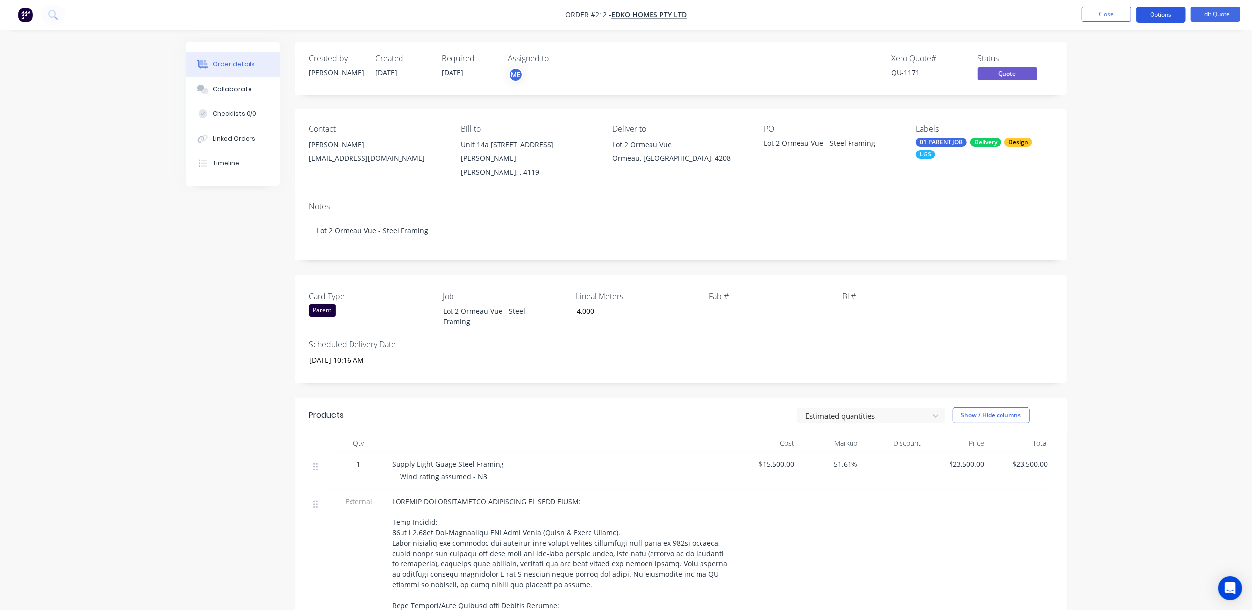
click at [1174, 11] on button "Options" at bounding box center [1160, 15] width 49 height 16
click at [1123, 56] on div "Quote" at bounding box center [1130, 60] width 91 height 14
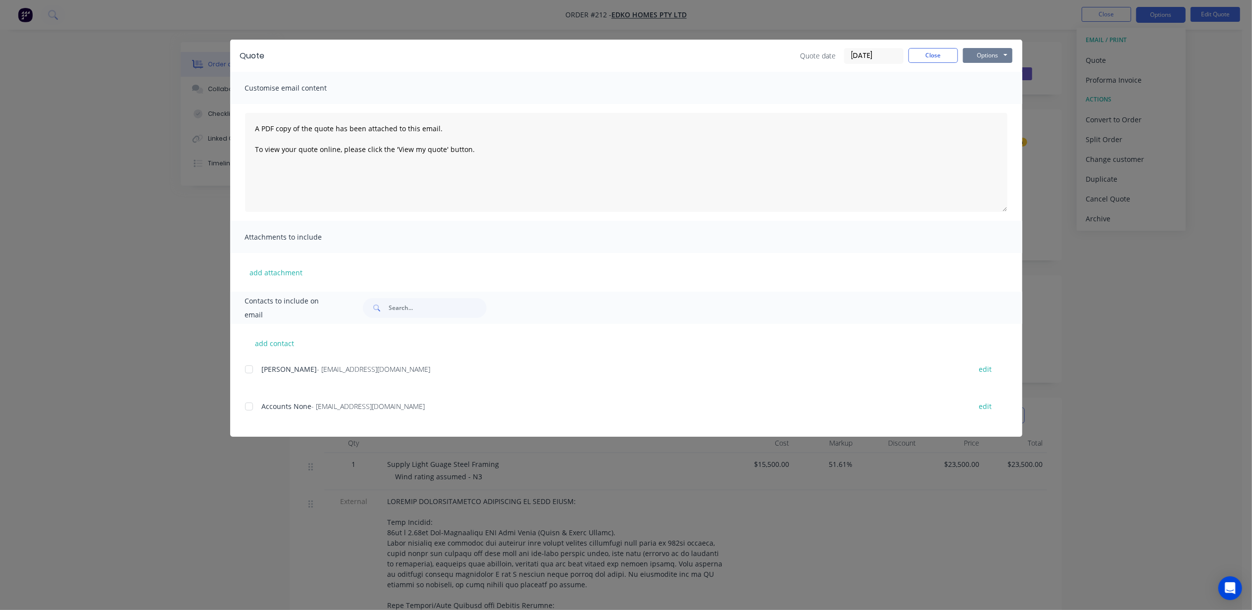
click at [984, 52] on button "Options" at bounding box center [987, 55] width 49 height 15
click at [1008, 90] on button "Print" at bounding box center [994, 89] width 63 height 16
click at [933, 56] on button "Close" at bounding box center [932, 55] width 49 height 15
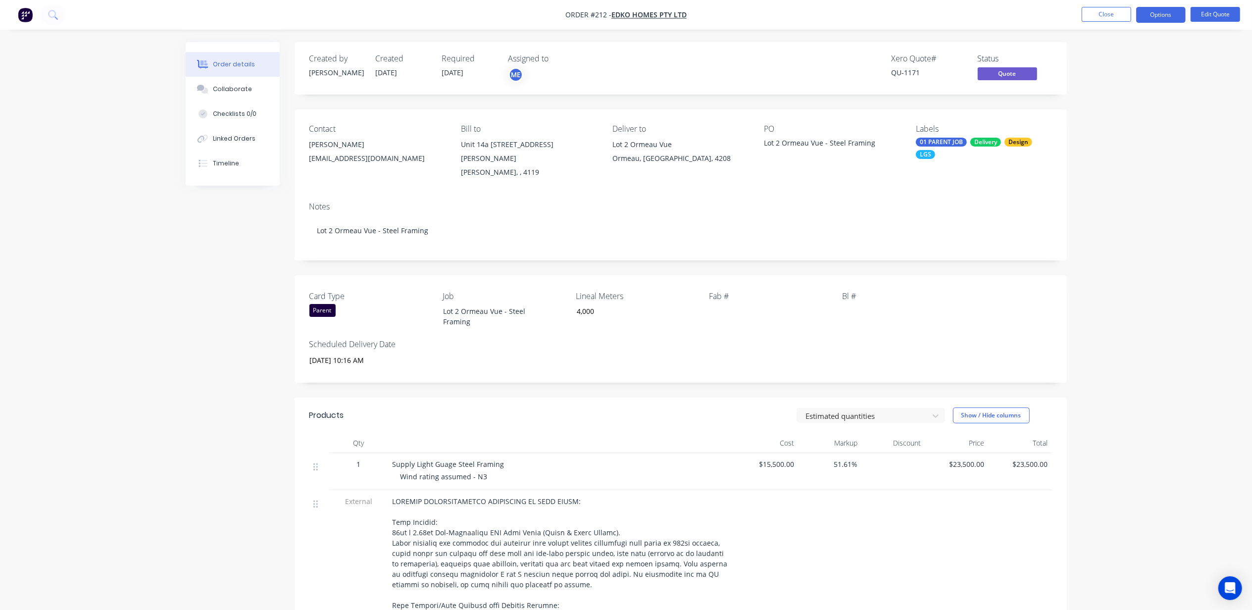
click at [1196, 62] on div "Order details Collaborate Checklists 0/0 Linked Orders Timeline Order details C…" at bounding box center [626, 536] width 1252 height 1073
click at [1171, 16] on button "Options" at bounding box center [1160, 15] width 49 height 16
click at [1227, 94] on div "Order details Collaborate Checklists 0/0 Linked Orders Timeline Order details C…" at bounding box center [626, 536] width 1252 height 1073
click at [1151, 17] on button "Options" at bounding box center [1160, 15] width 49 height 16
click at [1135, 117] on div "Convert to Order" at bounding box center [1130, 119] width 91 height 14
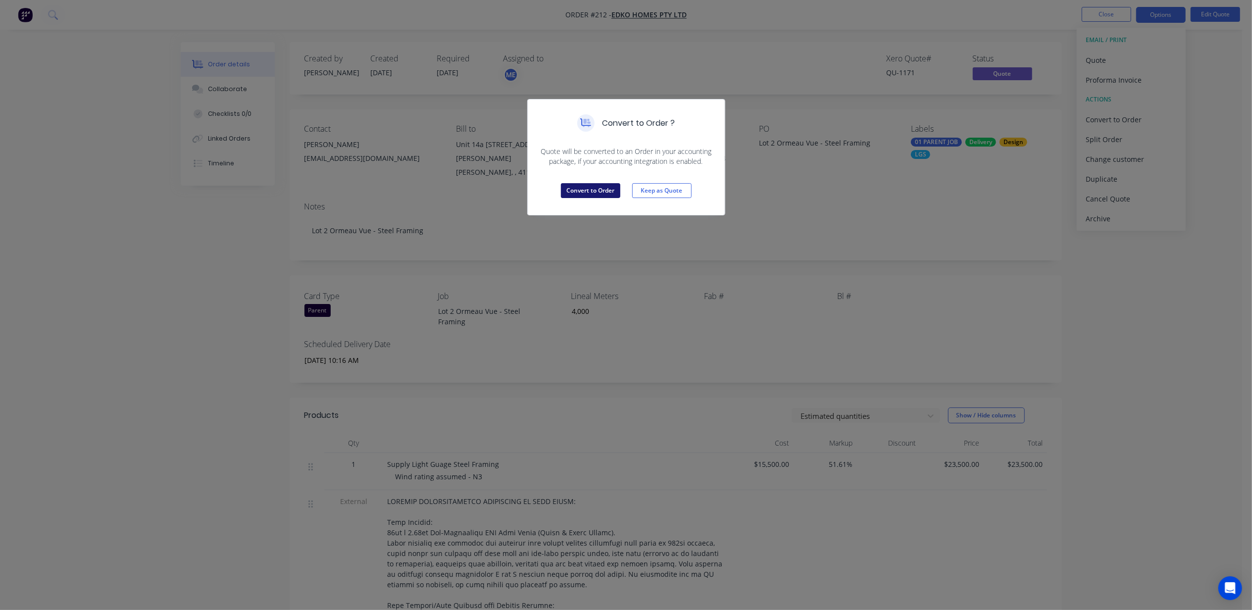
click at [596, 191] on button "Convert to Order" at bounding box center [590, 190] width 59 height 15
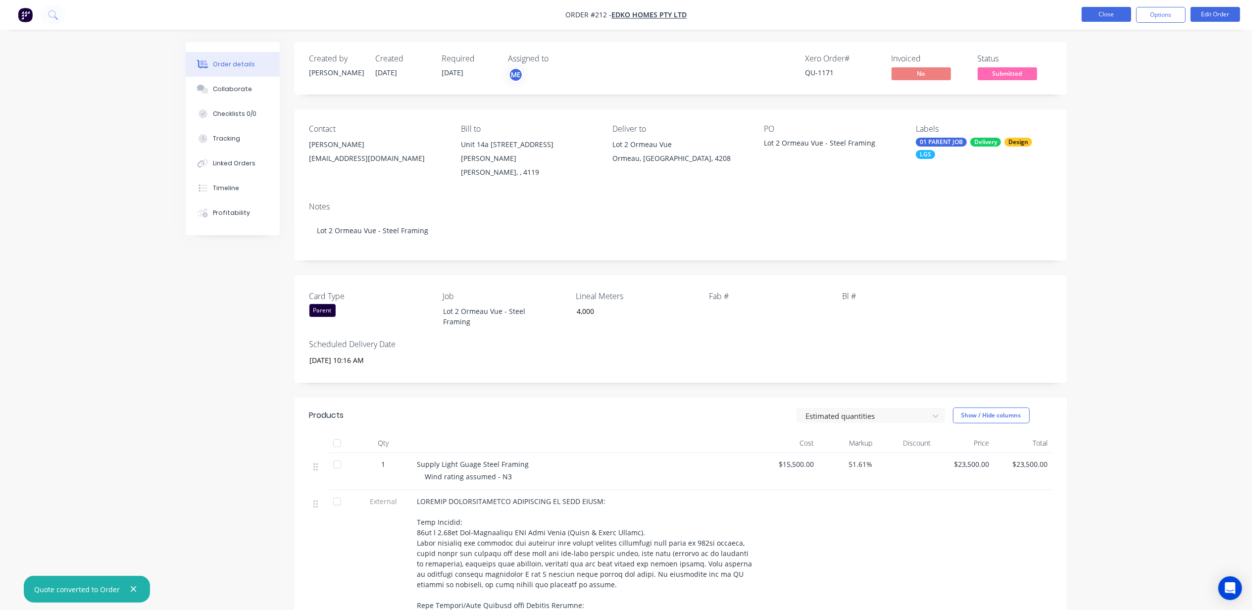
click at [1114, 14] on button "Close" at bounding box center [1105, 14] width 49 height 15
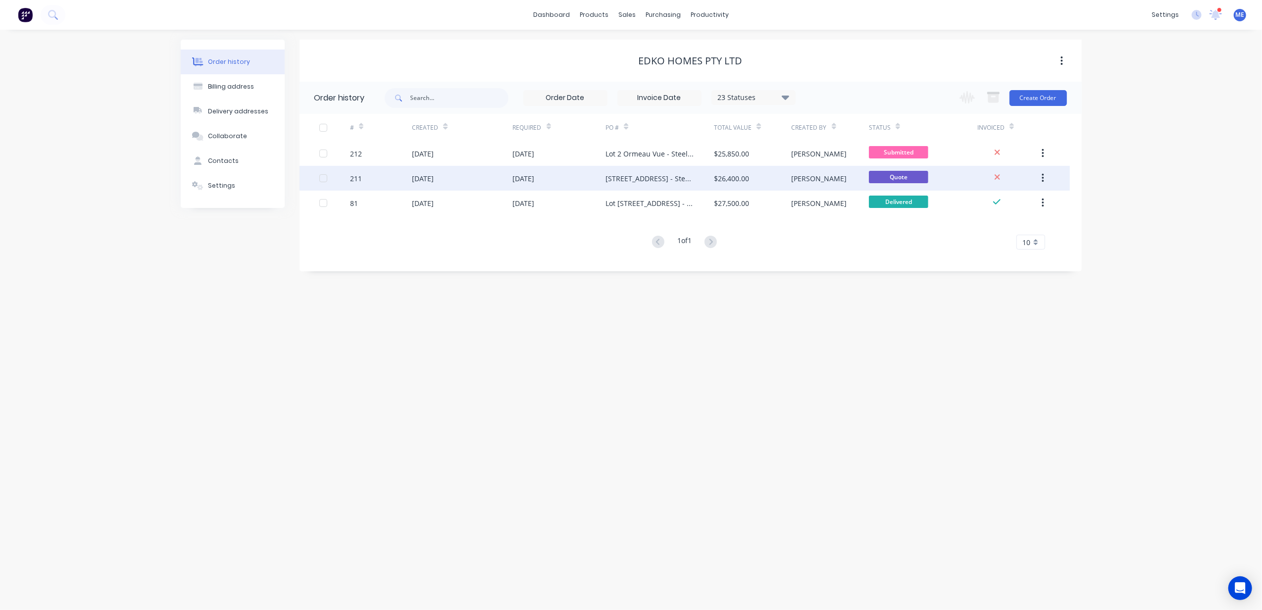
click at [911, 174] on span "Quote" at bounding box center [898, 177] width 59 height 12
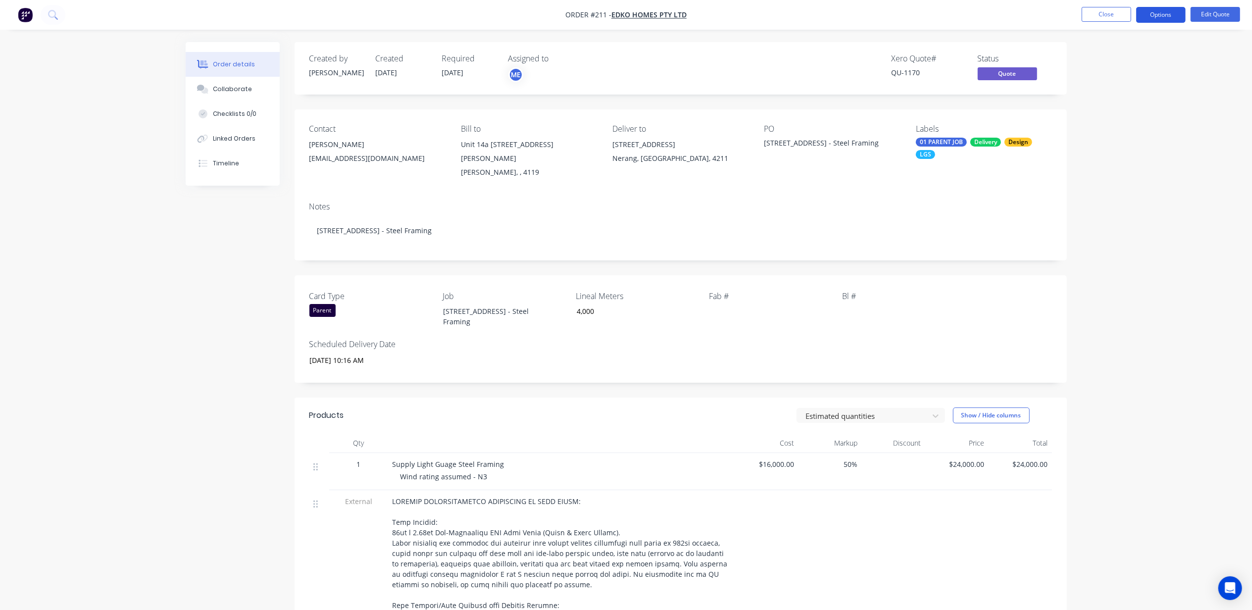
click at [1147, 17] on button "Options" at bounding box center [1160, 15] width 49 height 16
click at [1113, 118] on div "Convert to Order" at bounding box center [1130, 119] width 91 height 14
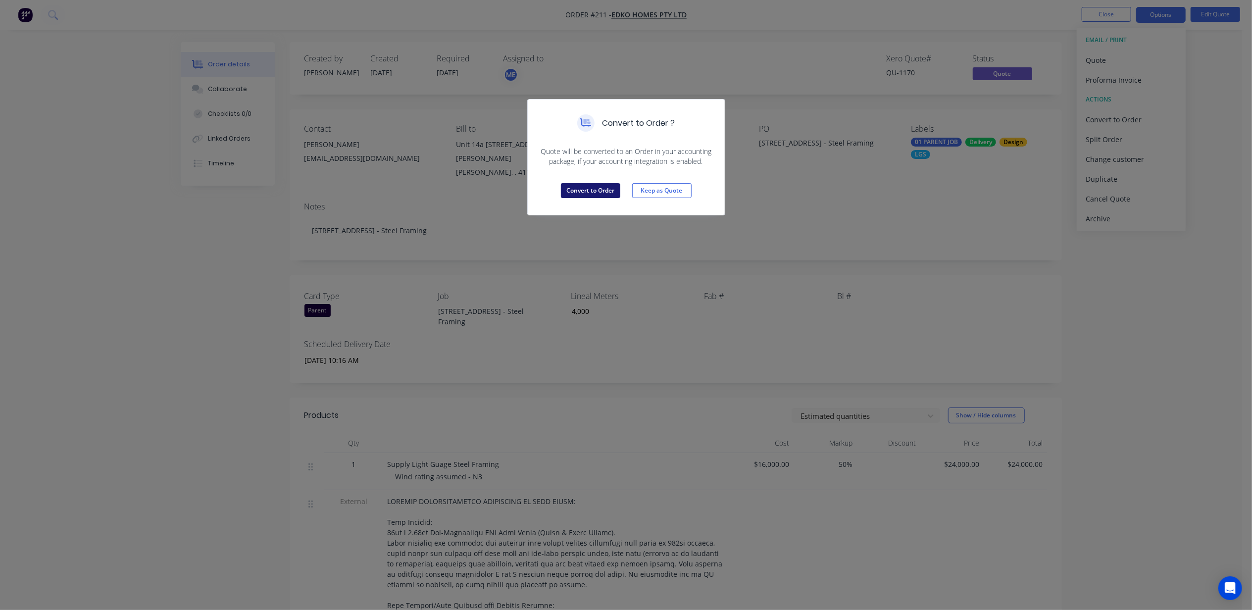
click at [602, 190] on button "Convert to Order" at bounding box center [590, 190] width 59 height 15
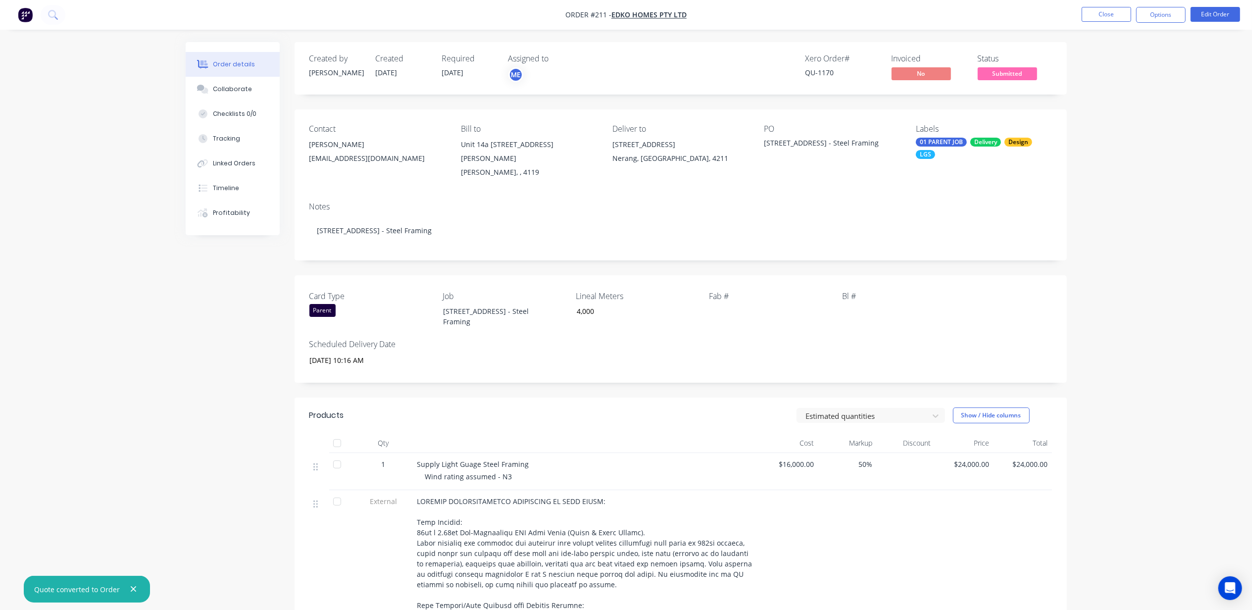
click at [1147, 157] on div "Order details Collaborate Checklists 0/0 Tracking Linked Orders Timeline Profit…" at bounding box center [626, 536] width 1252 height 1073
drag, startPoint x: 1149, startPoint y: 77, endPoint x: 503, endPoint y: 32, distance: 648.0
click at [1149, 78] on div "Order details Collaborate Checklists 0/0 Tracking Linked Orders Timeline Profit…" at bounding box center [626, 536] width 1252 height 1073
click at [23, 15] on img "button" at bounding box center [25, 14] width 15 height 15
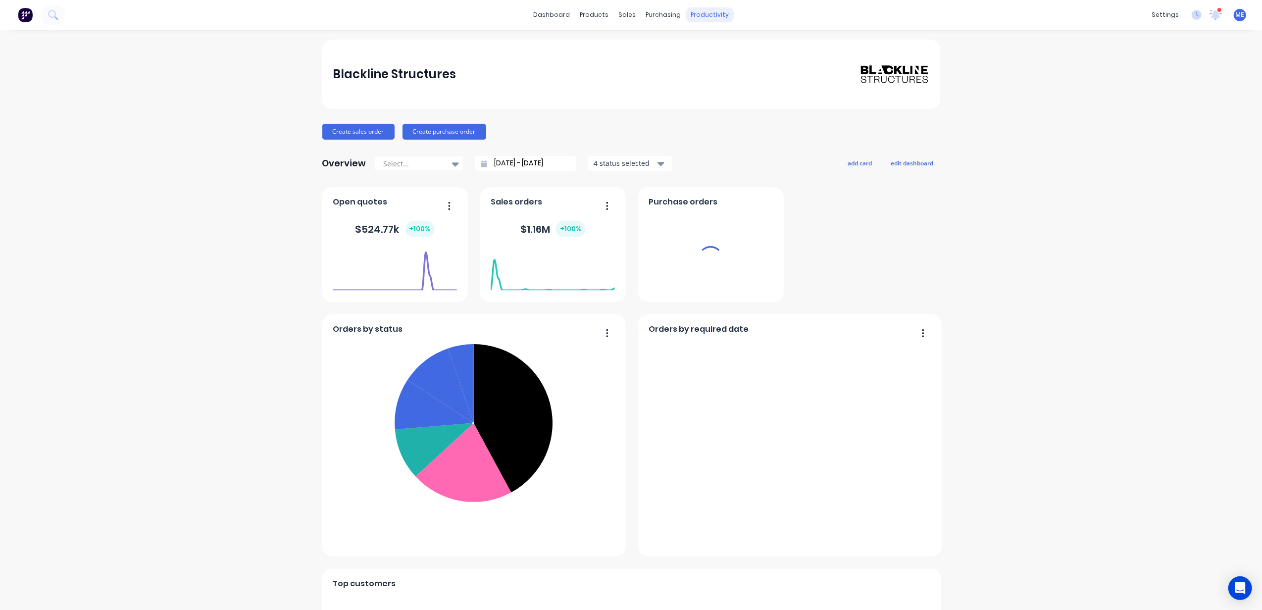
click at [709, 17] on div "productivity" at bounding box center [710, 14] width 48 height 15
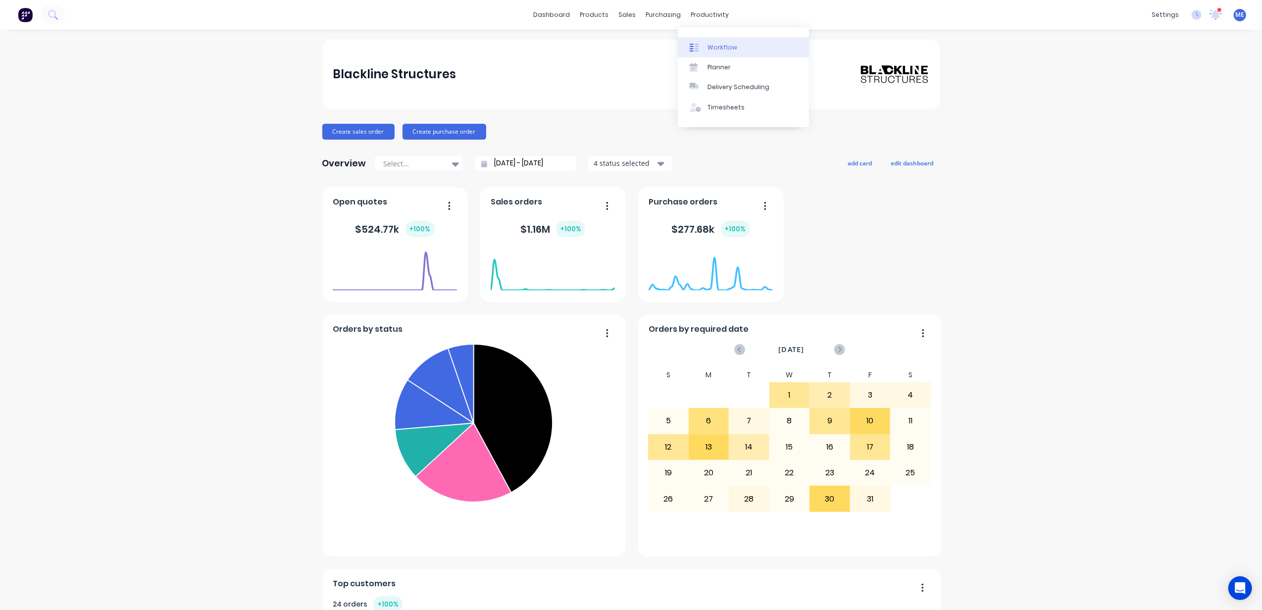
click at [726, 48] on div "Workflow" at bounding box center [722, 47] width 30 height 9
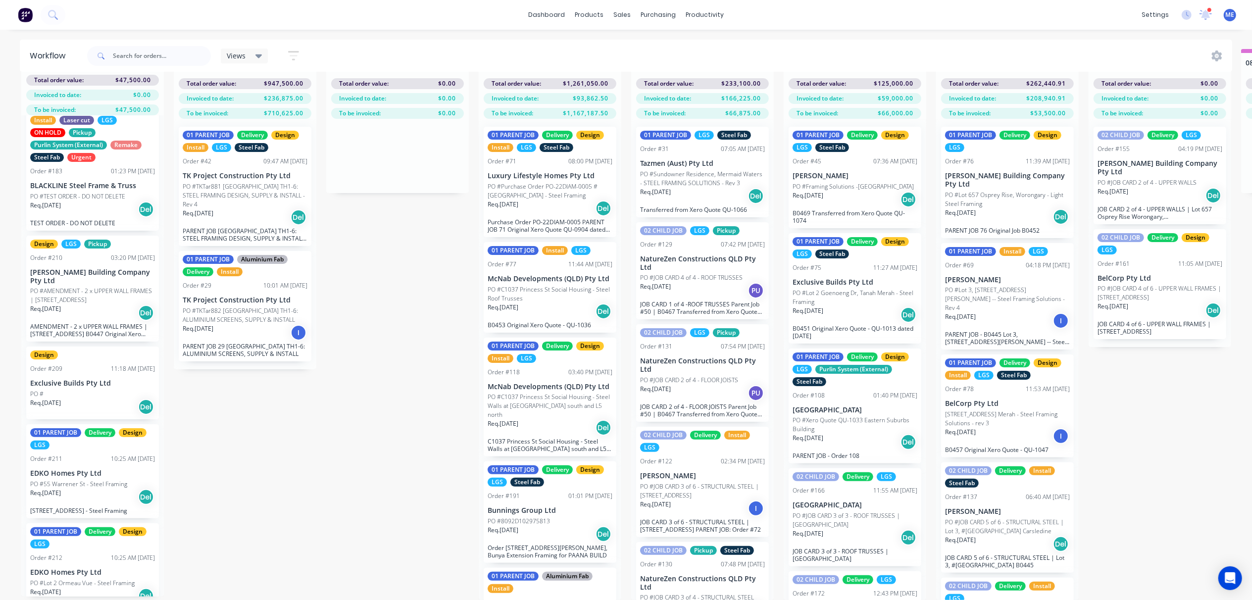
scroll to position [64, 0]
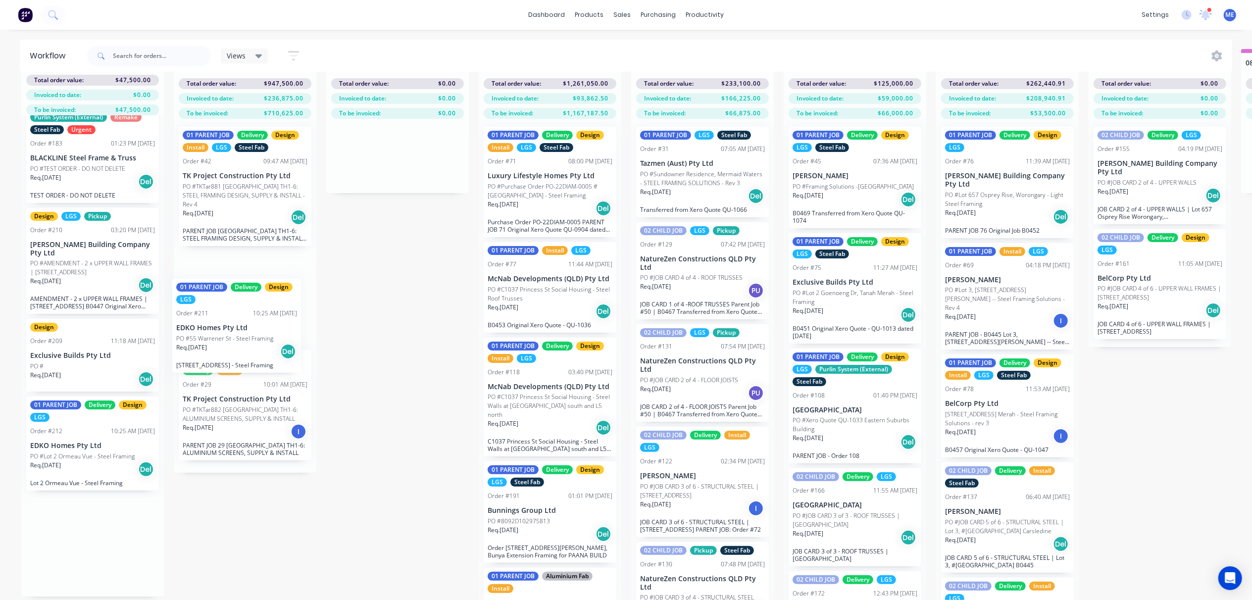
drag, startPoint x: 105, startPoint y: 438, endPoint x: 242, endPoint y: 335, distance: 171.1
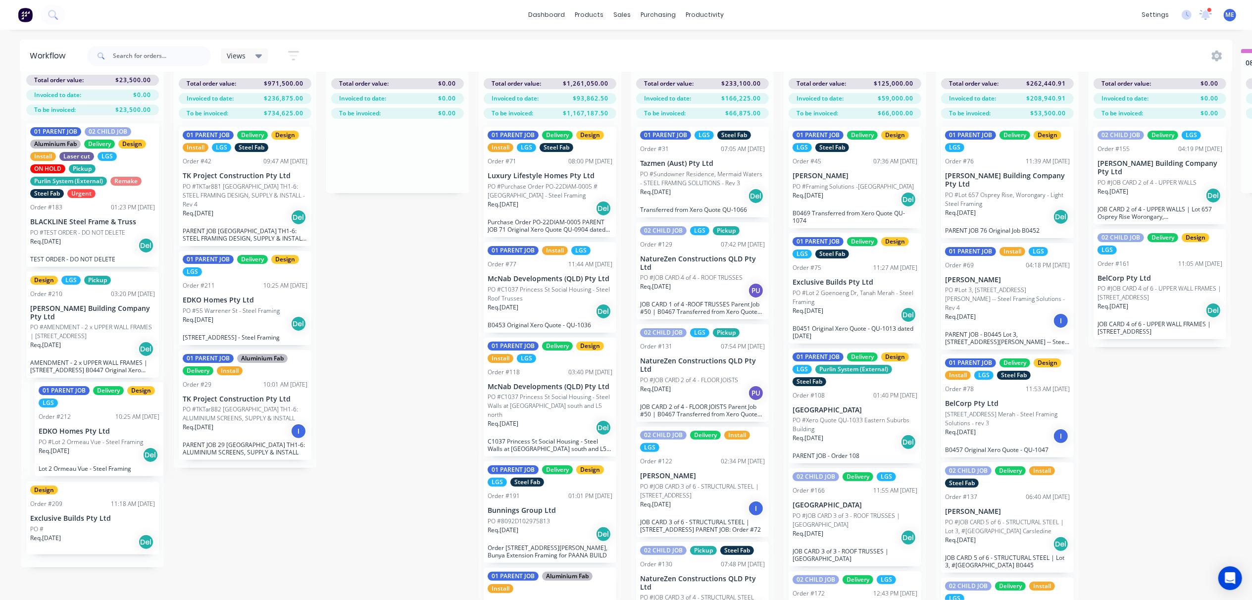
scroll to position [0, 0]
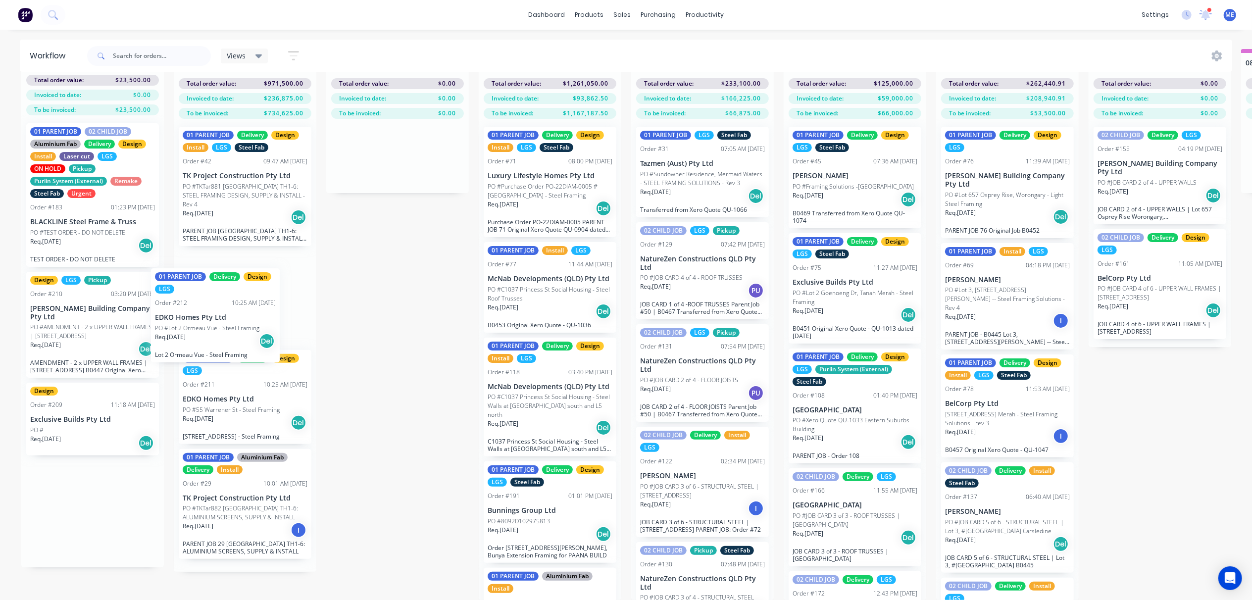
drag, startPoint x: 119, startPoint y: 438, endPoint x: 258, endPoint y: 296, distance: 198.8
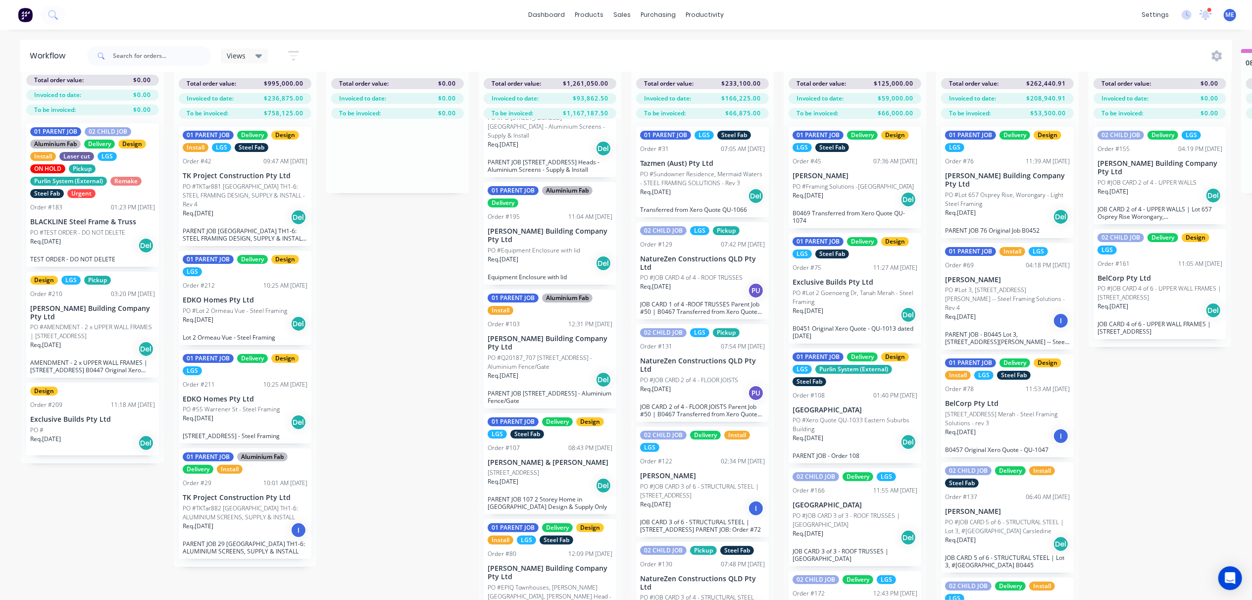
scroll to position [660, 0]
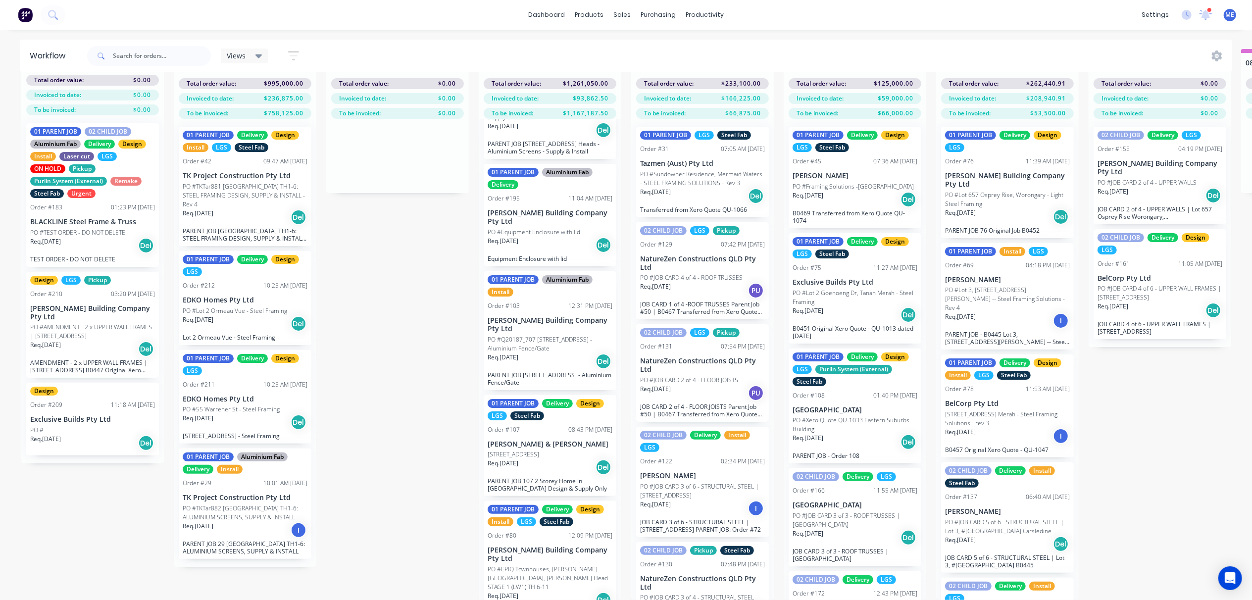
click at [99, 11] on div "dashboard products sales purchasing productivity dashboard products Product Cat…" at bounding box center [626, 15] width 1252 height 30
click at [55, 11] on icon at bounding box center [52, 14] width 9 height 9
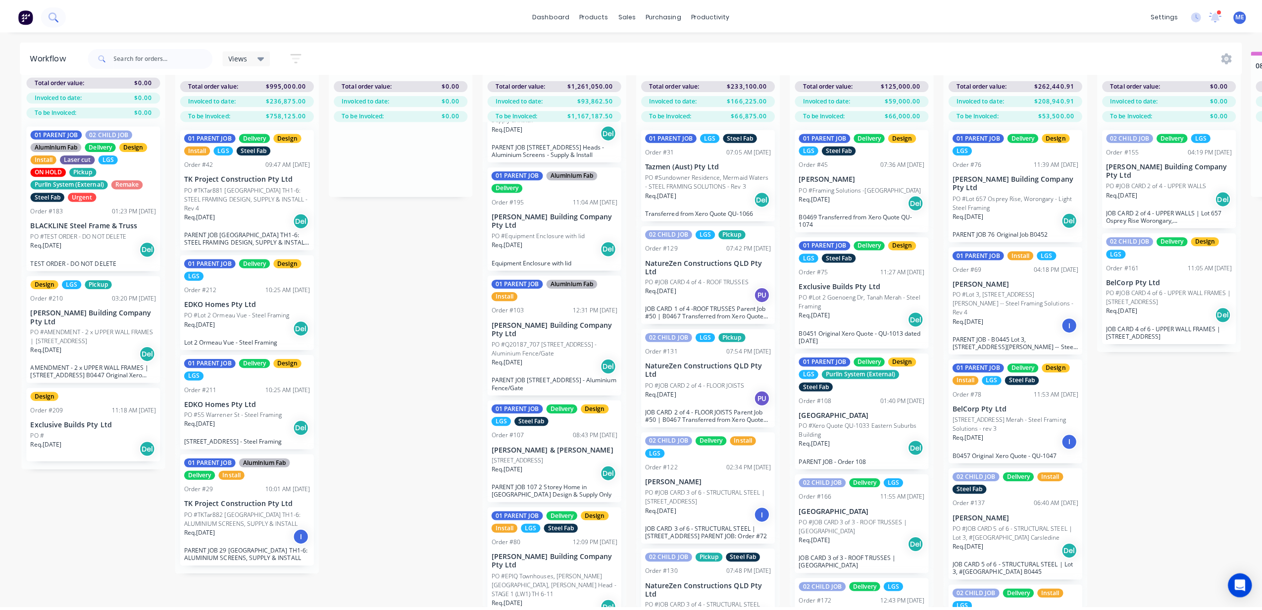
scroll to position [36, 0]
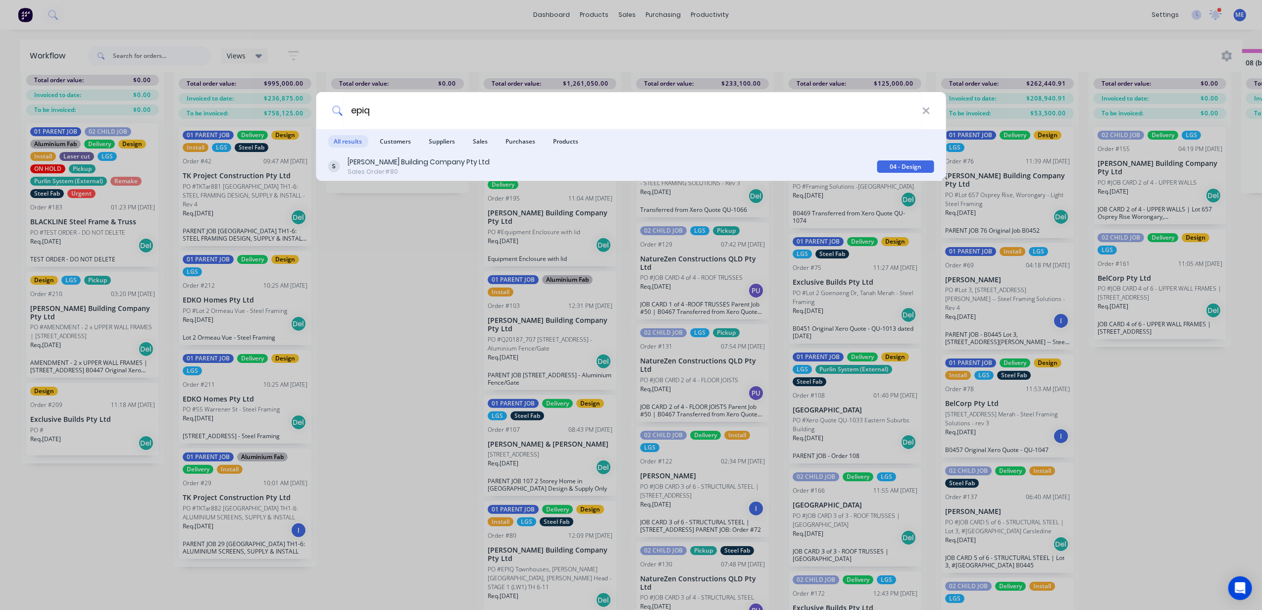
type input "epiq"
click at [398, 163] on div "Blackwood Building Company Pty Ltd" at bounding box center [418, 162] width 142 height 10
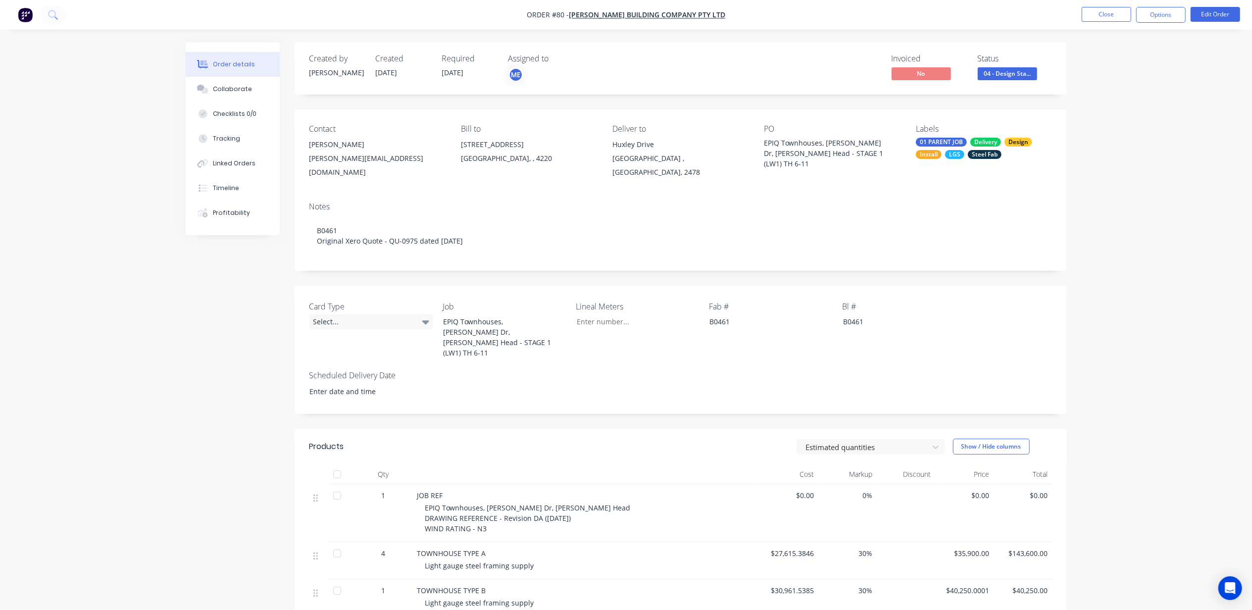
click at [397, 69] on span "05/08/25" at bounding box center [387, 72] width 22 height 9
click at [456, 64] on div "Required 09/12/25" at bounding box center [469, 68] width 54 height 29
click at [460, 71] on span "09/12/25" at bounding box center [453, 72] width 22 height 9
click at [342, 384] on input at bounding box center [363, 391] width 123 height 15
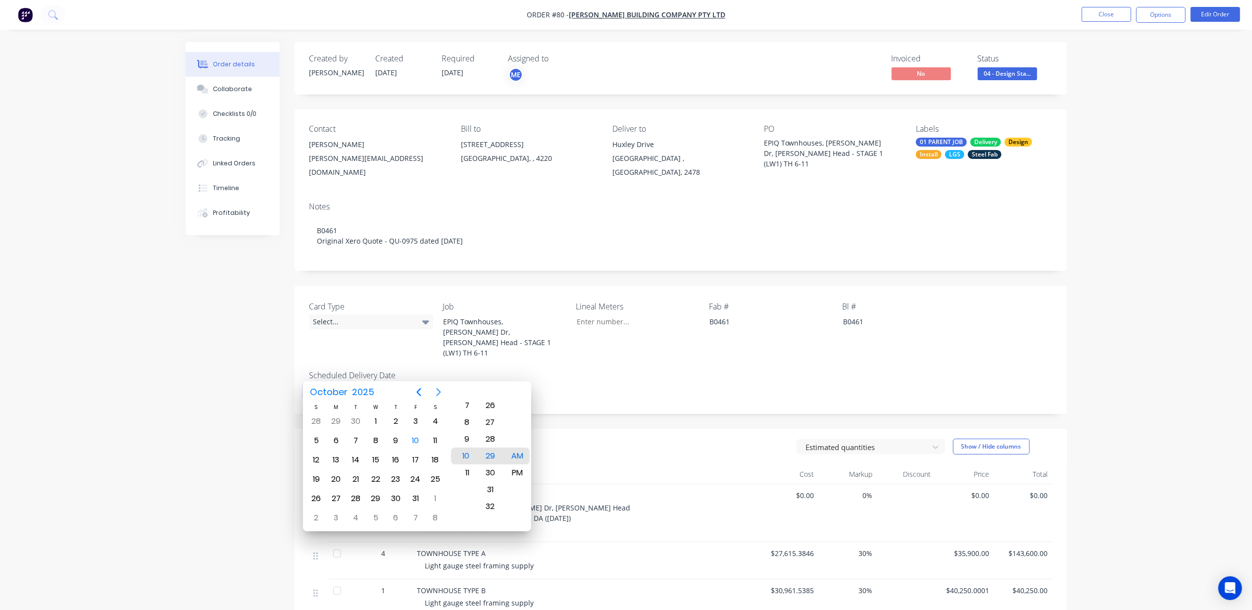
click at [436, 391] on icon "Next page" at bounding box center [439, 392] width 12 height 12
click at [334, 456] on div "15" at bounding box center [336, 459] width 15 height 15
type input "15/12/2025 10:29 AM"
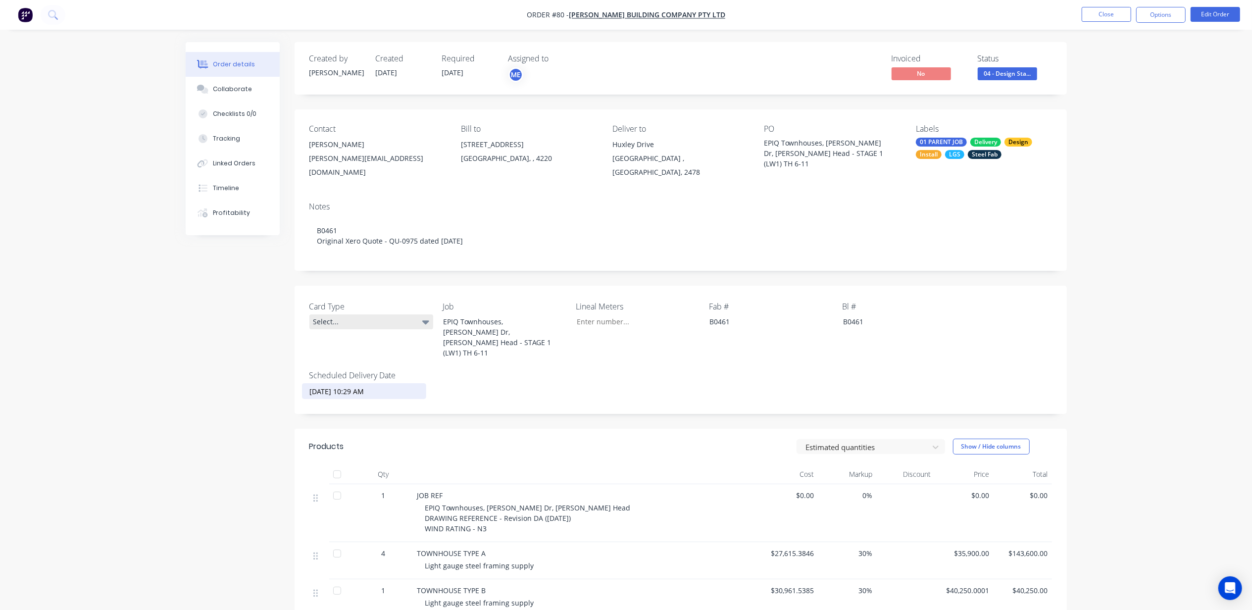
click at [362, 314] on div "Select..." at bounding box center [371, 321] width 124 height 15
click at [334, 351] on div "Parent" at bounding box center [330, 352] width 26 height 13
drag, startPoint x: 207, startPoint y: 367, endPoint x: 183, endPoint y: 365, distance: 24.3
click at [1113, 12] on button "Close" at bounding box center [1105, 14] width 49 height 15
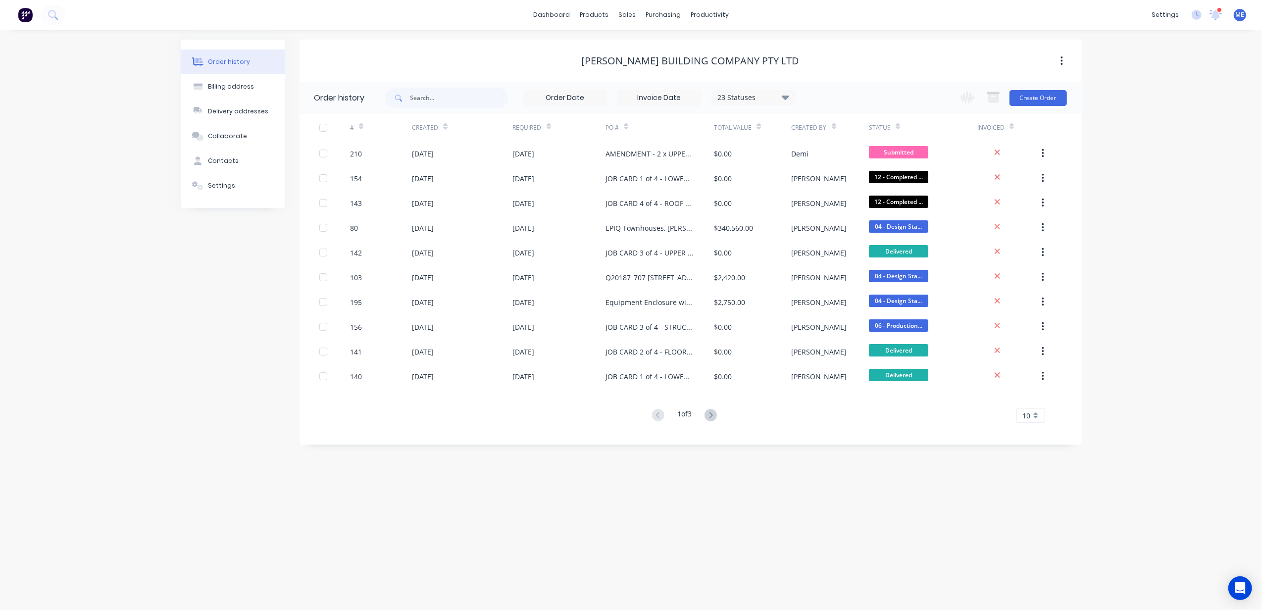
click at [149, 364] on div "Order history Billing address Delivery addresses Collaborate Contacts Settings …" at bounding box center [631, 320] width 1262 height 580
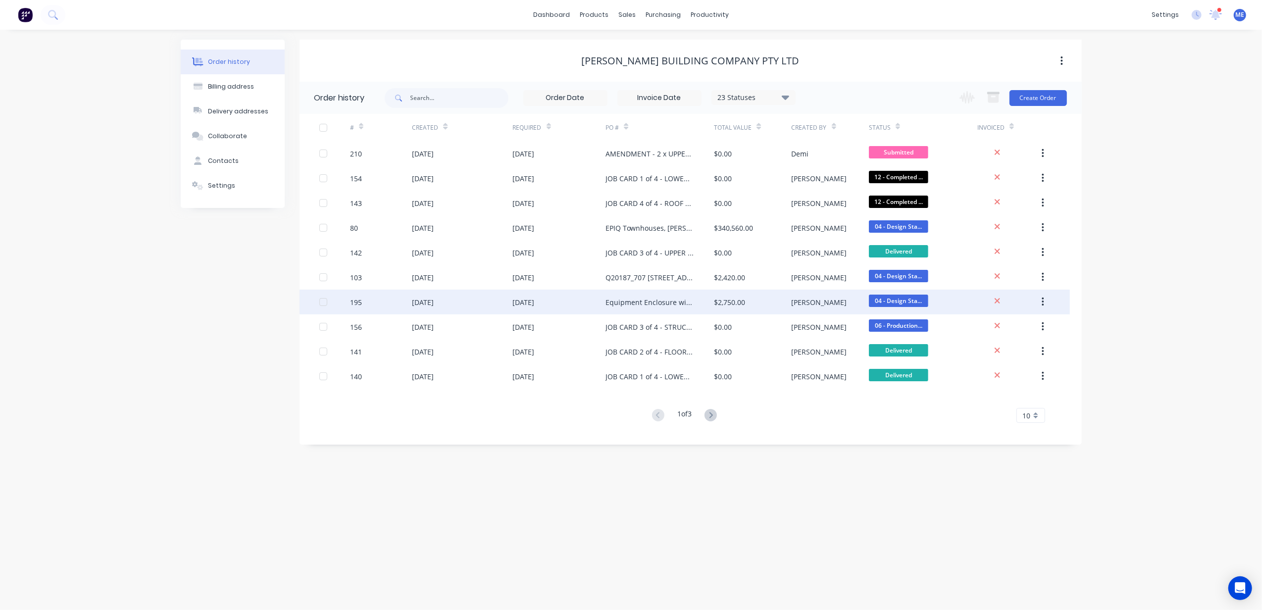
click at [921, 295] on span "04 - Design Sta..." at bounding box center [898, 300] width 59 height 12
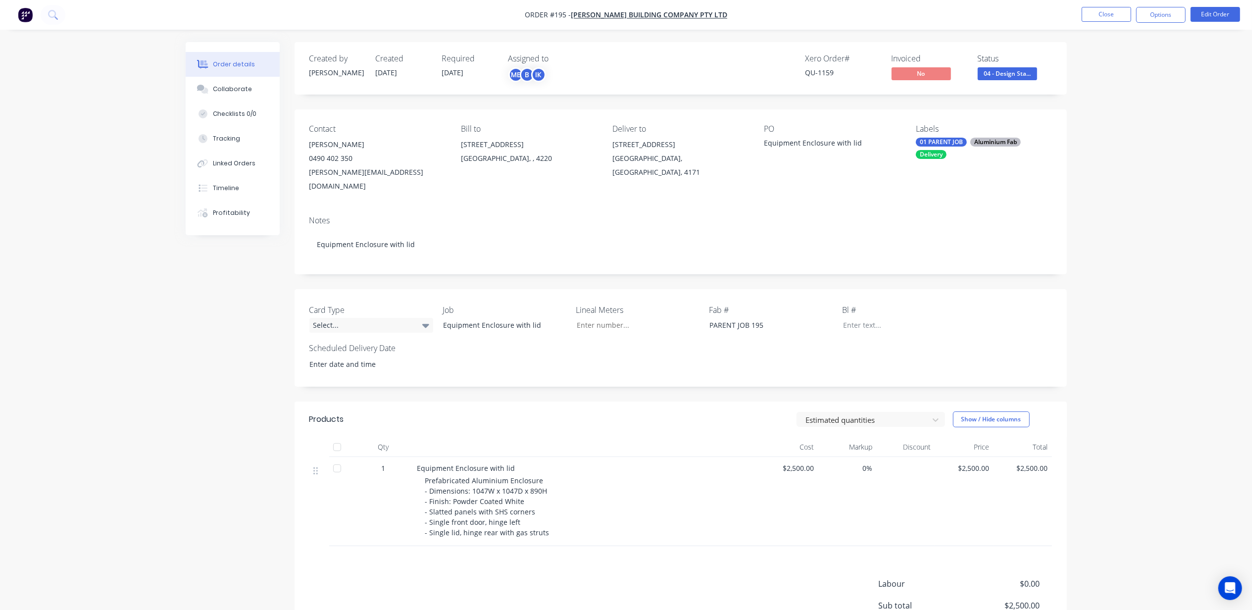
click at [1017, 72] on span "04 - Design Sta..." at bounding box center [1007, 73] width 59 height 12
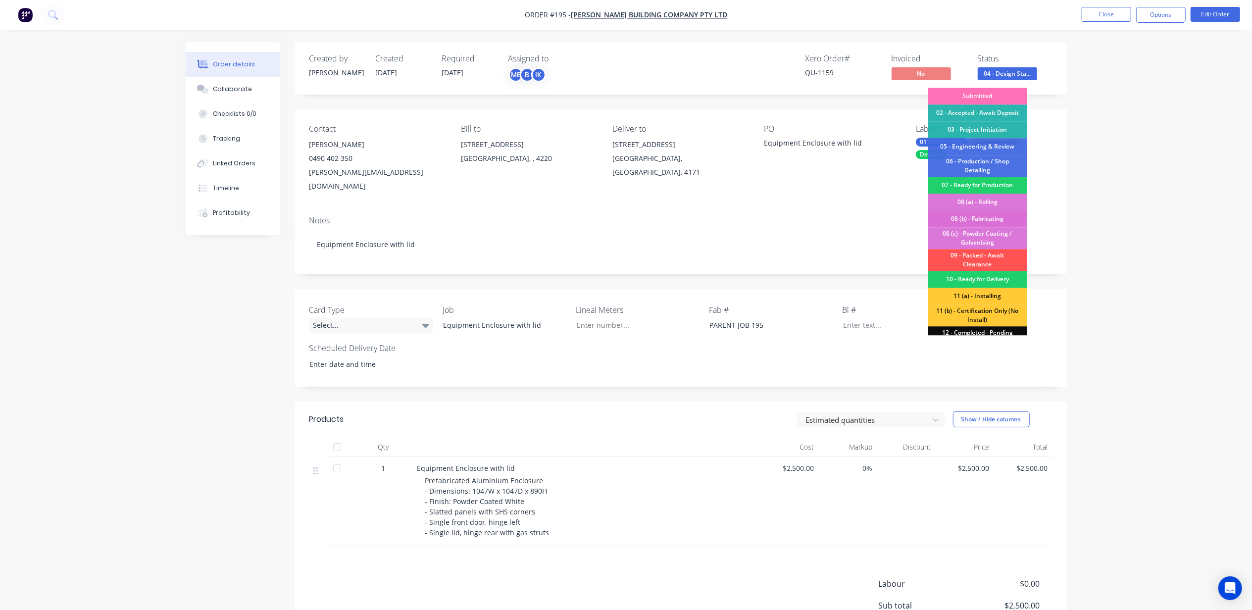
click at [981, 214] on div "08 (b) - Fabricating" at bounding box center [977, 218] width 99 height 17
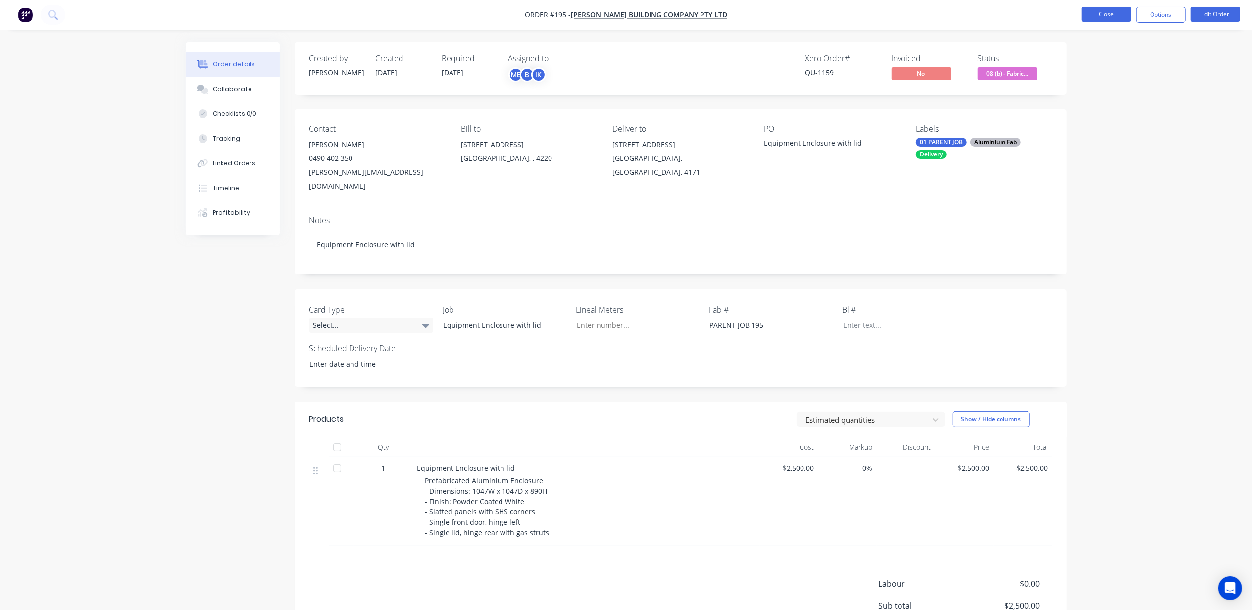
click at [1113, 8] on button "Close" at bounding box center [1105, 14] width 49 height 15
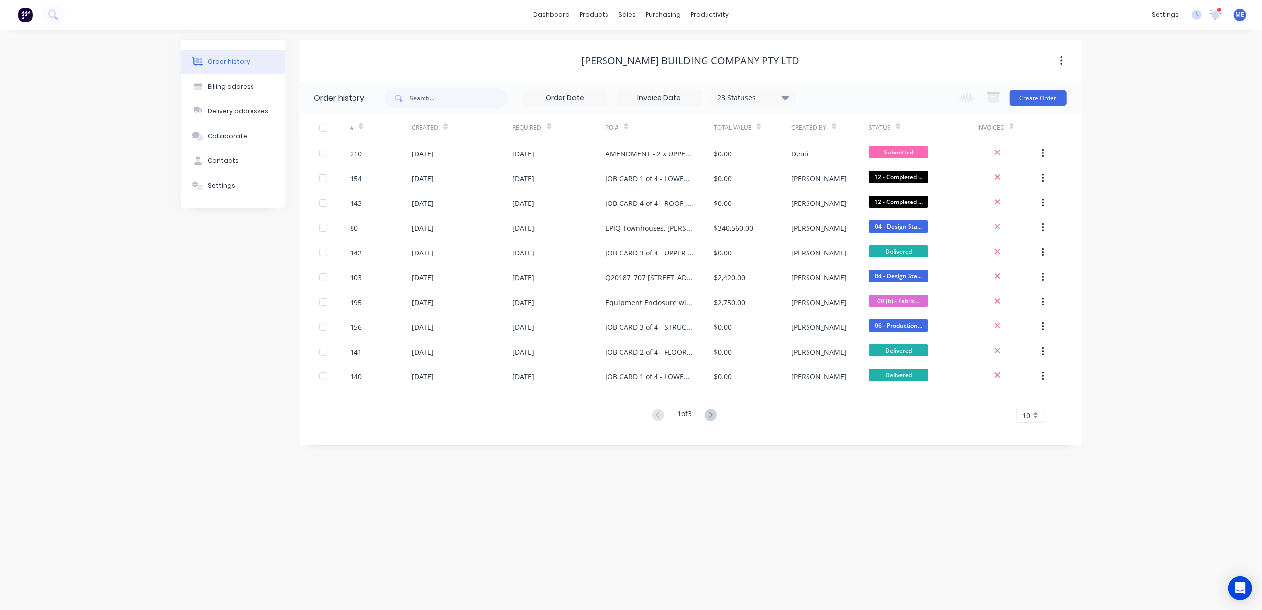
click at [893, 125] on div "Status" at bounding box center [884, 127] width 31 height 17
click at [896, 129] on icon at bounding box center [897, 128] width 4 height 3
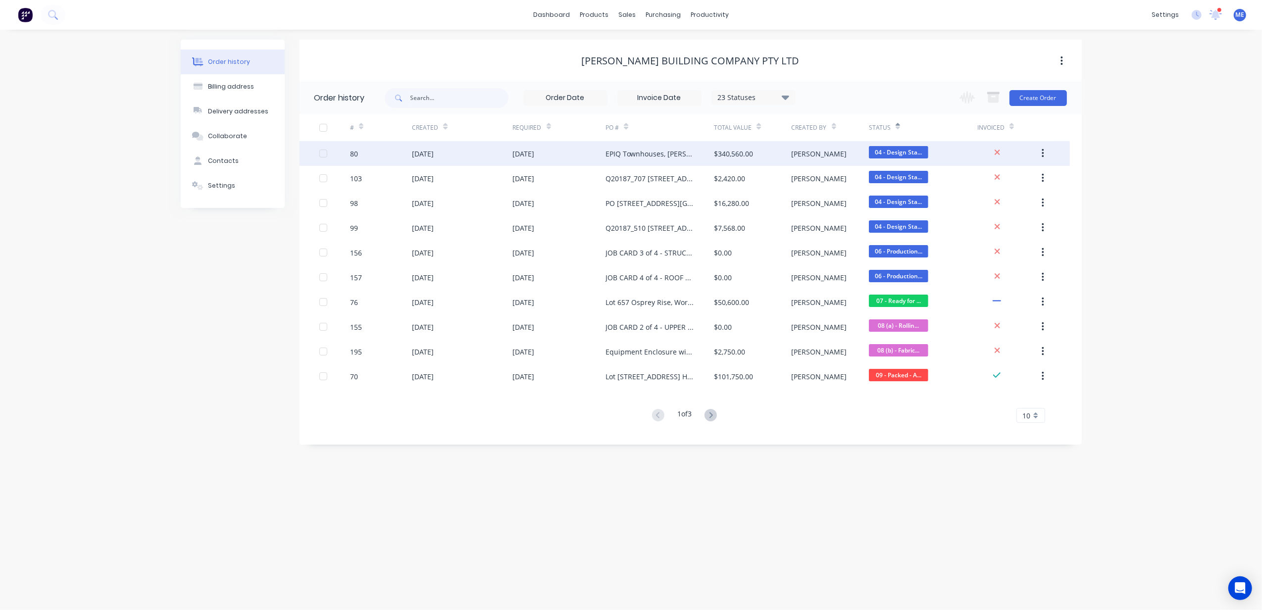
click at [731, 148] on div "$340,560.00" at bounding box center [733, 153] width 39 height 10
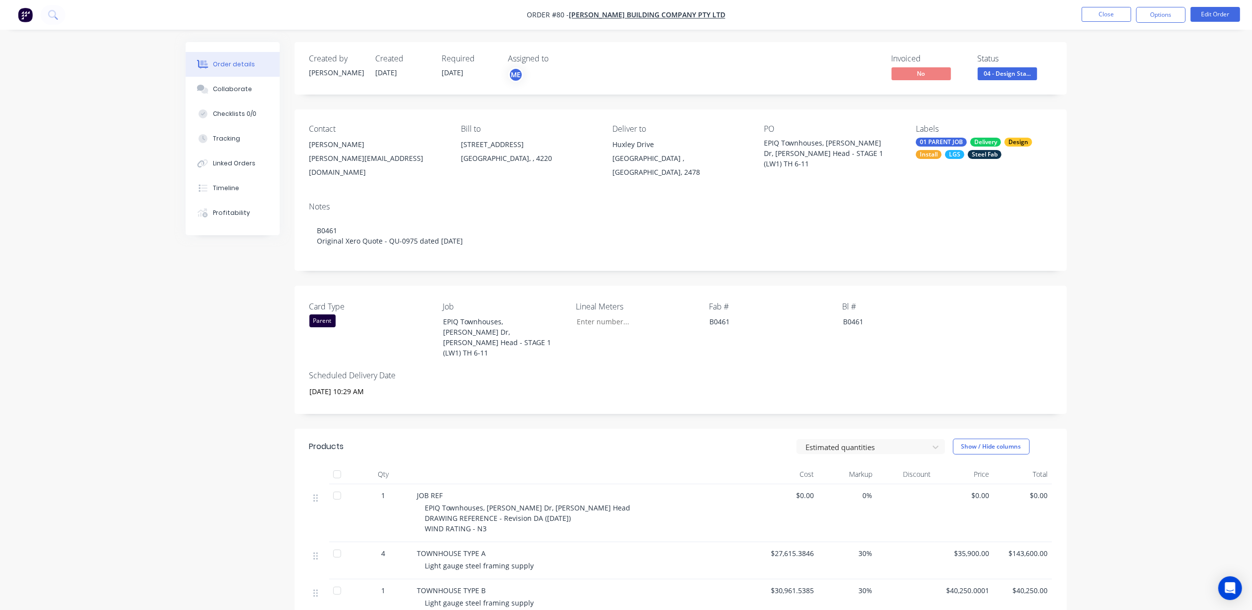
click at [52, 14] on icon at bounding box center [52, 14] width 9 height 9
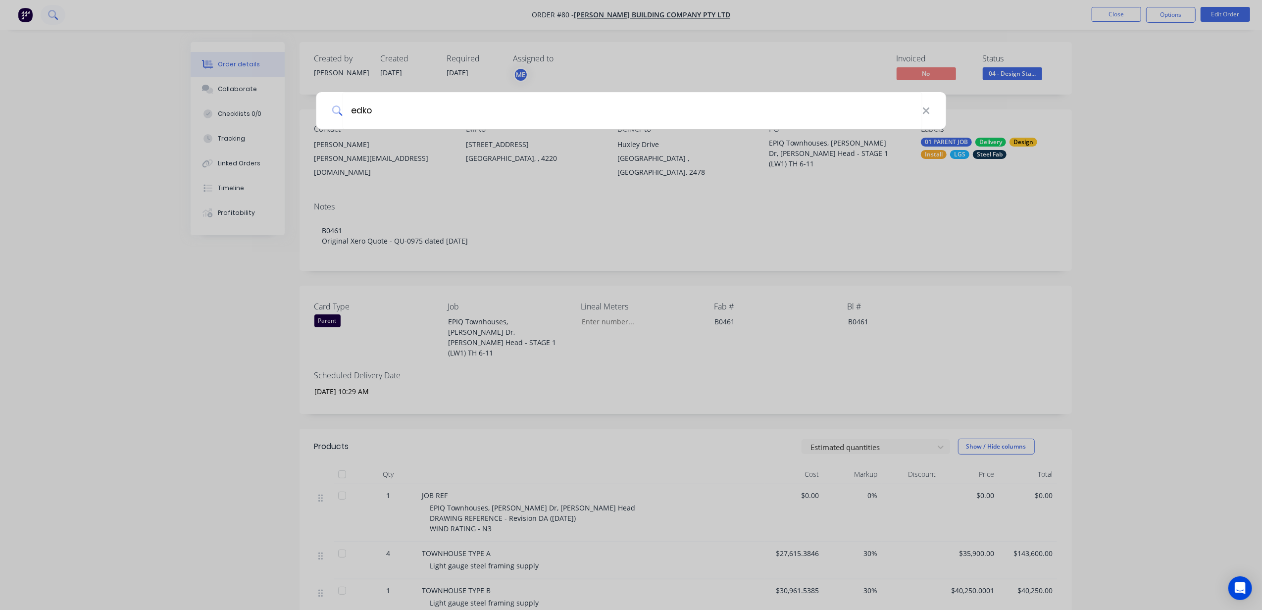
type input "edko"
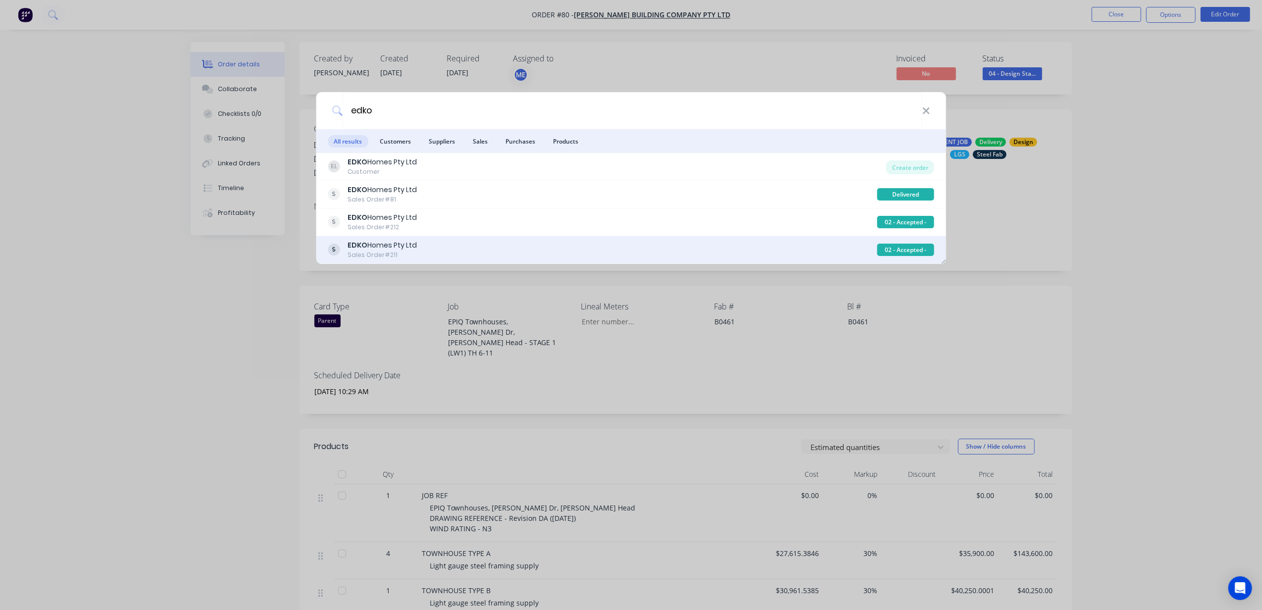
click at [418, 246] on div "EDKO Homes Pty Ltd Sales Order #211" at bounding box center [602, 249] width 549 height 19
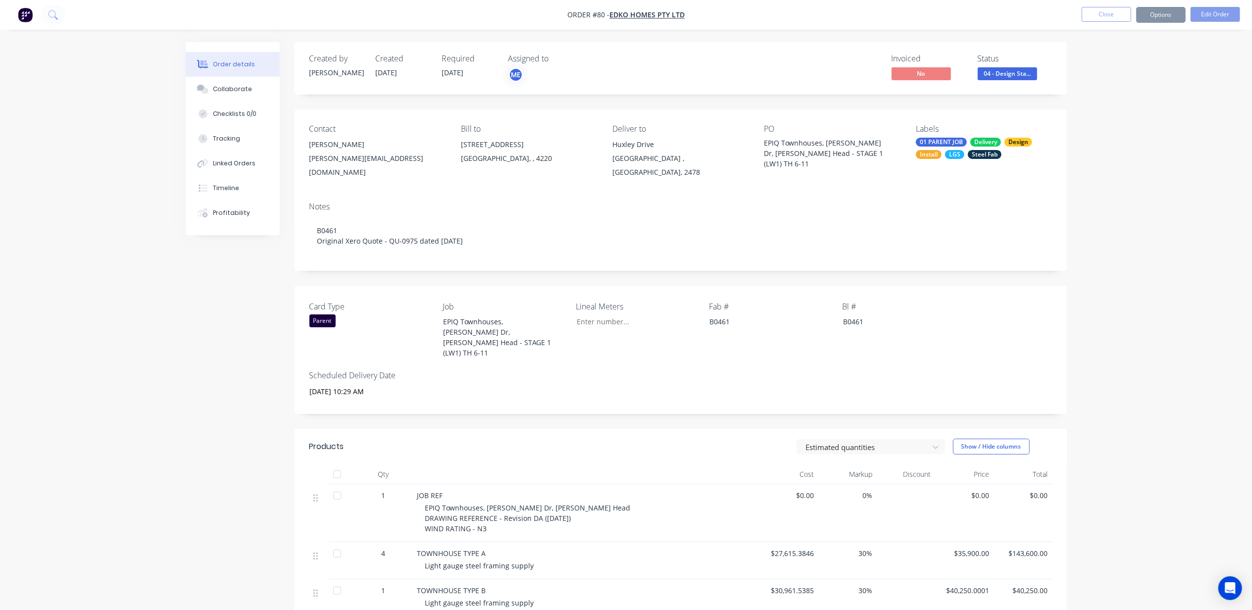
type input "4,000"
type input "[DATE] 10:16 AM"
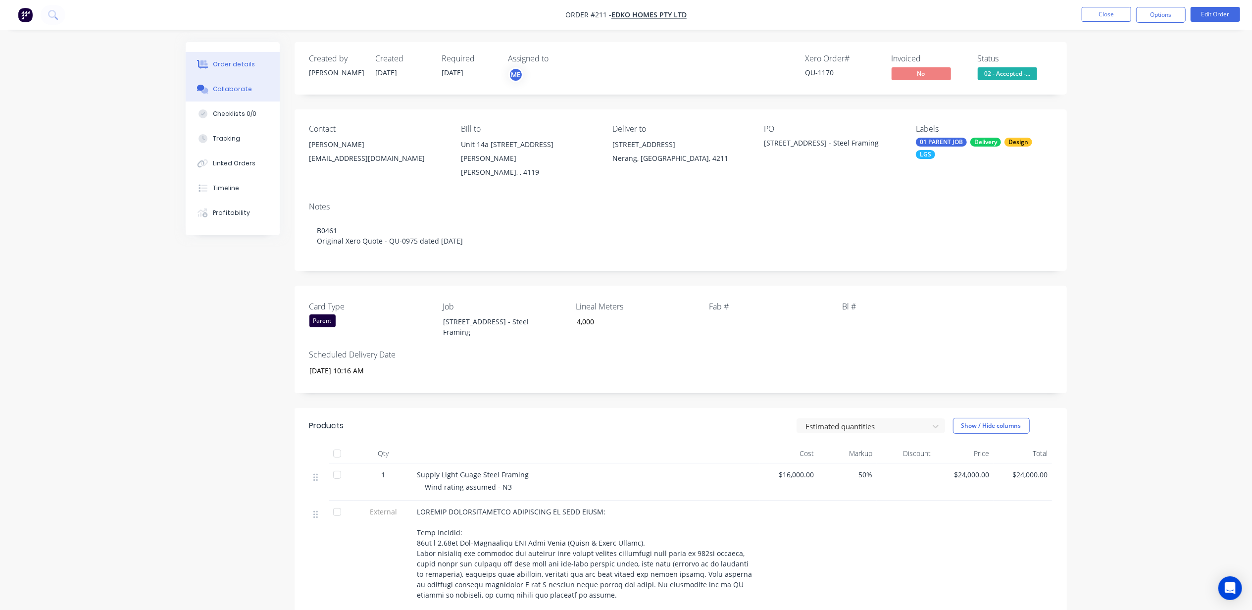
click at [237, 98] on button "Collaborate" at bounding box center [233, 89] width 94 height 25
